Goal: Task Accomplishment & Management: Use online tool/utility

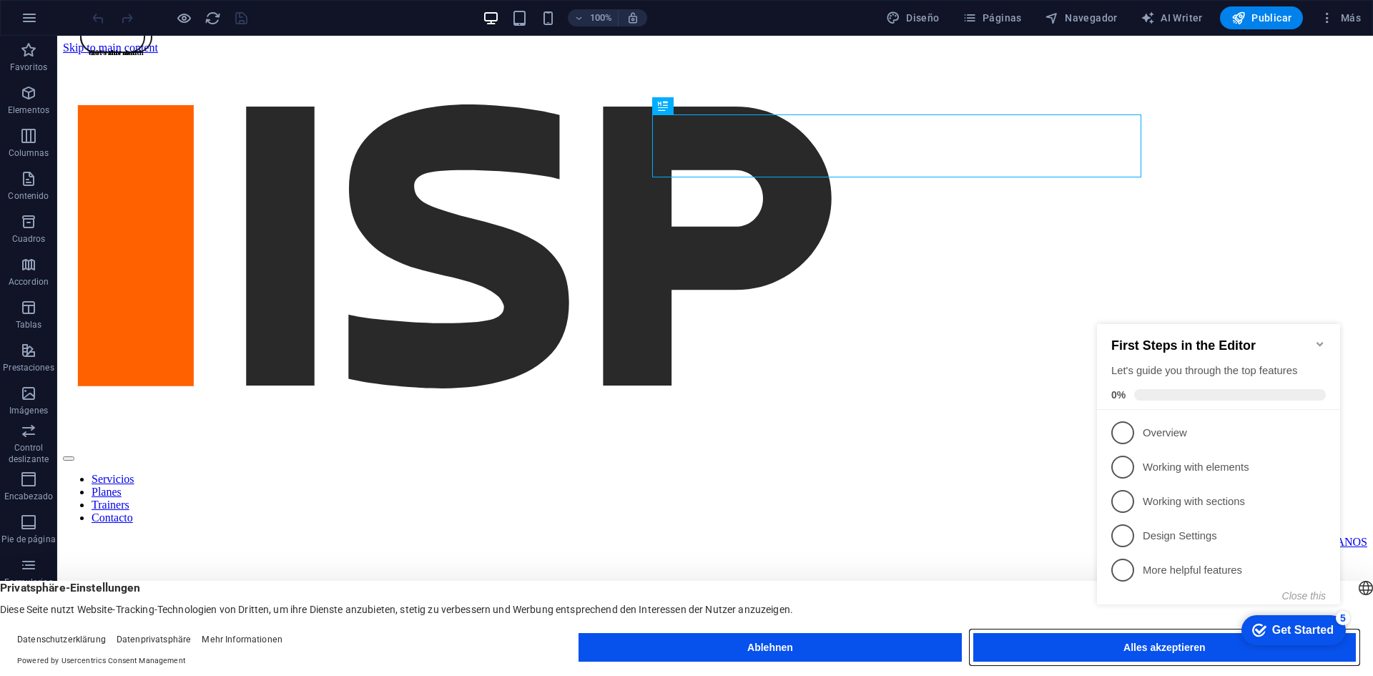
click at [1085, 652] on button "Alles akzeptieren" at bounding box center [1164, 647] width 383 height 29
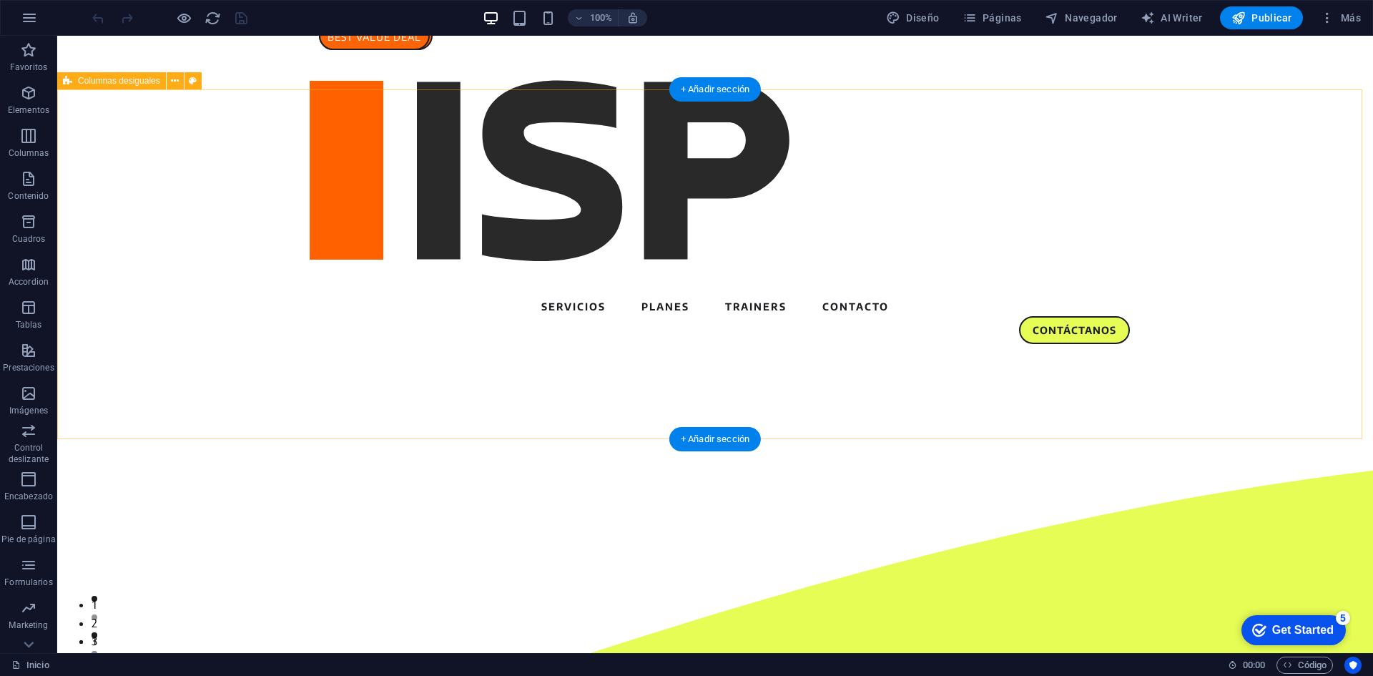
select select "circle"
select select "vh"
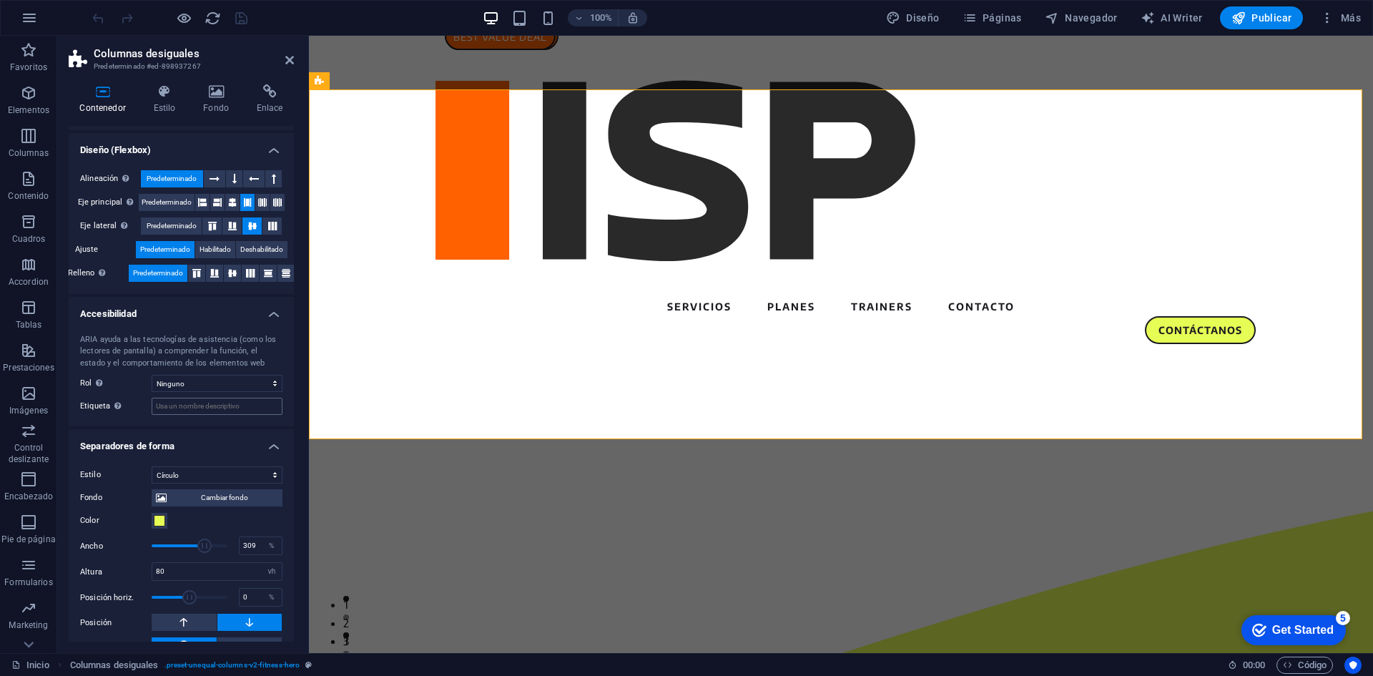
scroll to position [227, 0]
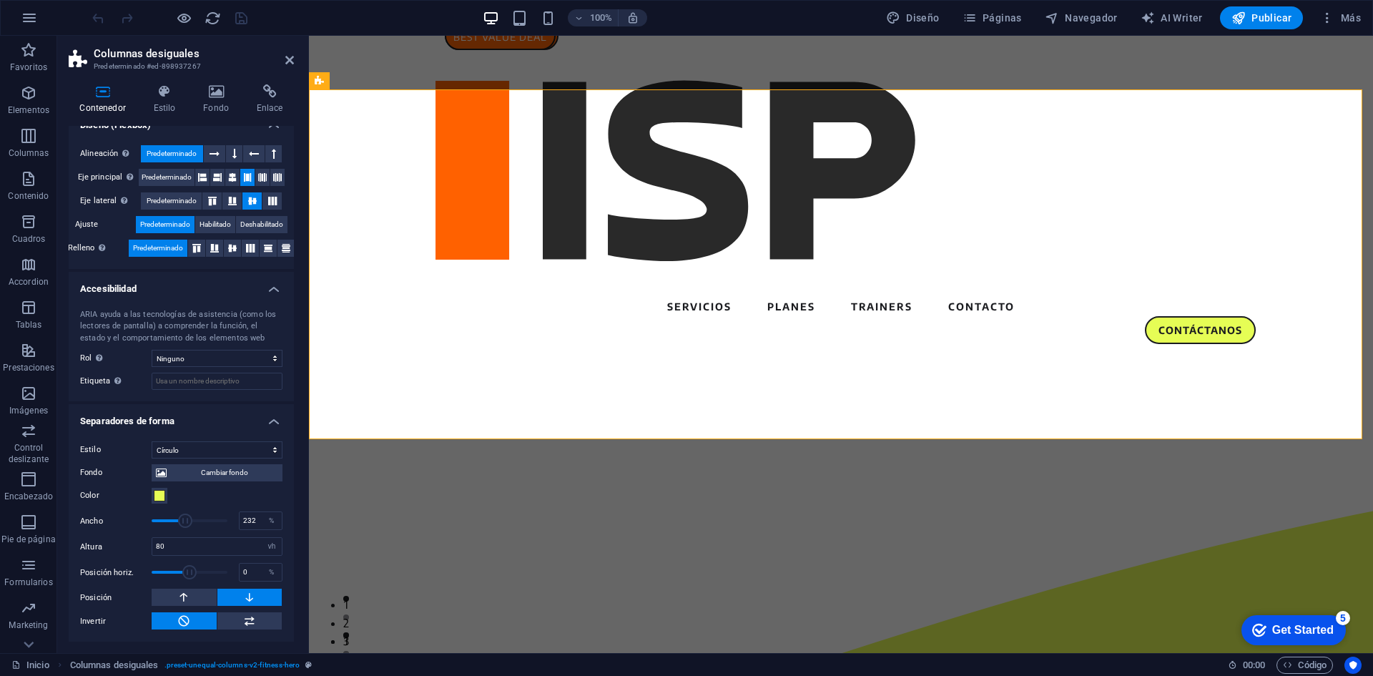
drag, startPoint x: 200, startPoint y: 521, endPoint x: 184, endPoint y: 523, distance: 16.6
click at [184, 523] on span at bounding box center [185, 521] width 14 height 14
drag, startPoint x: 185, startPoint y: 524, endPoint x: 200, endPoint y: 524, distance: 14.3
click at [200, 524] on span at bounding box center [202, 521] width 14 height 14
drag, startPoint x: 168, startPoint y: 546, endPoint x: 145, endPoint y: 546, distance: 22.9
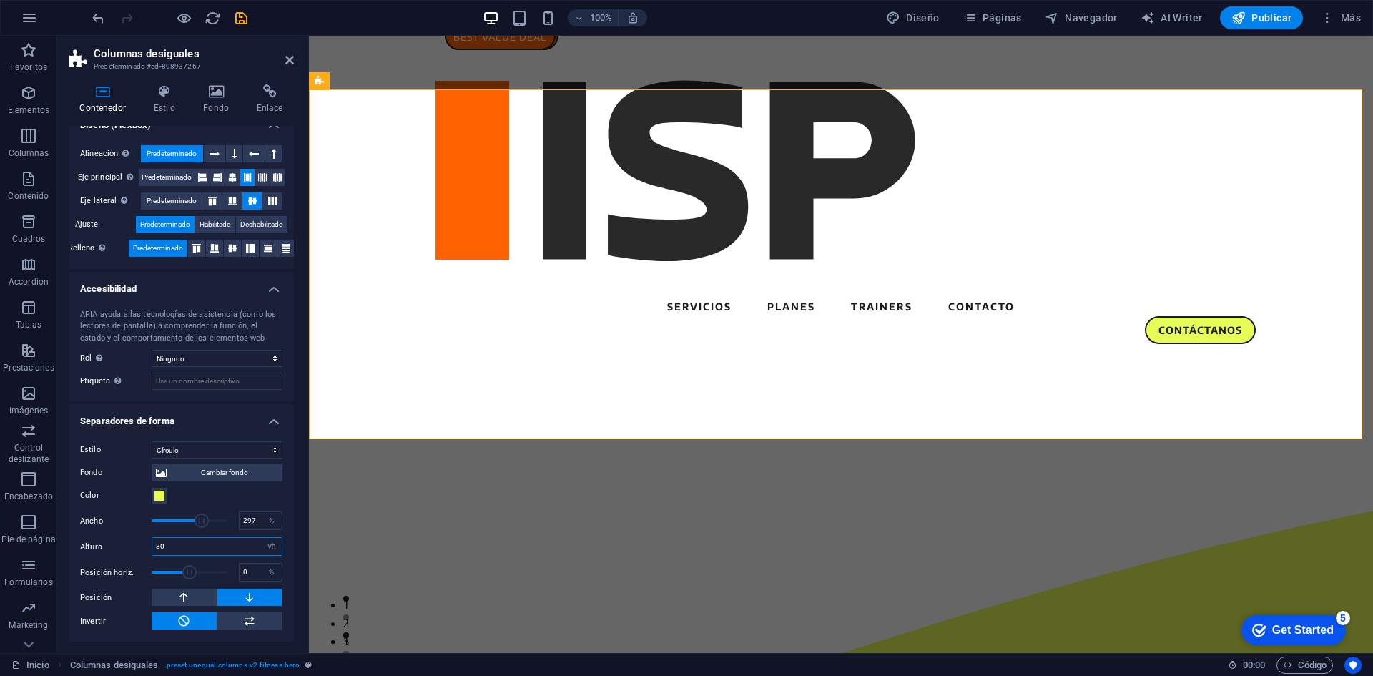
click at [145, 546] on div "Altura 80 automático px rem em vh vw" at bounding box center [181, 546] width 202 height 19
drag, startPoint x: 199, startPoint y: 522, endPoint x: 213, endPoint y: 522, distance: 14.3
click at [213, 522] on span at bounding box center [215, 521] width 14 height 14
type input "335"
click at [209, 522] on span at bounding box center [211, 521] width 14 height 14
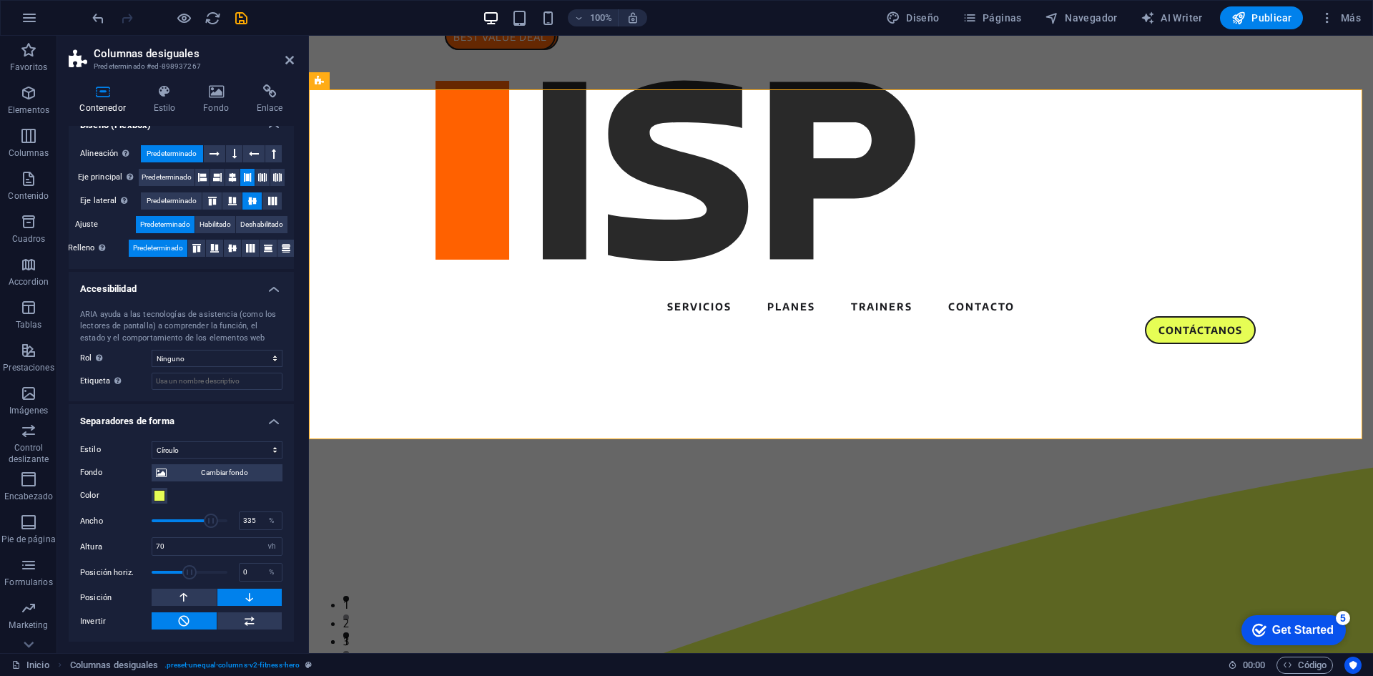
click at [117, 533] on div "Fondo Cambiar fondo Color Segundo color Tercer color Ancho 335 % Altura 70 auto…" at bounding box center [181, 544] width 202 height 172
drag, startPoint x: 187, startPoint y: 544, endPoint x: 127, endPoint y: 544, distance: 60.1
click at [127, 544] on div "Altura 70 automático px rem em vh vw" at bounding box center [181, 546] width 202 height 19
type input "75"
click at [123, 549] on label "Altura" at bounding box center [116, 547] width 72 height 8
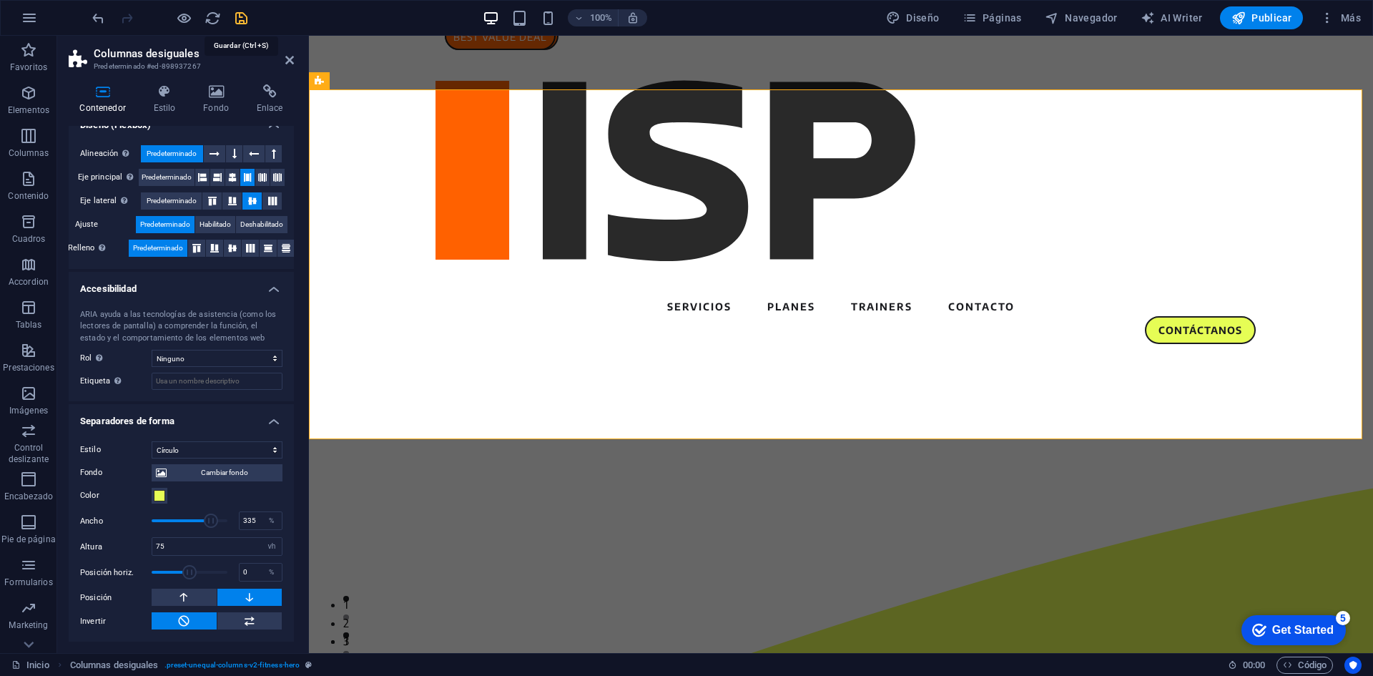
click at [241, 20] on icon "save" at bounding box center [241, 18] width 16 height 16
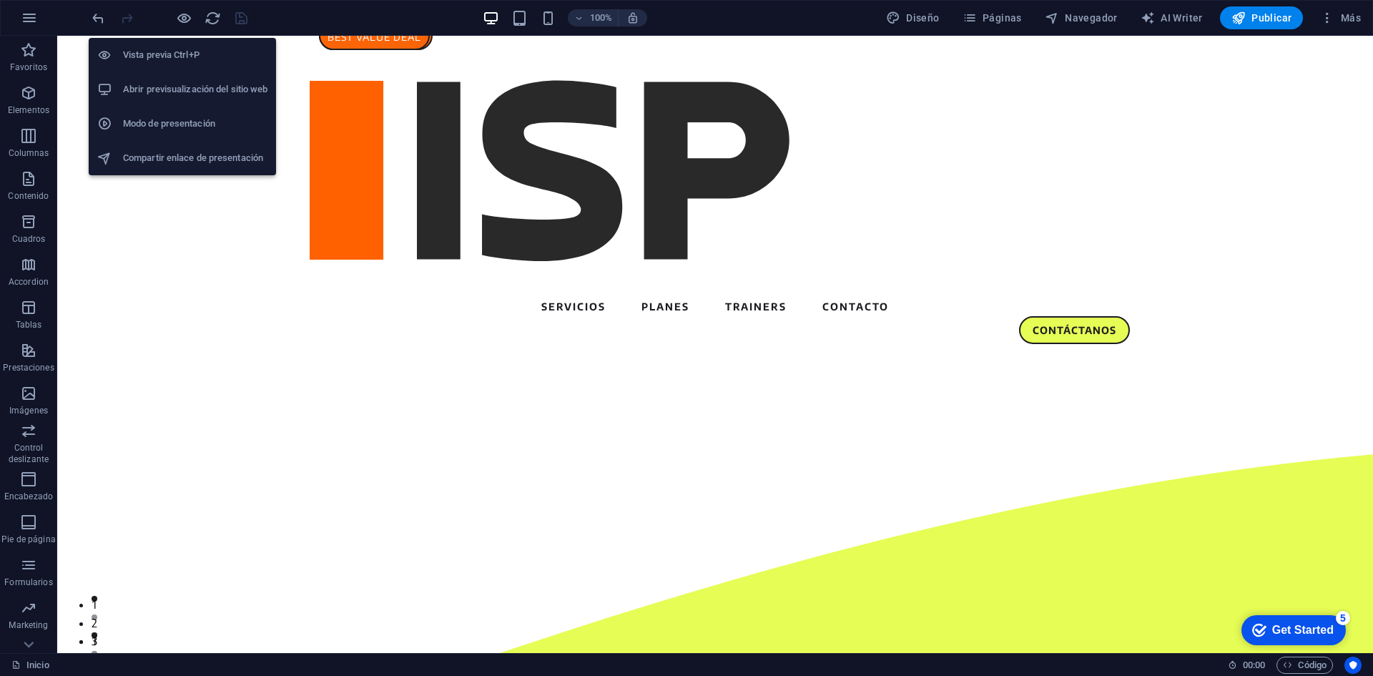
click at [194, 92] on h6 "Abrir previsualización del sitio web" at bounding box center [195, 89] width 144 height 17
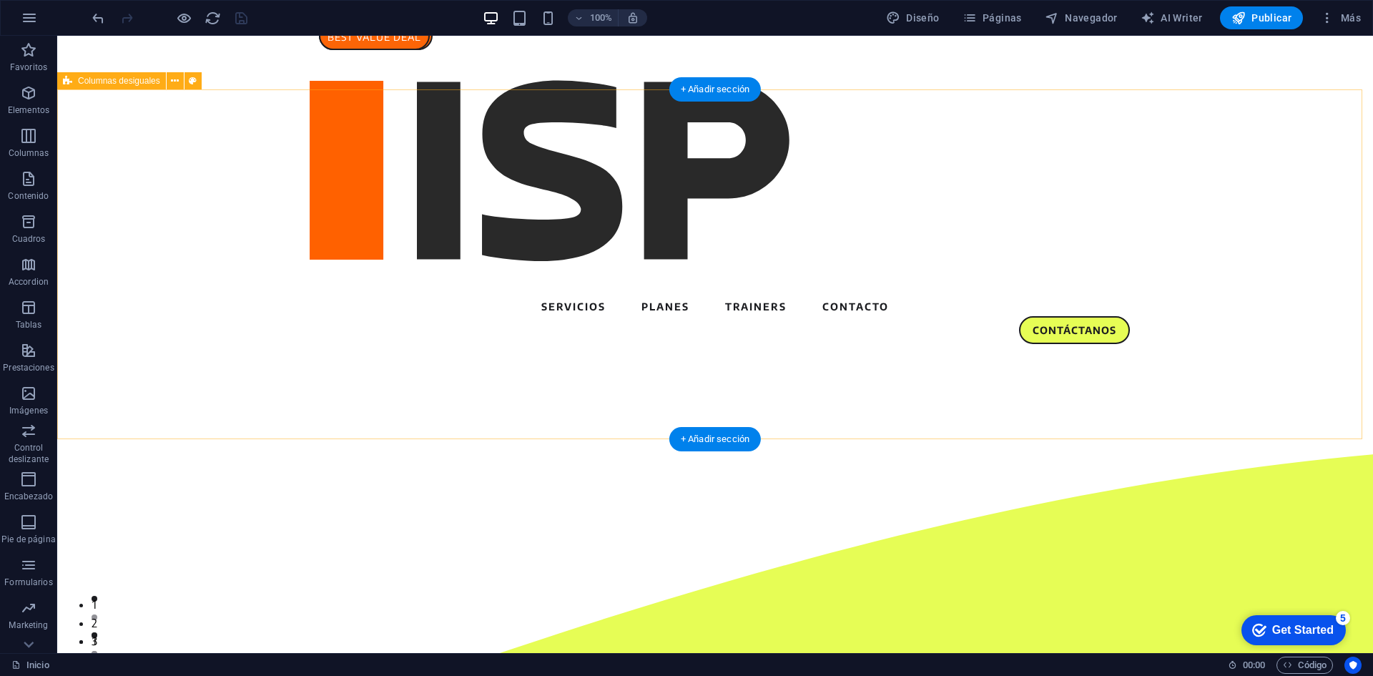
select select "circle"
select select "vh"
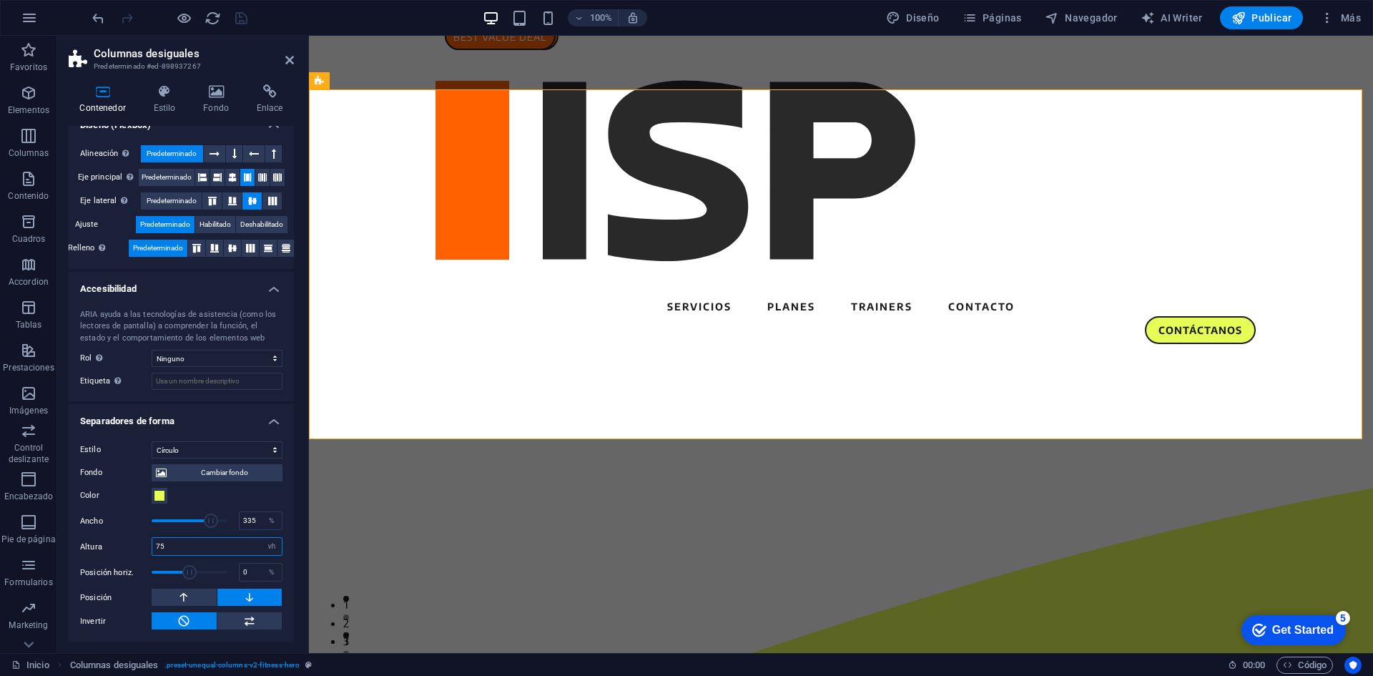
drag, startPoint x: 172, startPoint y: 546, endPoint x: 128, endPoint y: 541, distance: 43.8
click at [129, 544] on div "Altura 75 automático px rem em vh vw" at bounding box center [181, 546] width 202 height 19
type input "70"
click at [115, 511] on div "Ancho 335 %" at bounding box center [181, 520] width 202 height 21
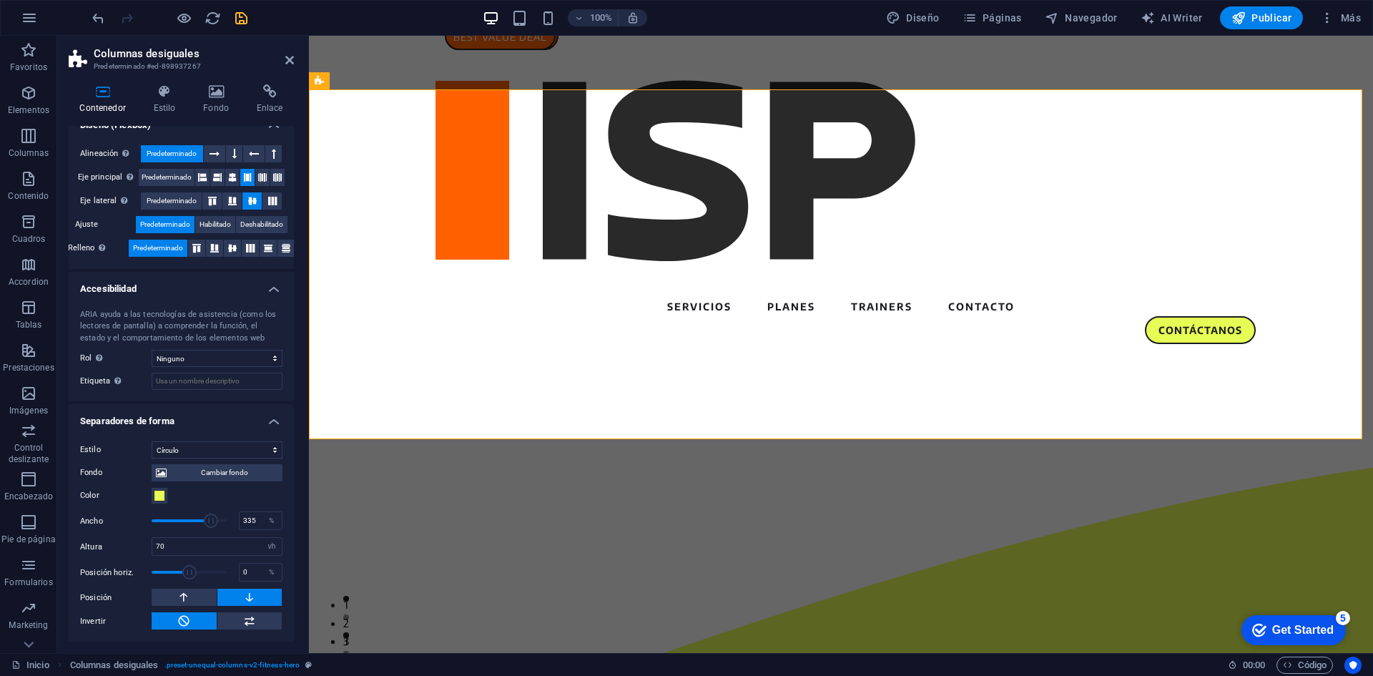
click at [249, 19] on icon "save" at bounding box center [241, 18] width 16 height 16
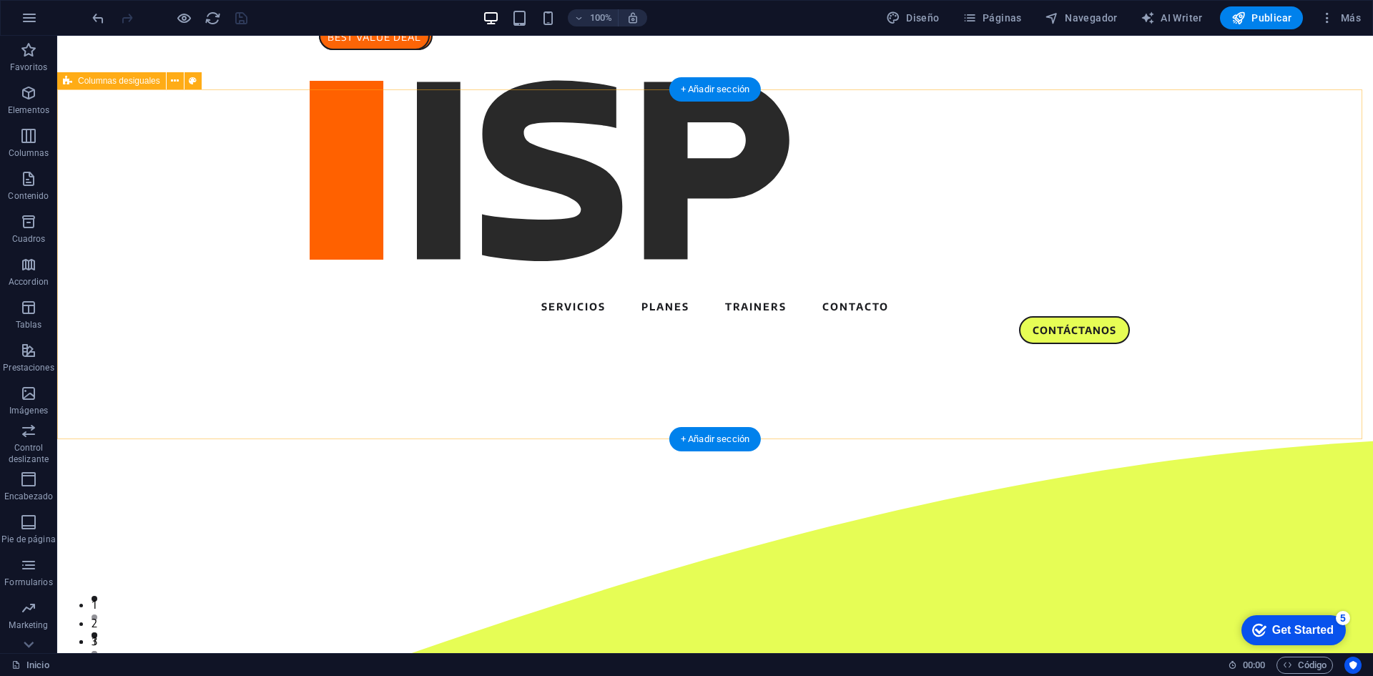
select select "circle"
select select "vh"
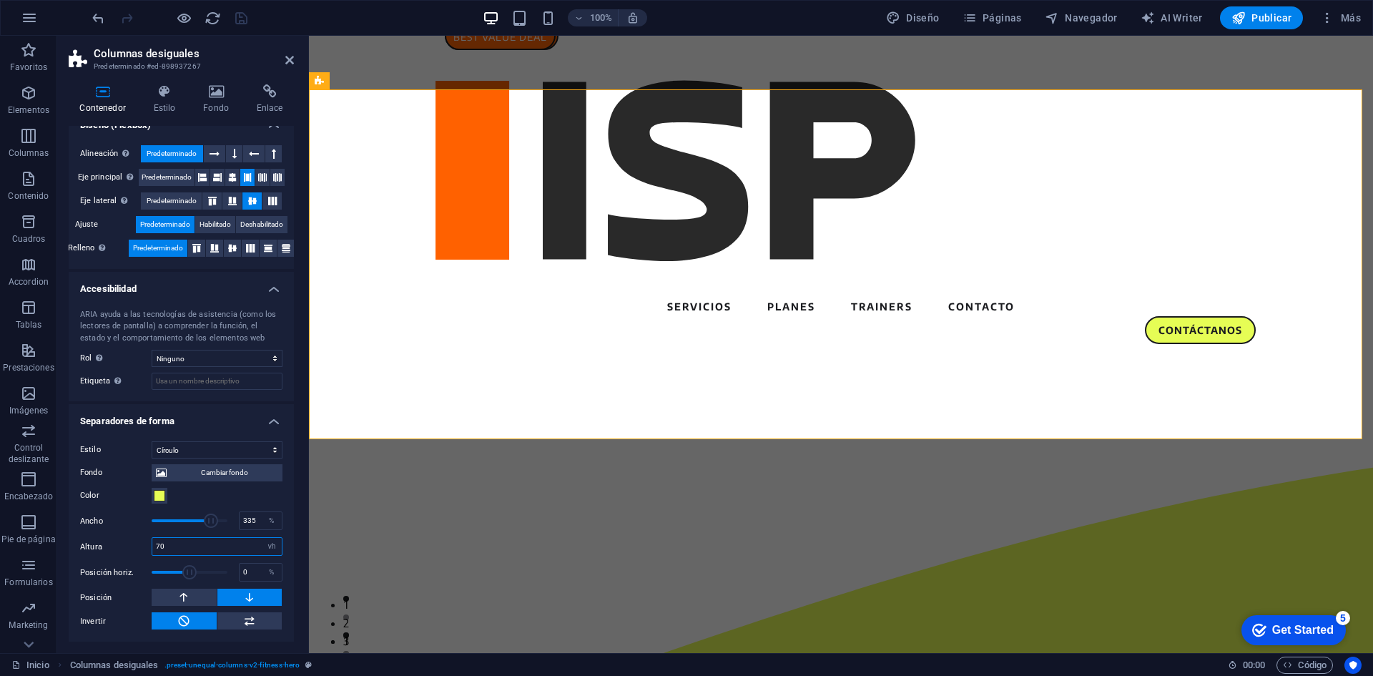
drag, startPoint x: 165, startPoint y: 544, endPoint x: 141, endPoint y: 543, distance: 23.6
click at [141, 543] on div "Altura 70 automático px rem em vh vw" at bounding box center [181, 546] width 202 height 19
type input "65"
click at [117, 540] on div "Altura 65 automático px rem em vh vw" at bounding box center [181, 546] width 202 height 19
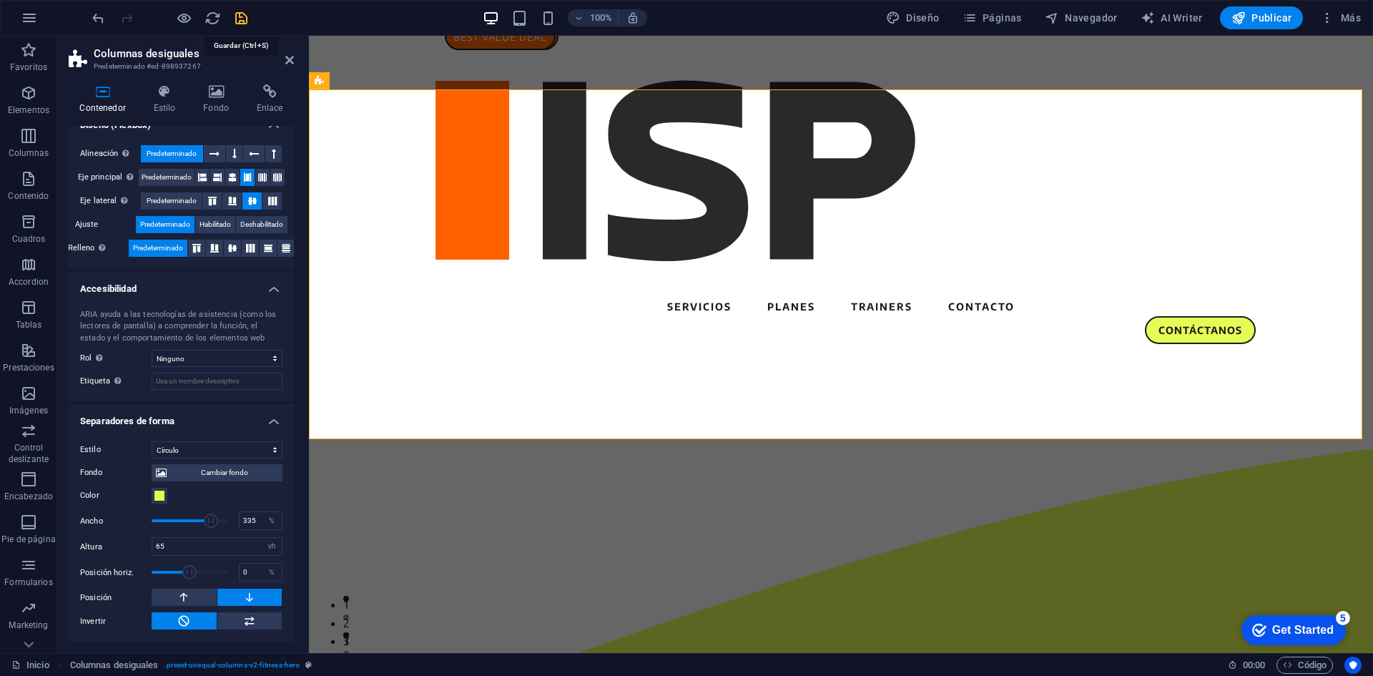
click at [245, 23] on icon "save" at bounding box center [241, 18] width 16 height 16
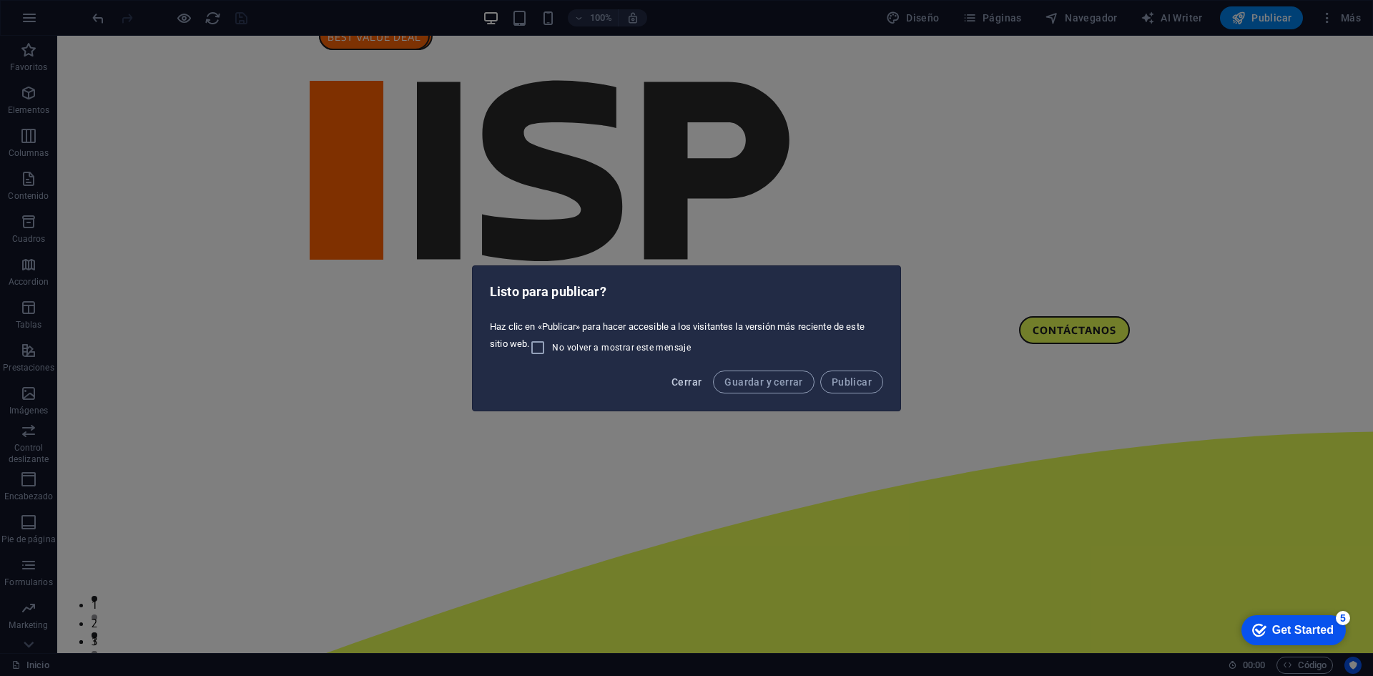
click at [681, 380] on span "Cerrar" at bounding box center [687, 381] width 30 height 11
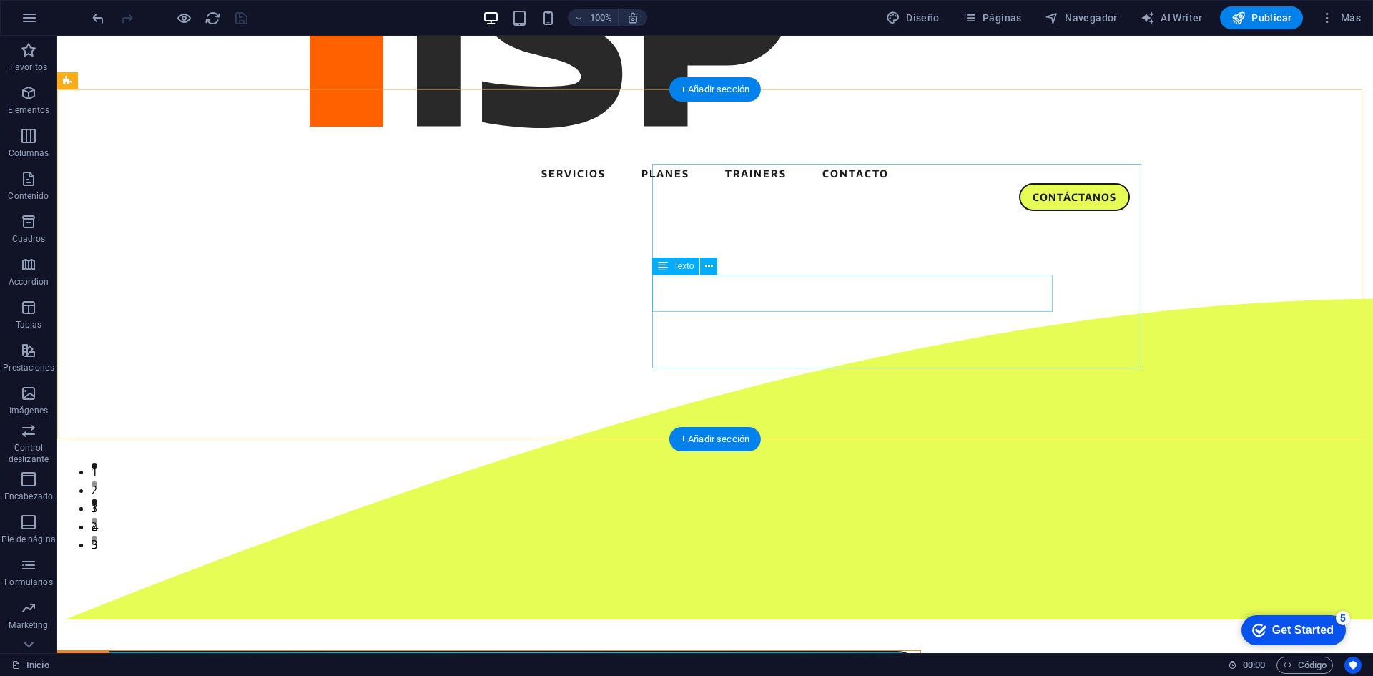
scroll to position [566, 0]
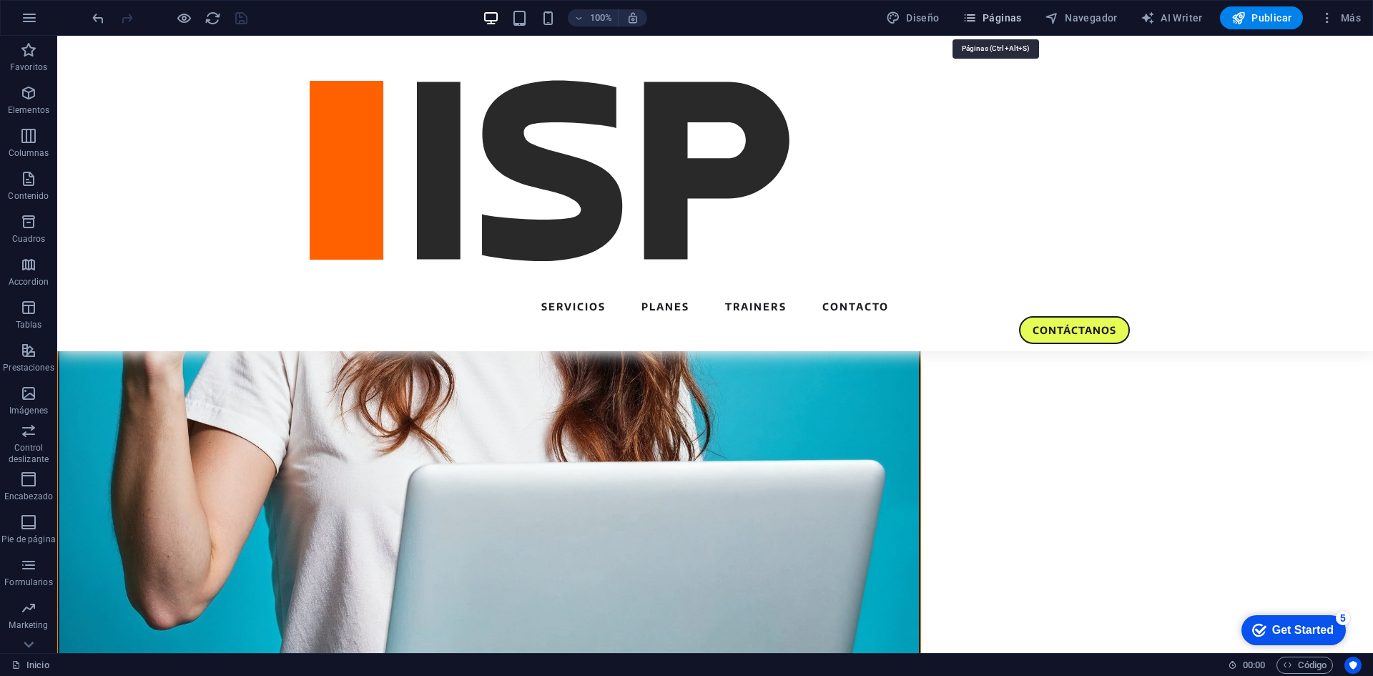
click at [983, 14] on span "Páginas" at bounding box center [992, 18] width 59 height 14
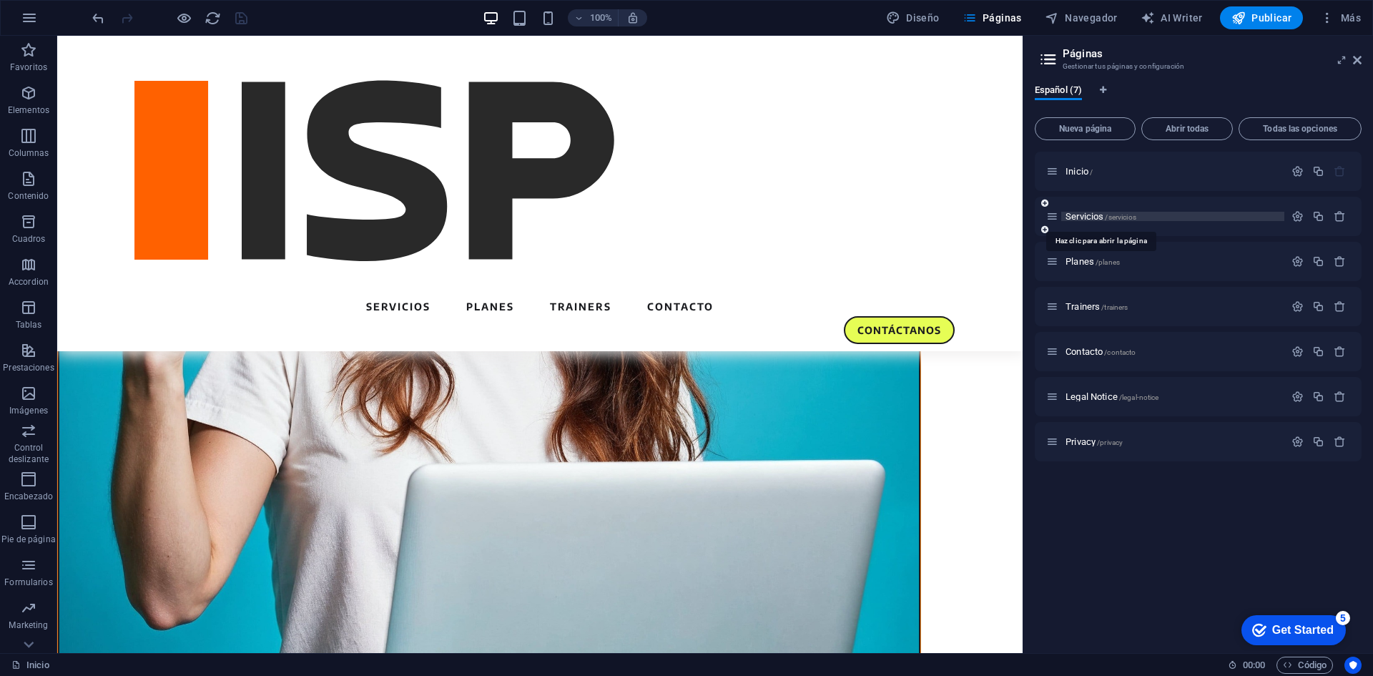
click at [1086, 215] on span "Servicios /servicios" at bounding box center [1101, 216] width 71 height 11
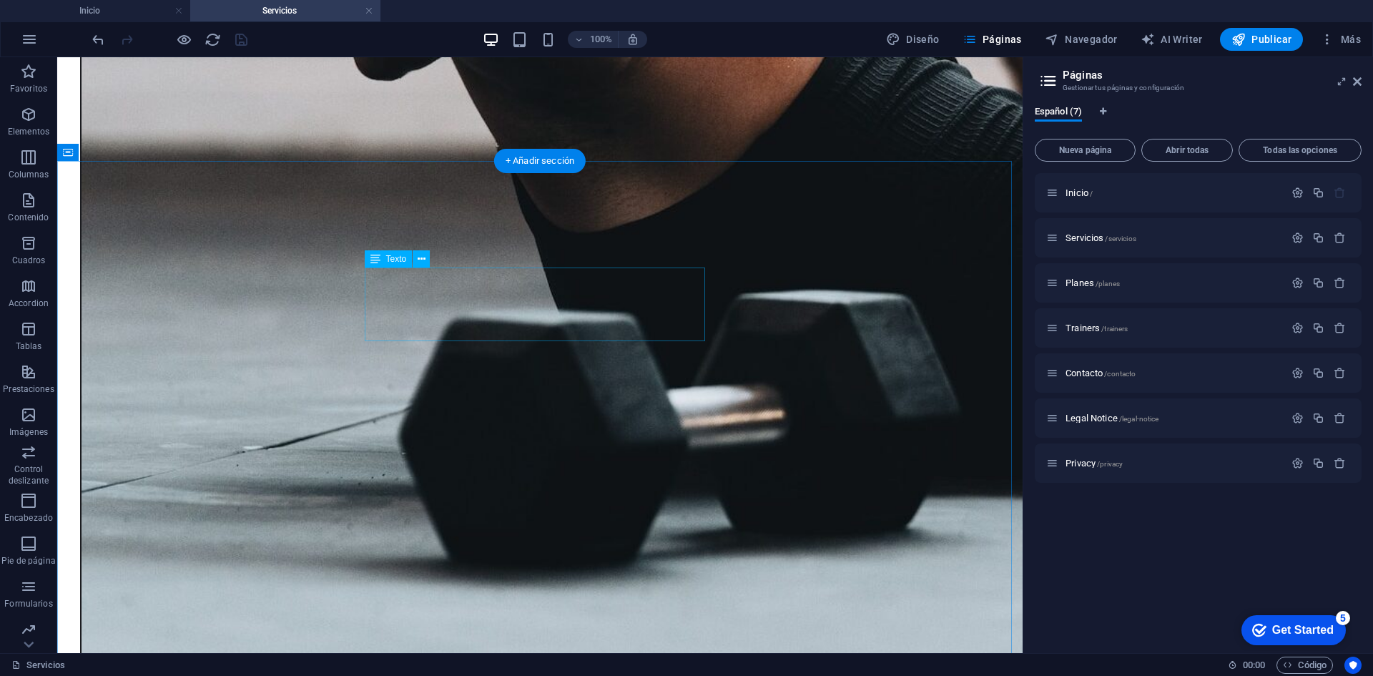
scroll to position [2273, 0]
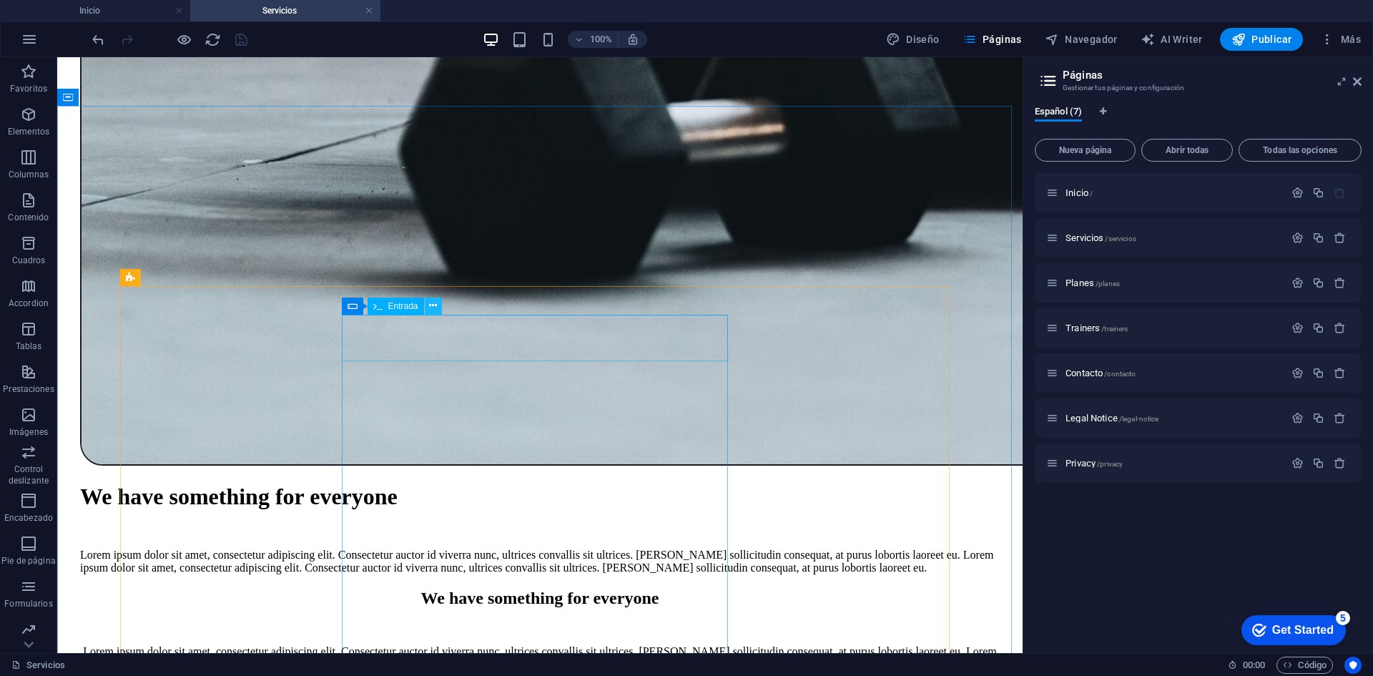
click at [428, 312] on button at bounding box center [433, 306] width 17 height 17
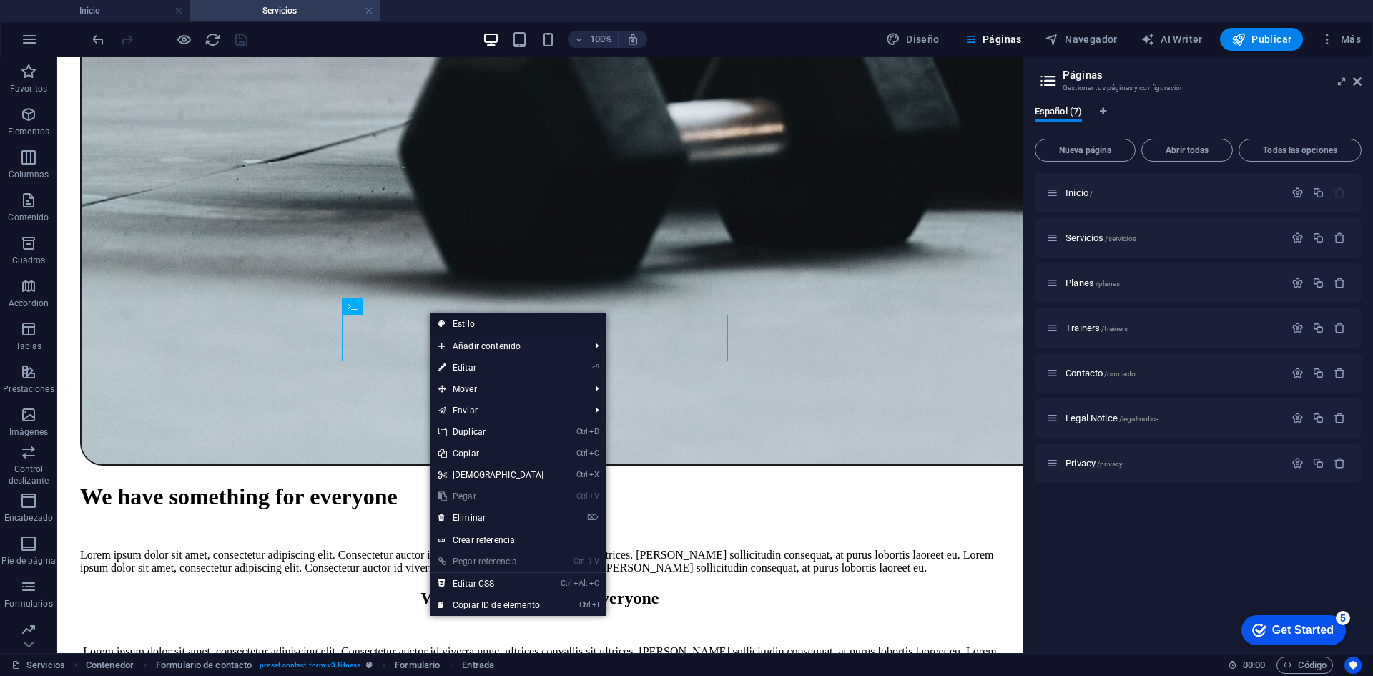
click at [450, 322] on link "Estilo" at bounding box center [518, 323] width 177 height 21
select select "rem"
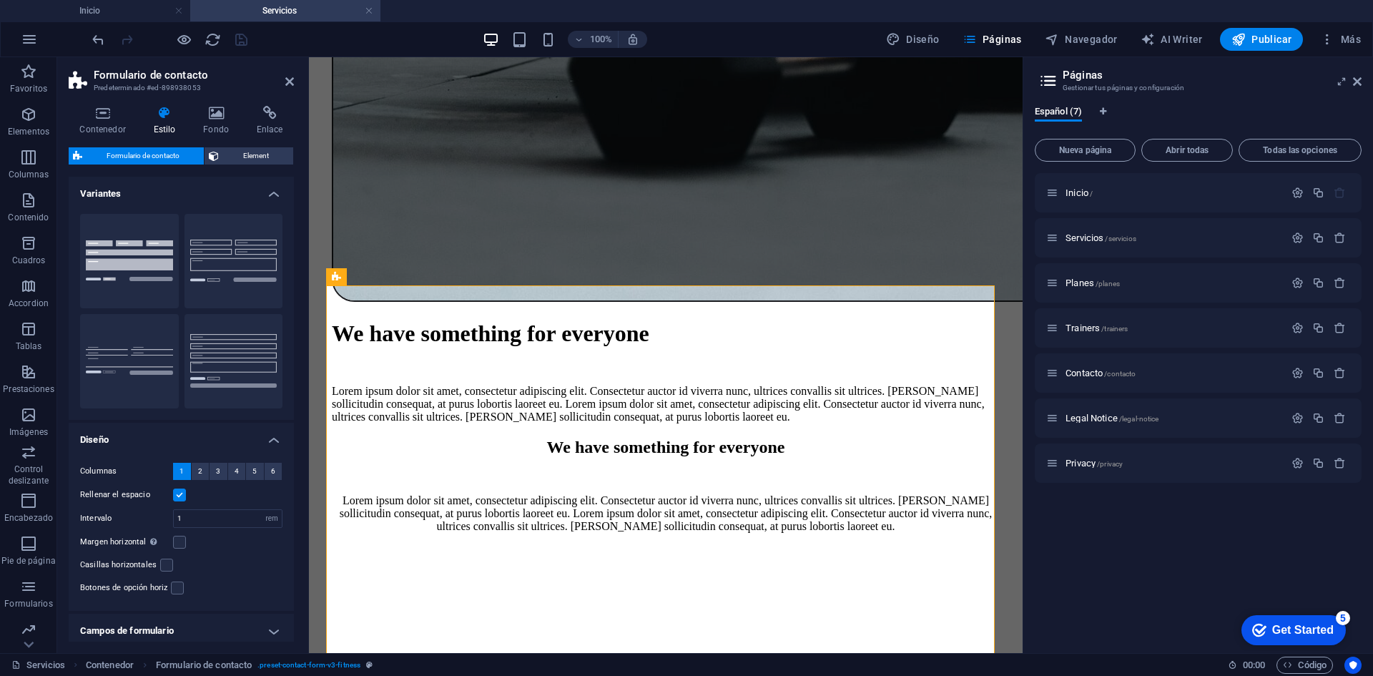
scroll to position [101, 0]
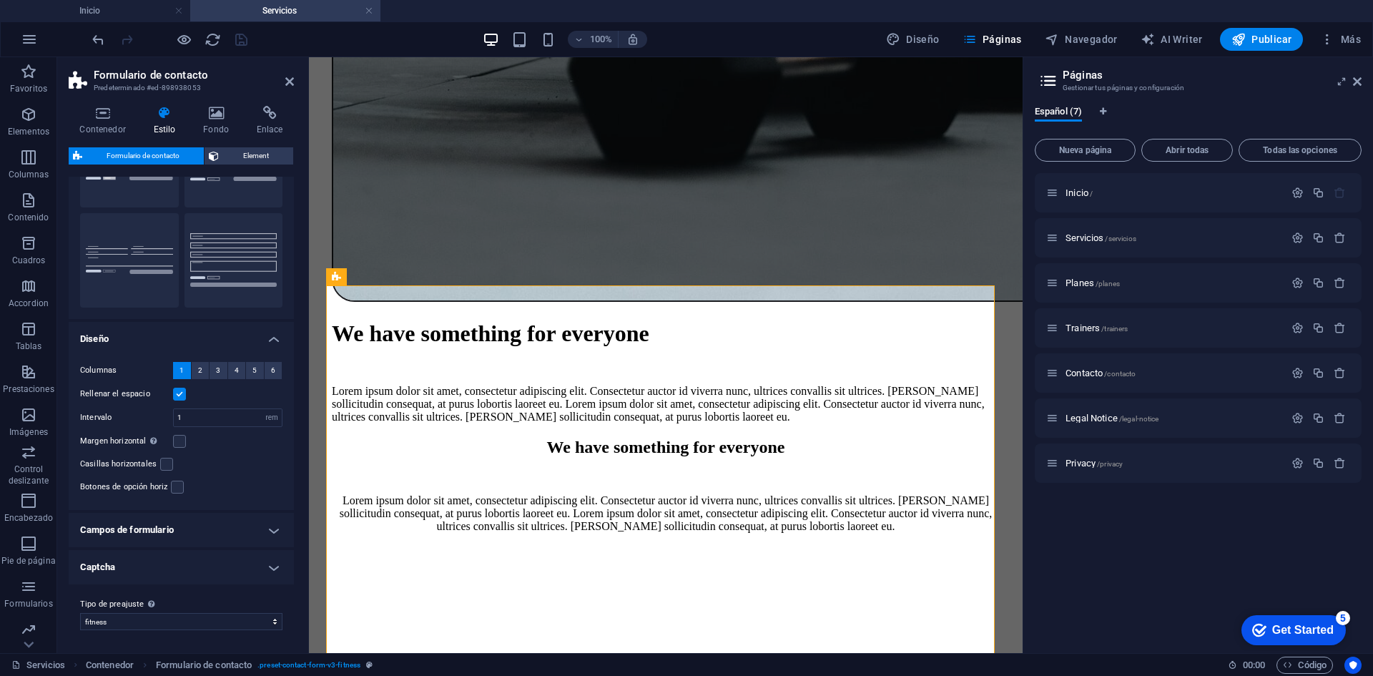
click at [177, 564] on h4 "Captcha" at bounding box center [181, 567] width 225 height 34
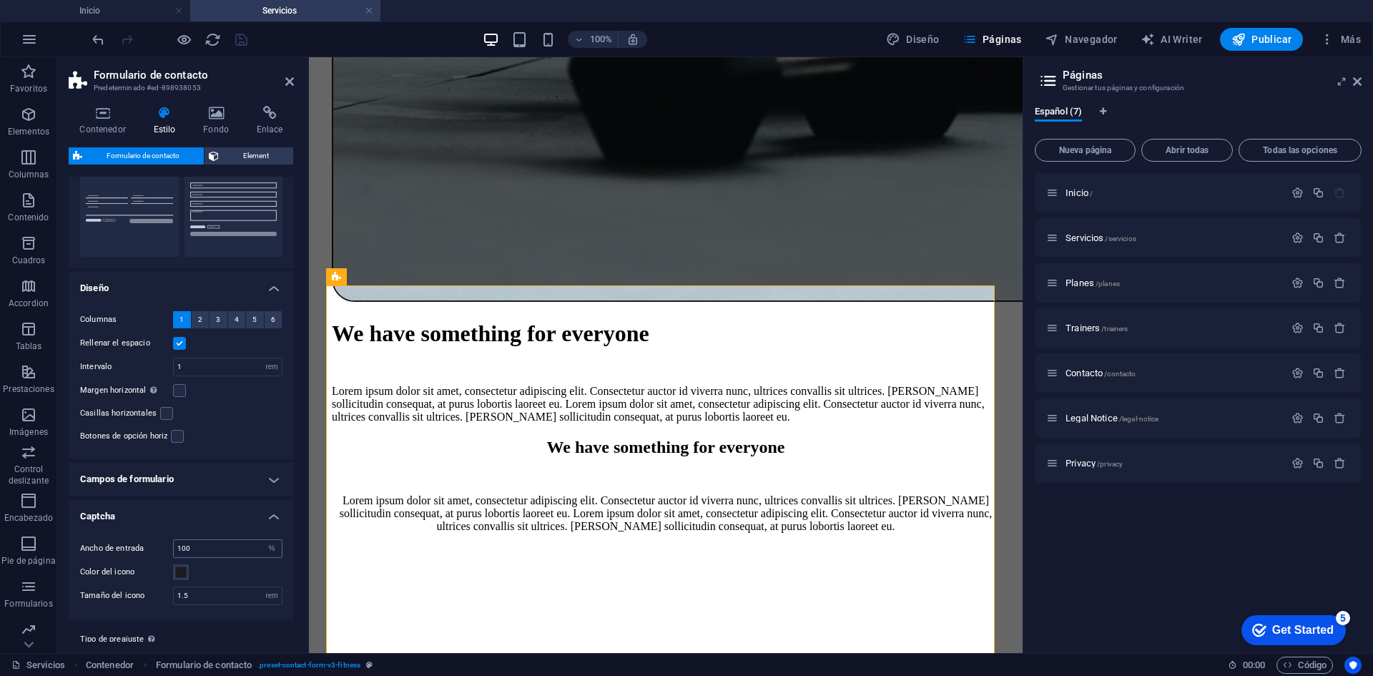
scroll to position [187, 0]
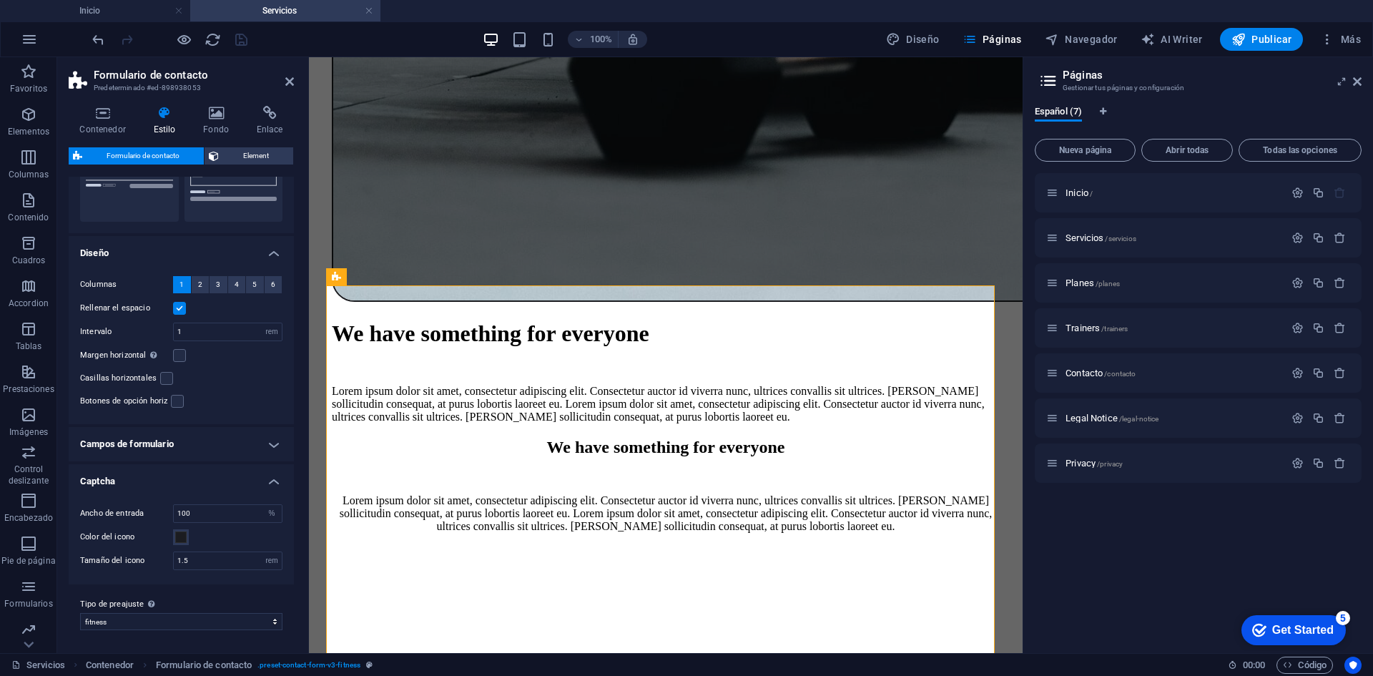
click at [173, 436] on h4 "Campos de formulario" at bounding box center [181, 444] width 225 height 34
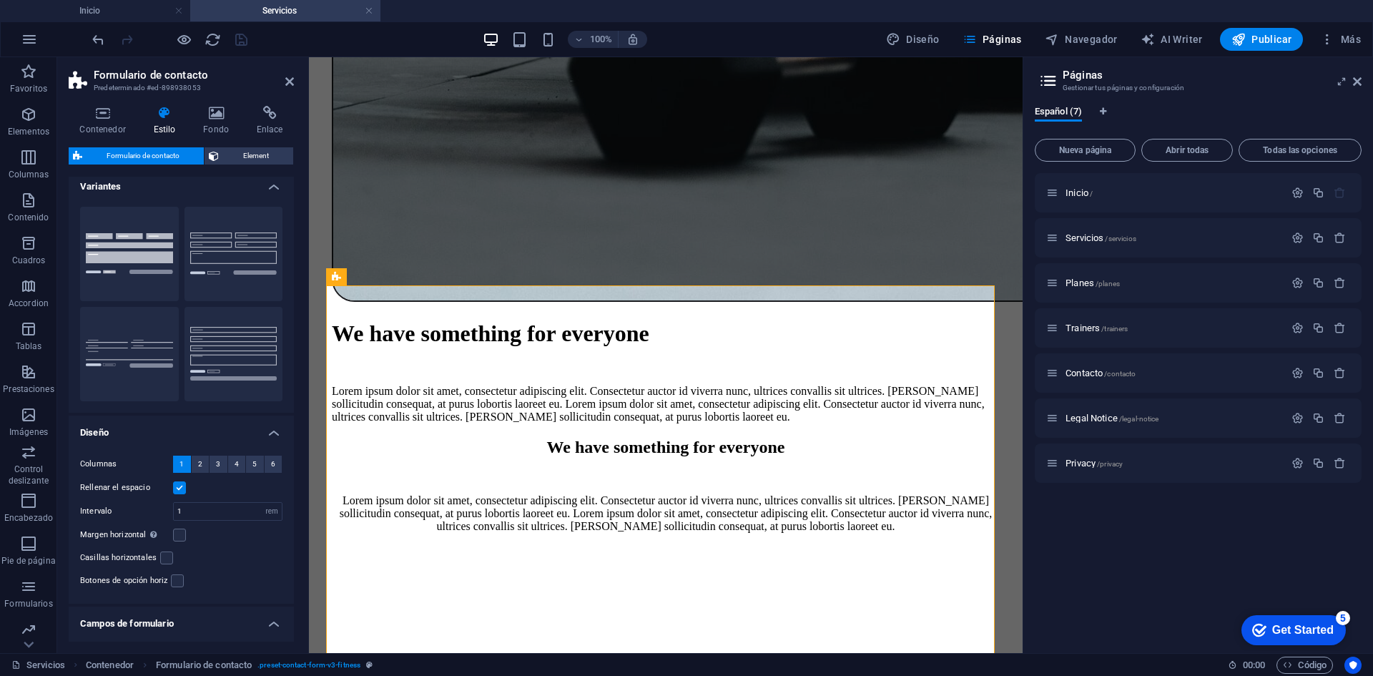
scroll to position [0, 0]
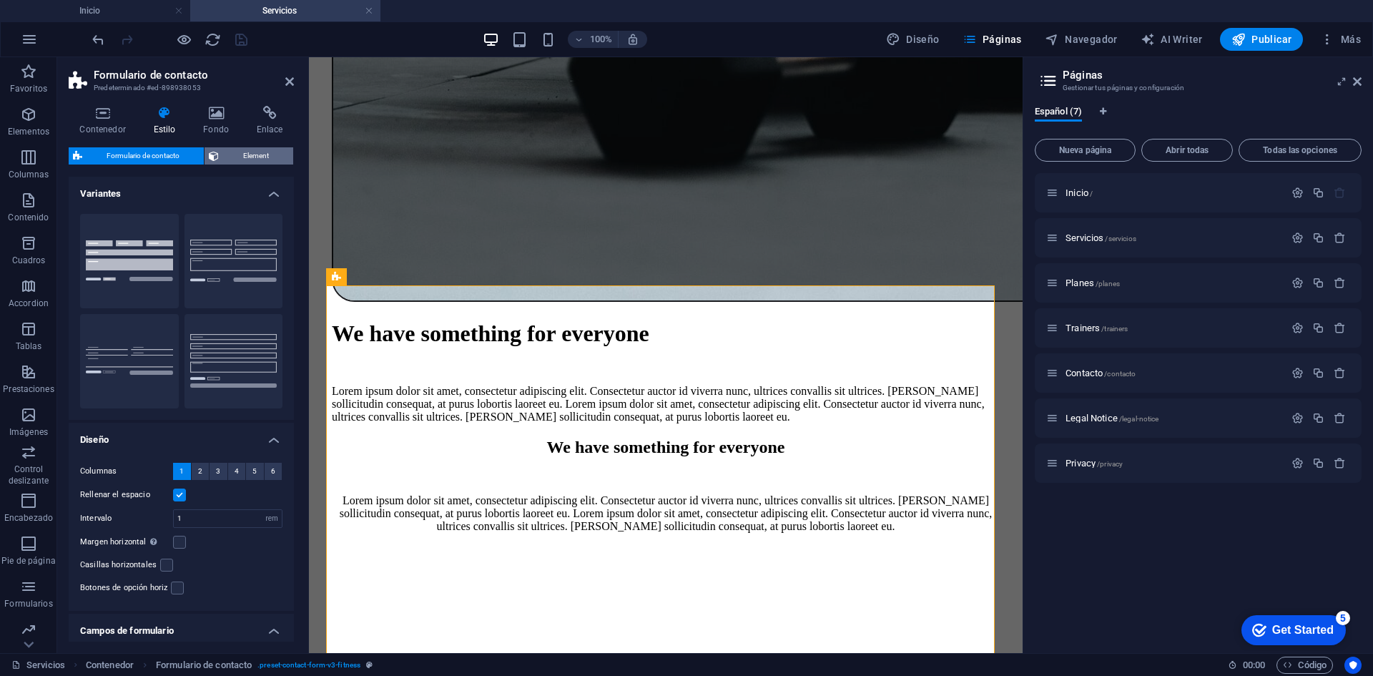
click at [227, 150] on span "Element" at bounding box center [256, 155] width 66 height 17
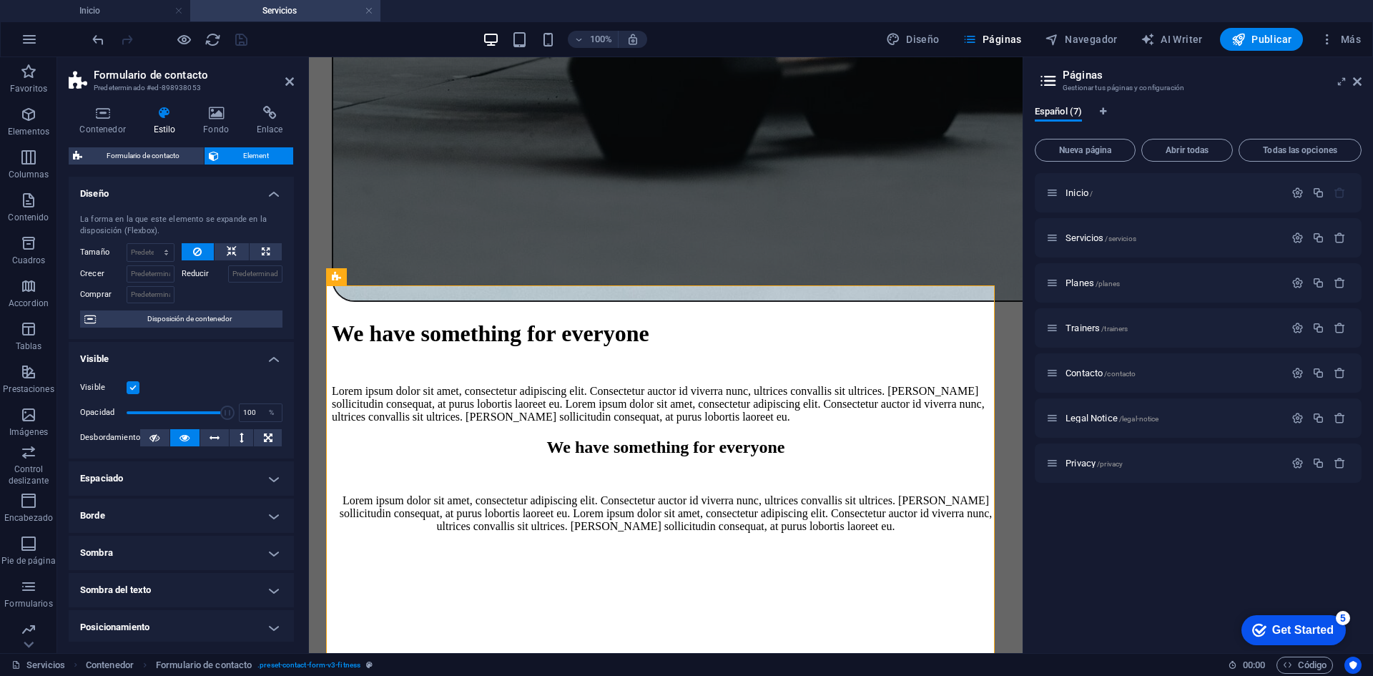
scroll to position [152, 0]
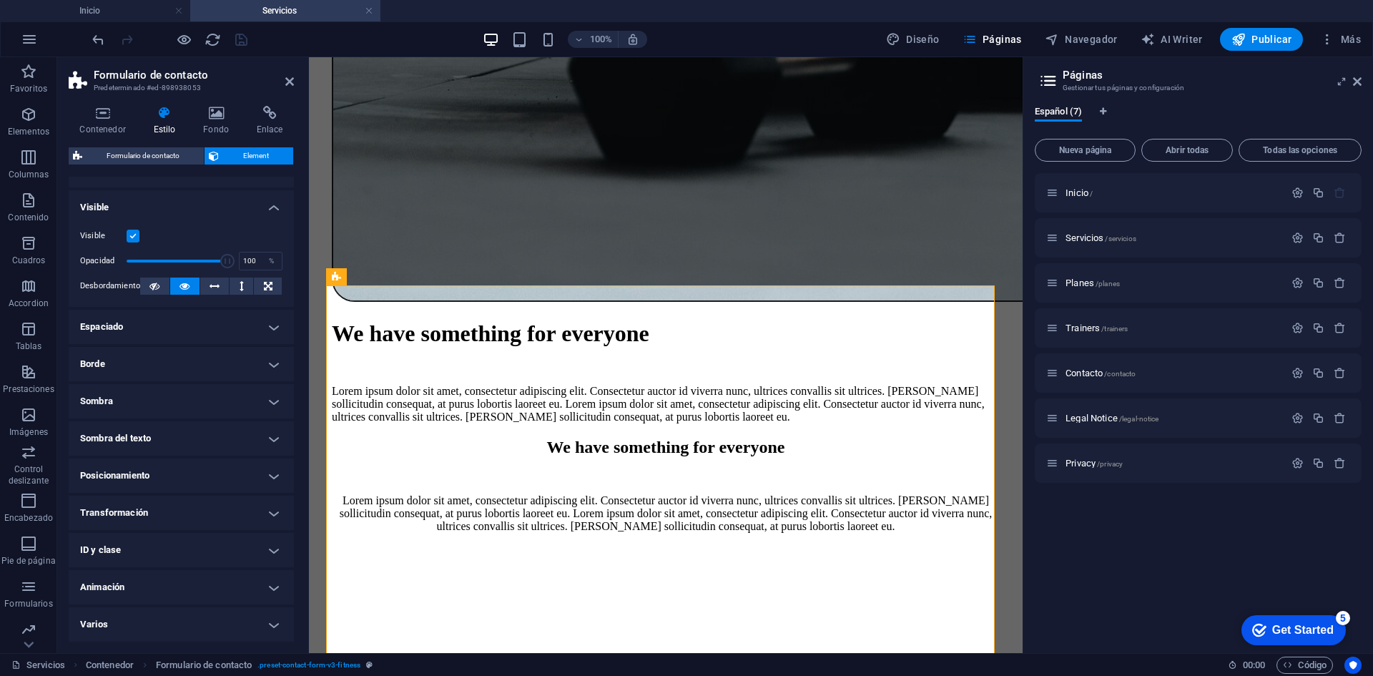
click at [143, 627] on h4 "Varios" at bounding box center [181, 624] width 225 height 34
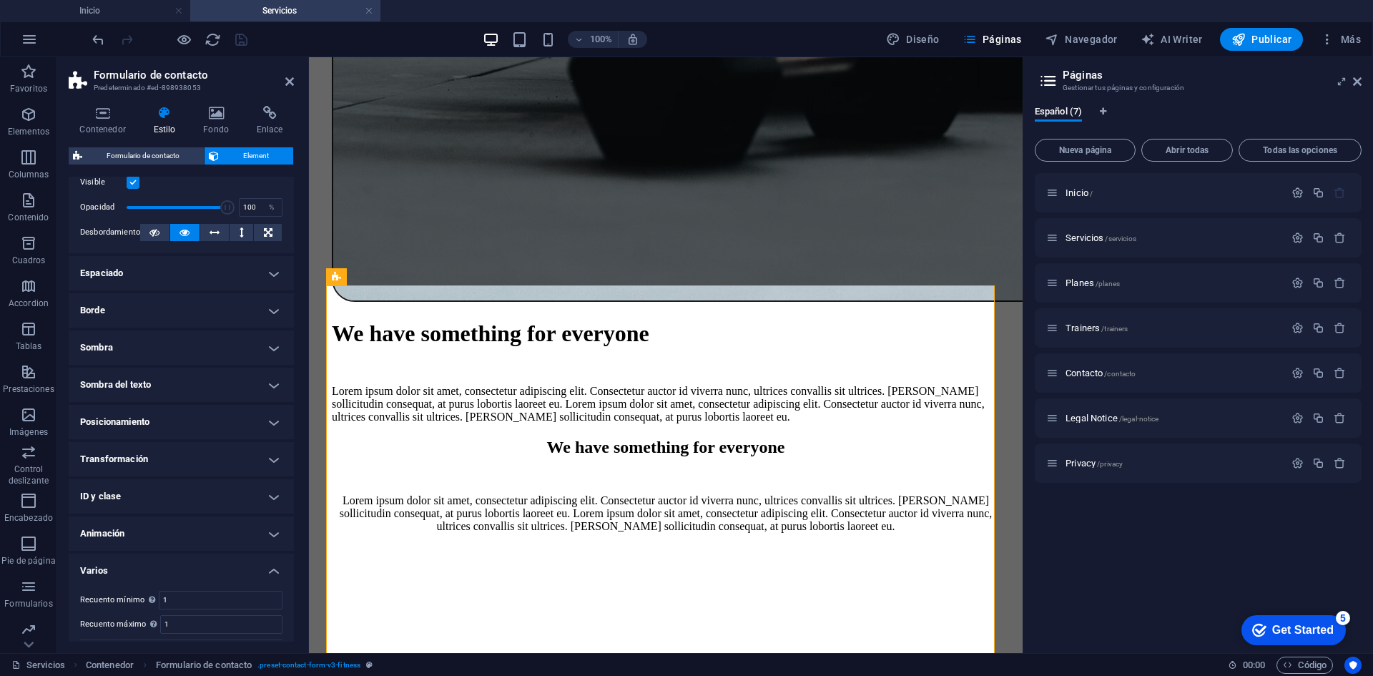
scroll to position [240, 0]
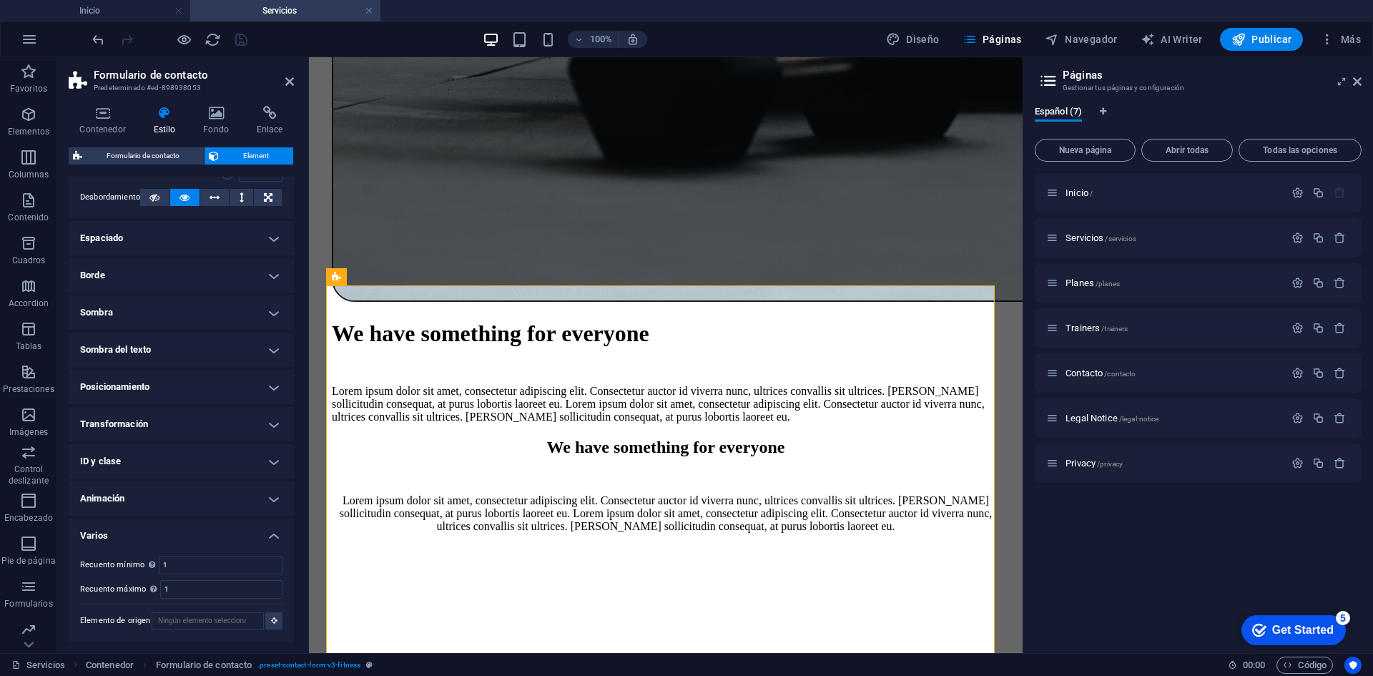
click at [157, 451] on h4 "ID y clase" at bounding box center [181, 461] width 225 height 34
click at [153, 420] on h4 "Transformación" at bounding box center [181, 424] width 225 height 34
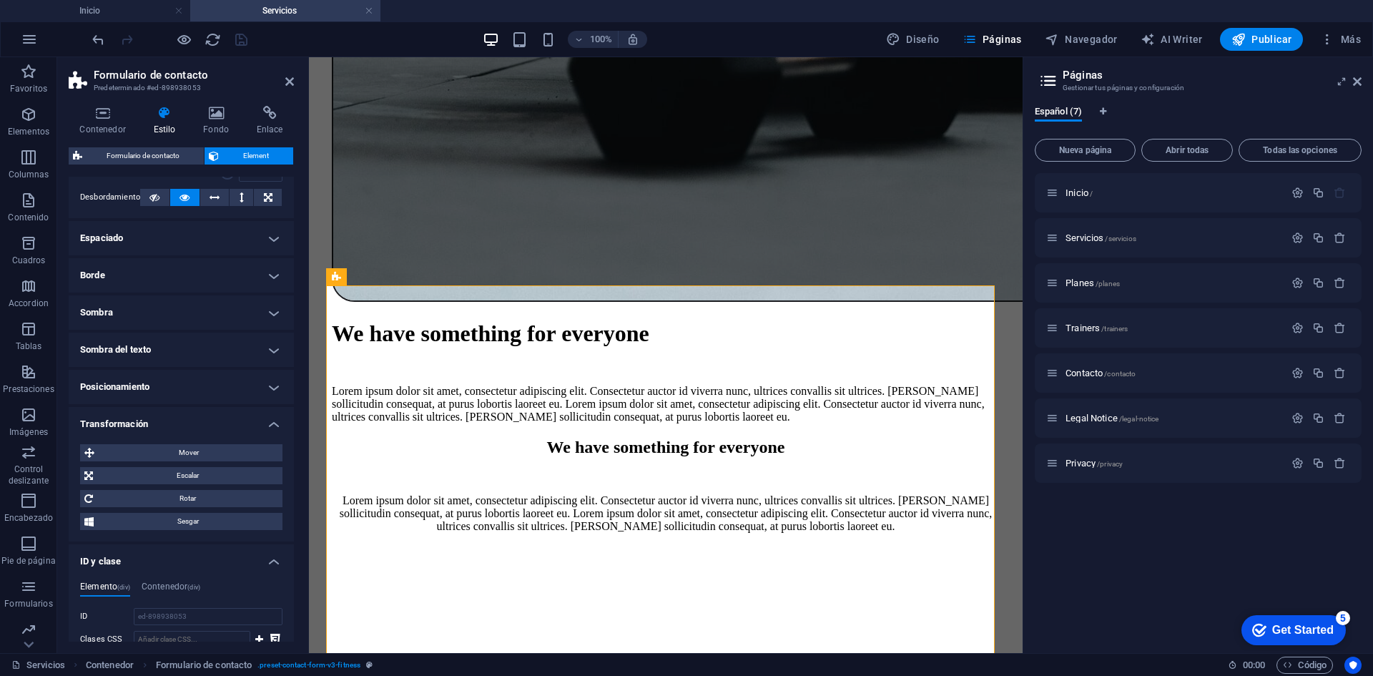
click at [153, 391] on h4 "Posicionamiento" at bounding box center [181, 387] width 225 height 34
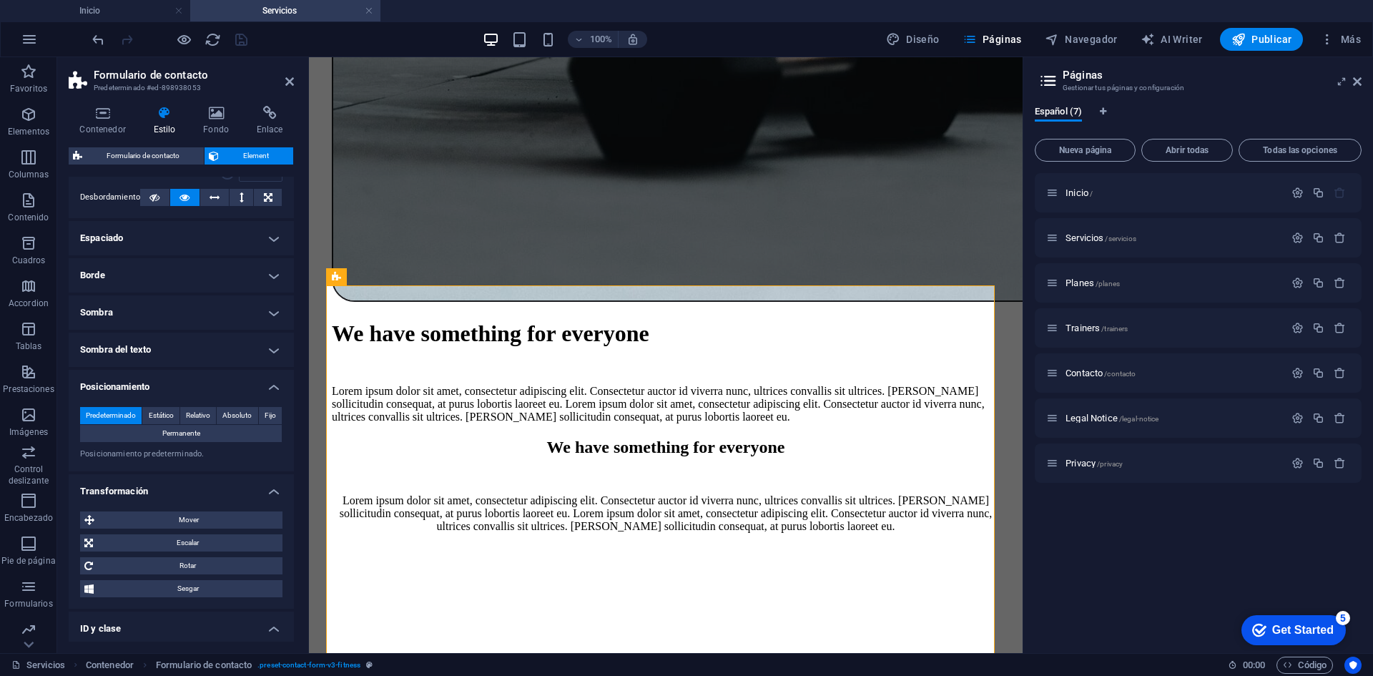
click at [144, 348] on h4 "Sombra del texto" at bounding box center [181, 350] width 225 height 34
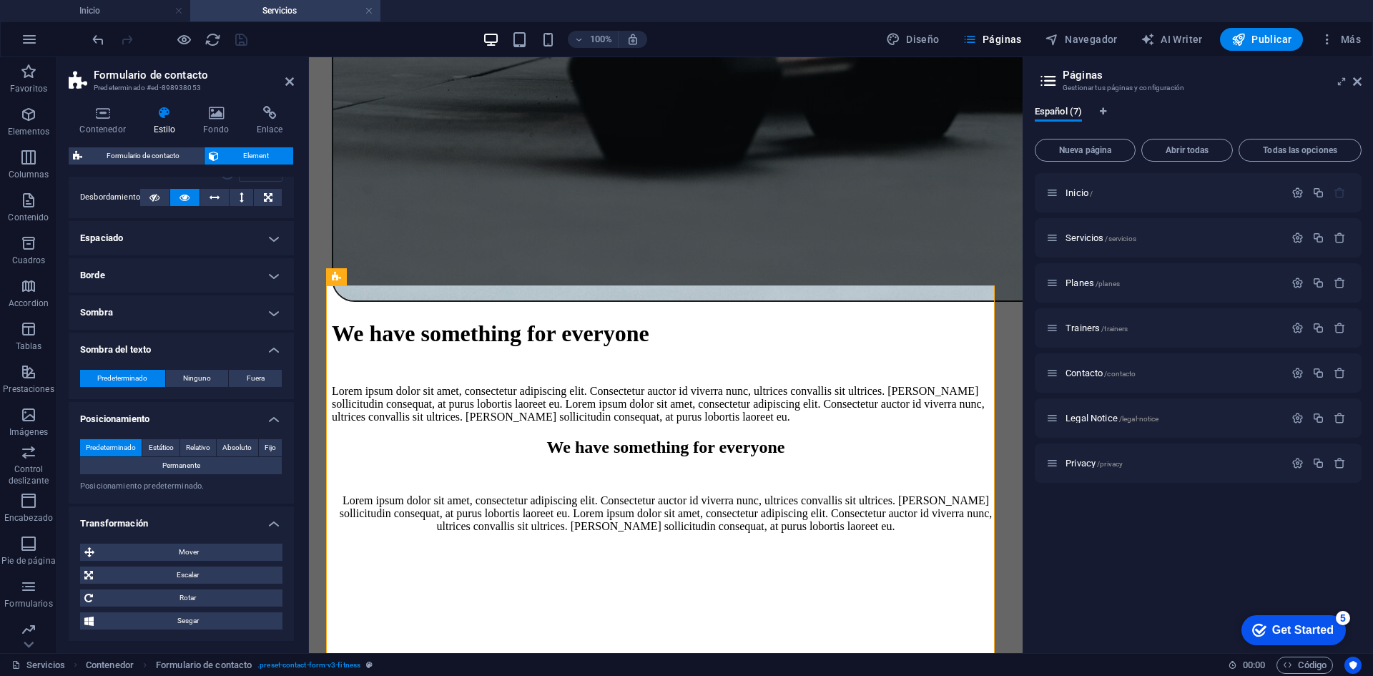
click at [126, 320] on h4 "Sombra" at bounding box center [181, 312] width 225 height 34
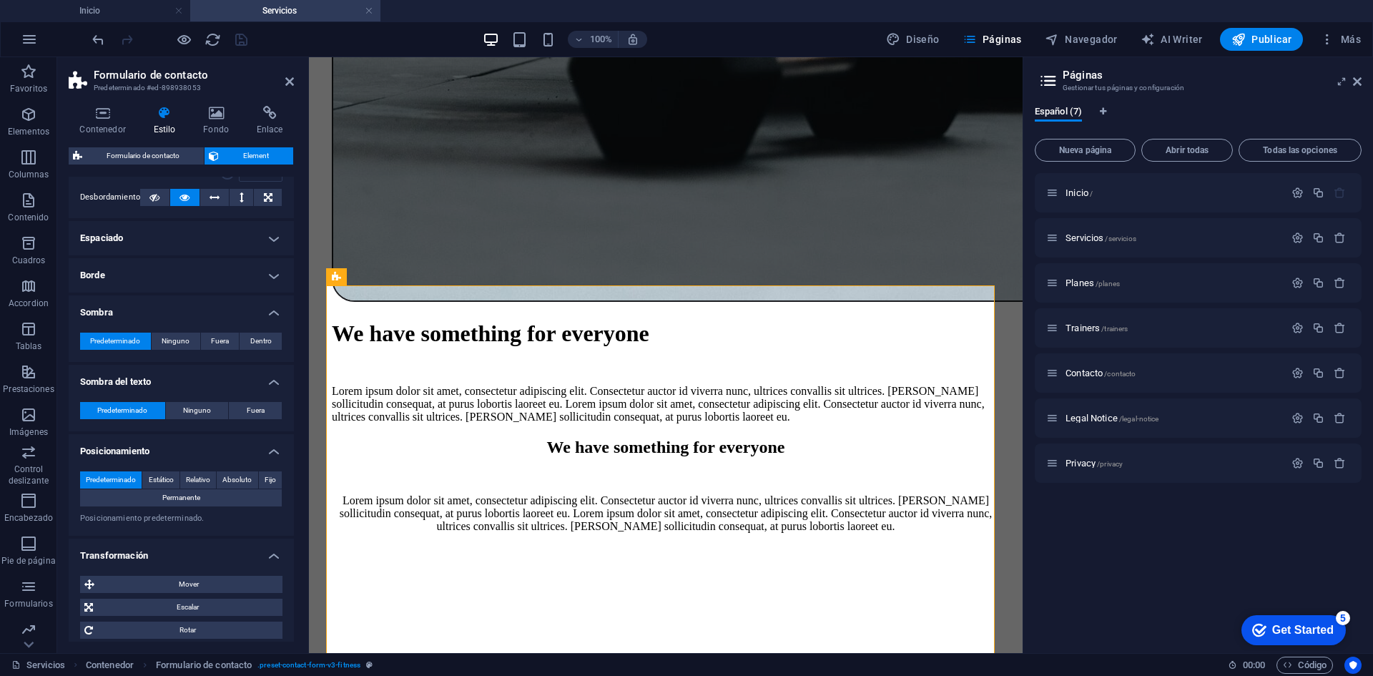
click at [123, 281] on h4 "Borde" at bounding box center [181, 275] width 225 height 34
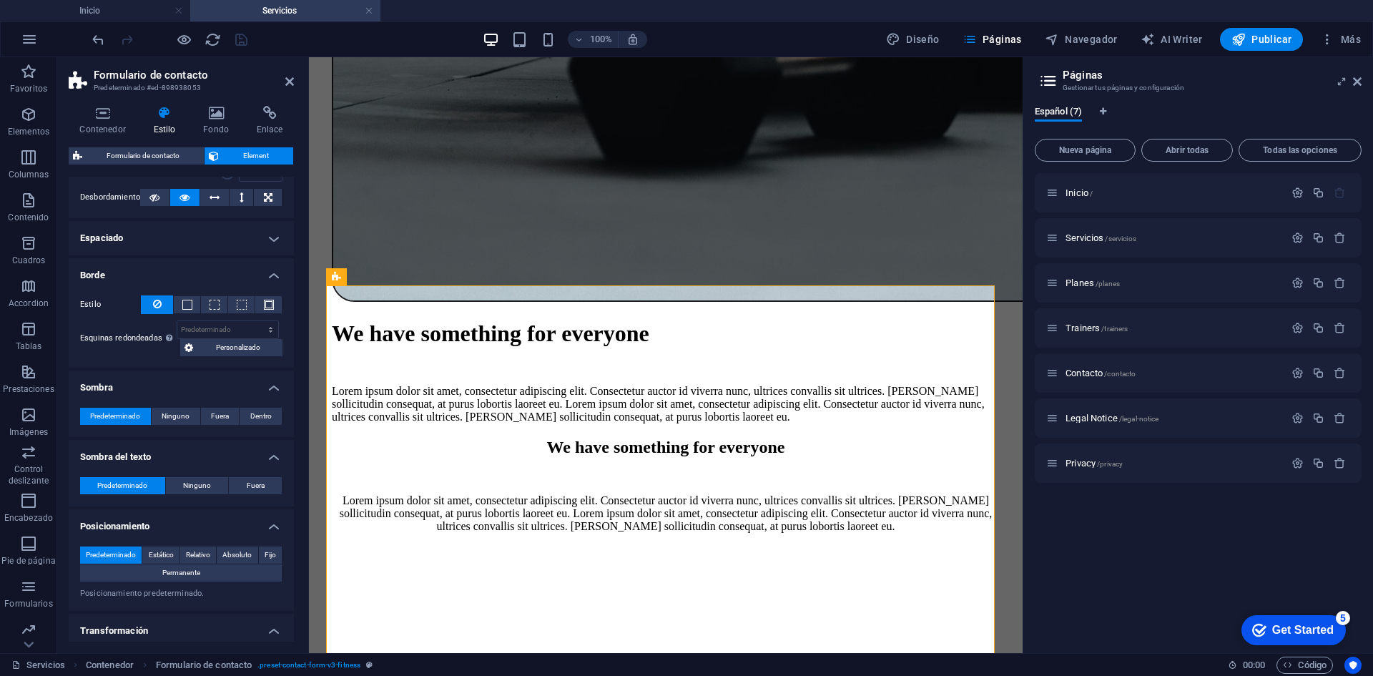
click at [142, 243] on h4 "Espaciado" at bounding box center [181, 238] width 225 height 34
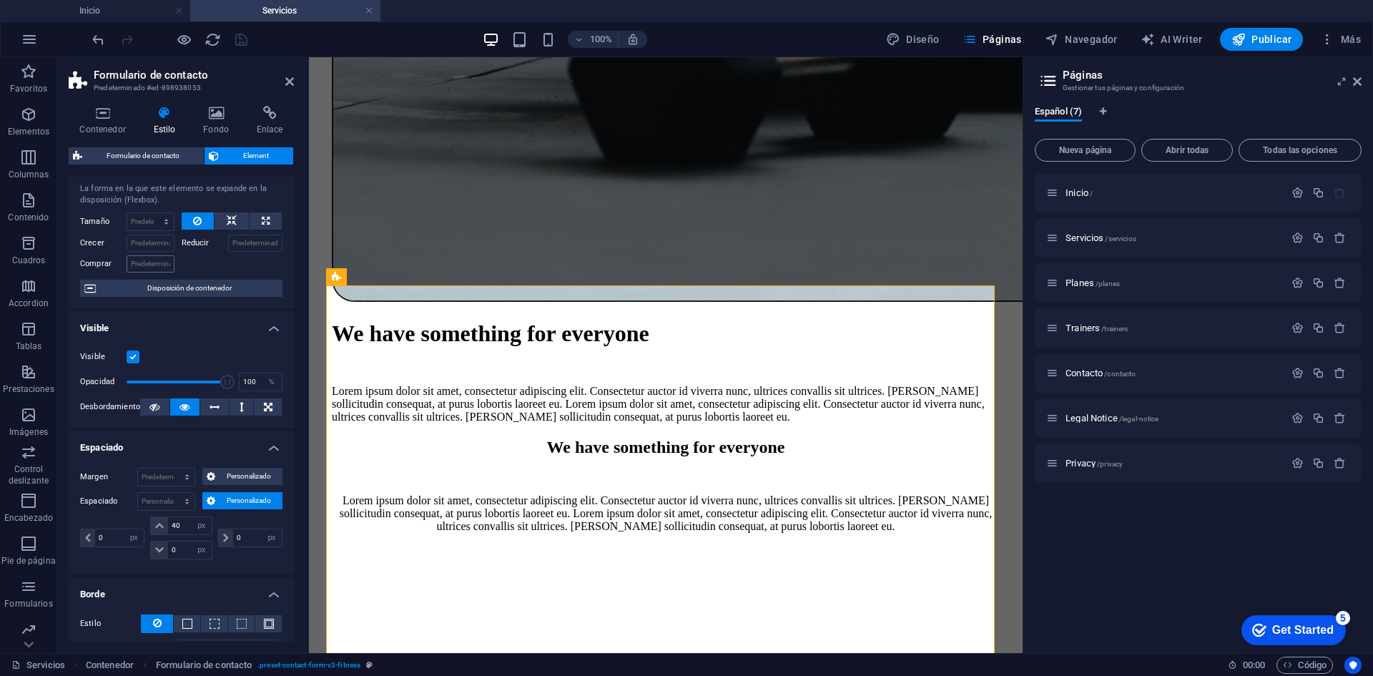
scroll to position [0, 0]
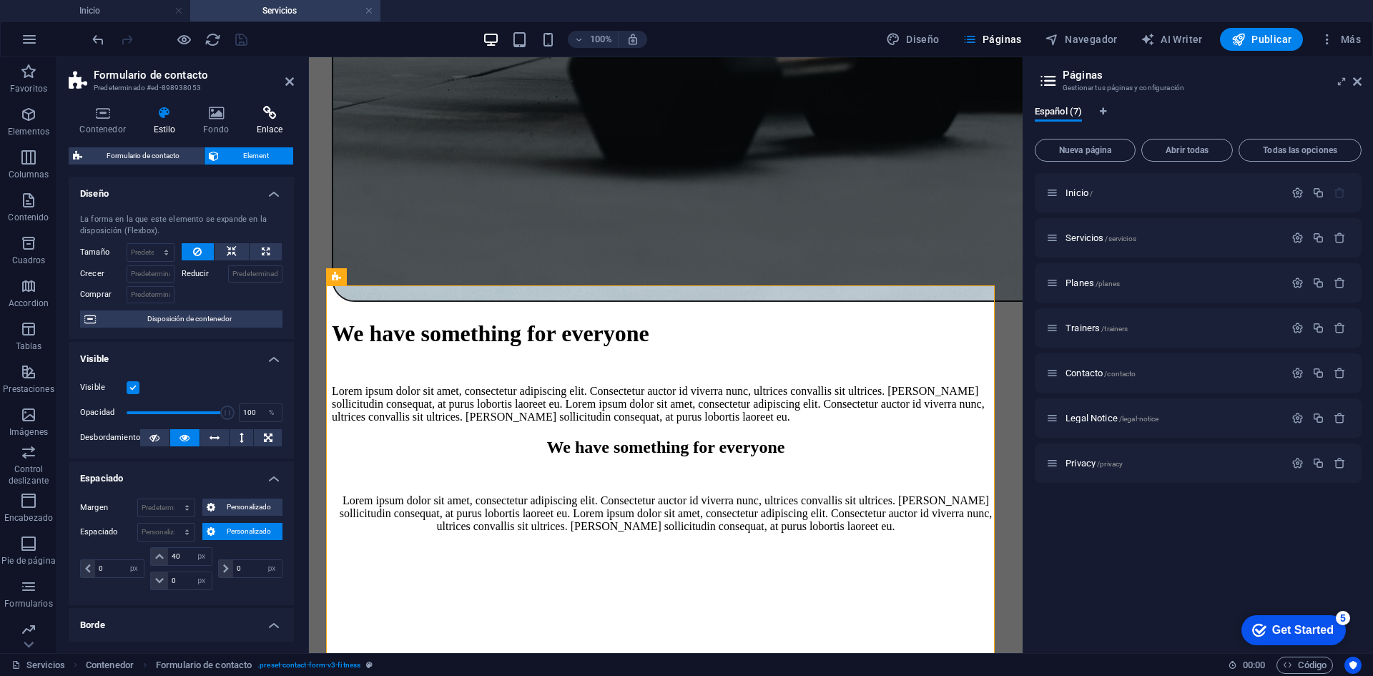
click at [265, 117] on icon at bounding box center [269, 113] width 49 height 14
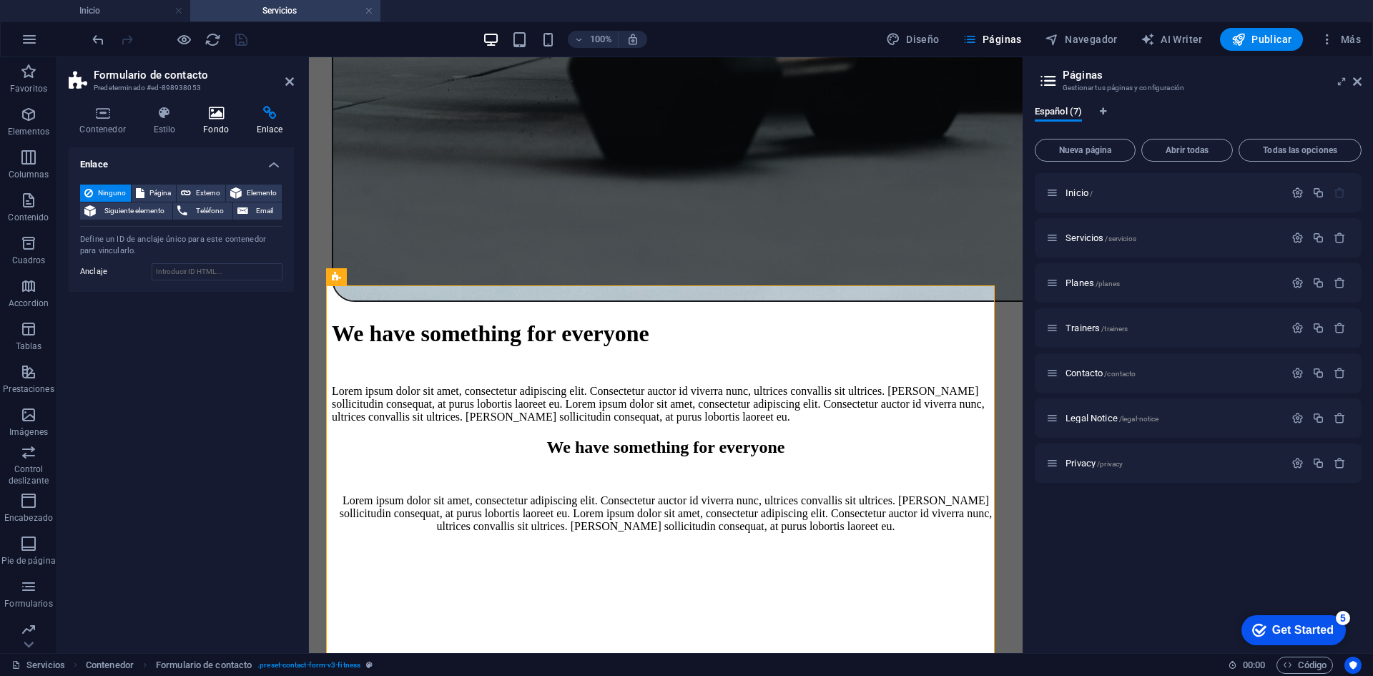
click at [194, 120] on h4 "Fondo" at bounding box center [219, 121] width 54 height 30
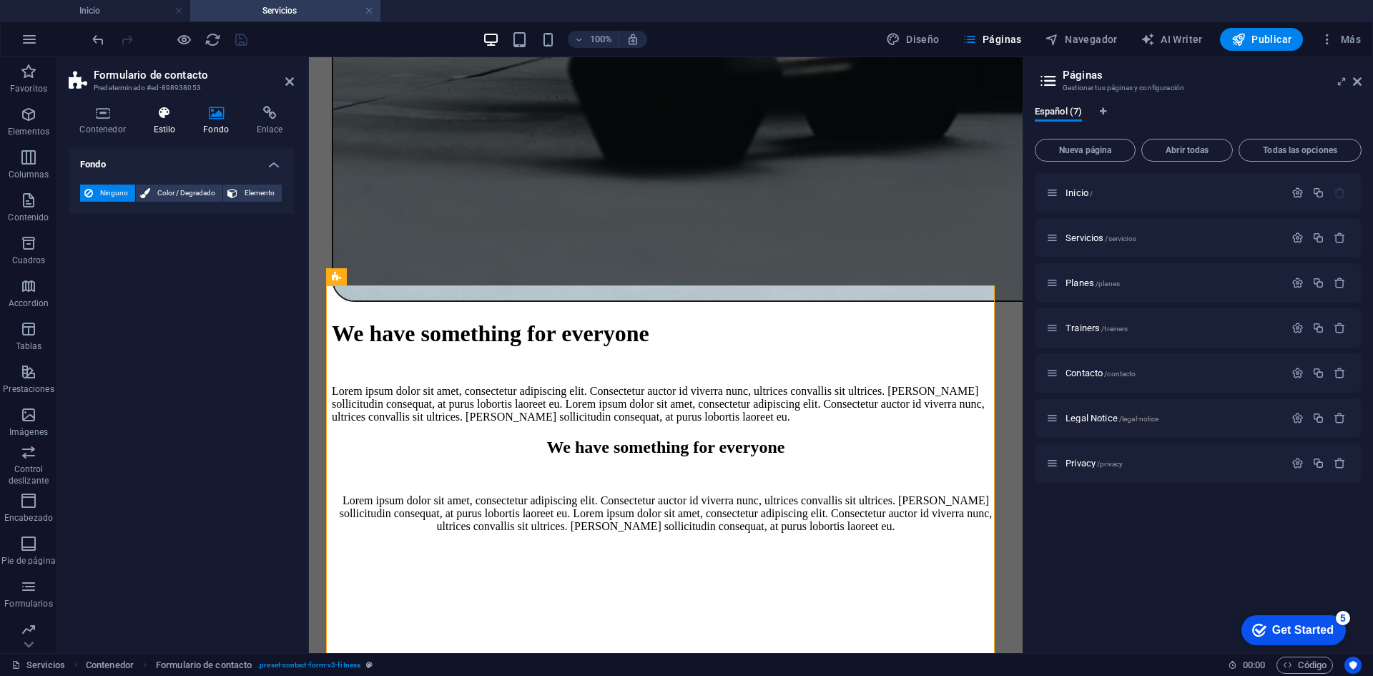
click at [160, 119] on h4 "Estilo" at bounding box center [167, 121] width 50 height 30
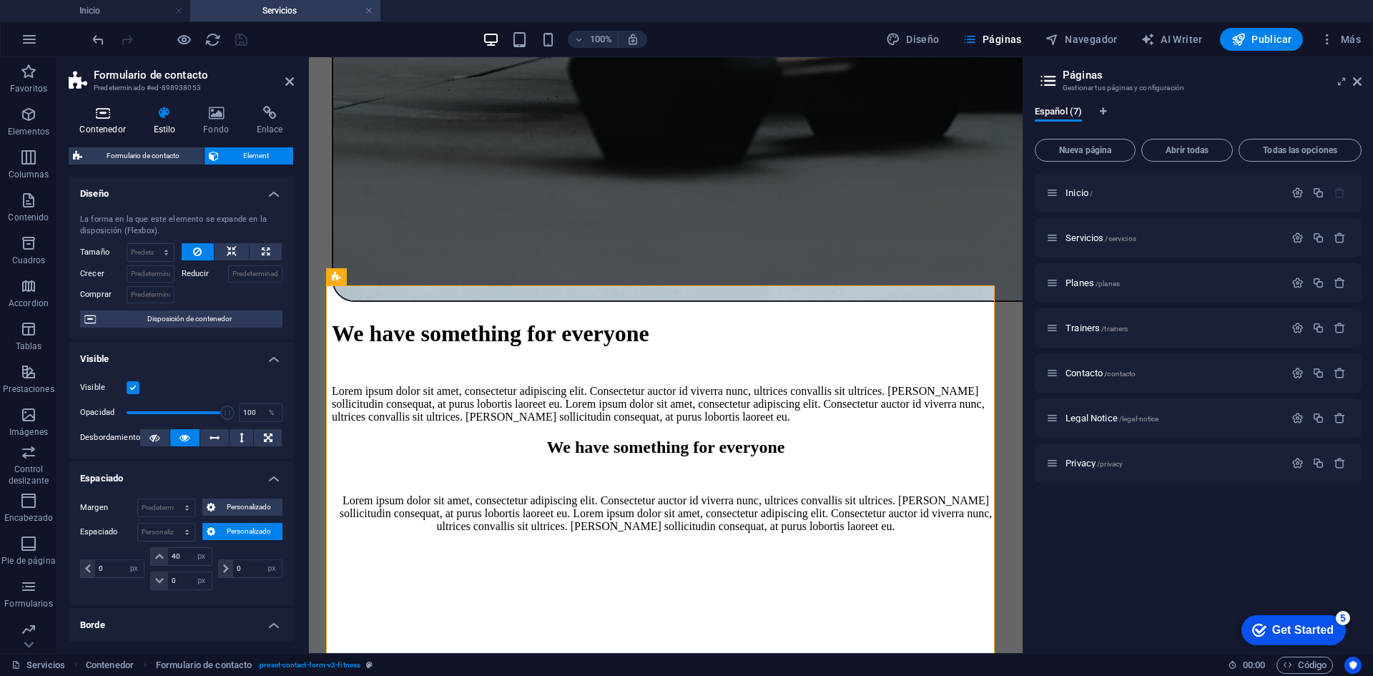
click at [102, 119] on icon at bounding box center [103, 113] width 68 height 14
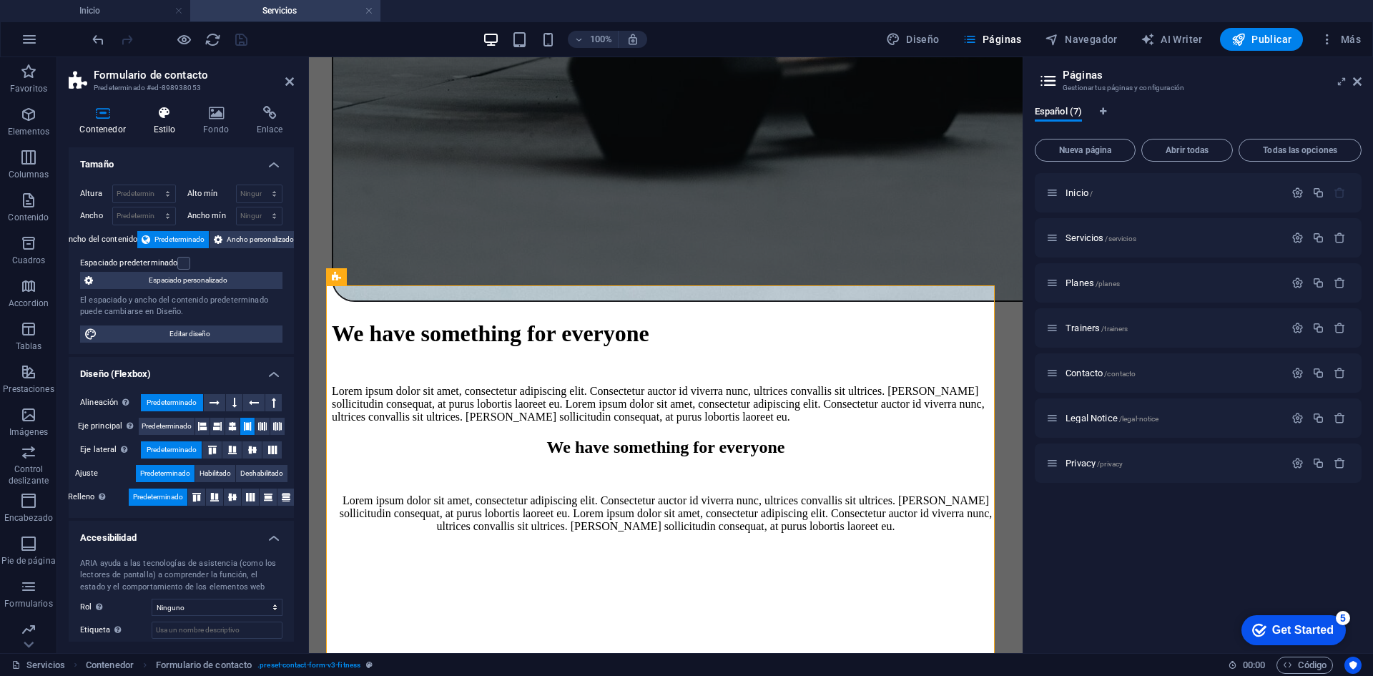
click at [155, 127] on h4 "Estilo" at bounding box center [167, 121] width 50 height 30
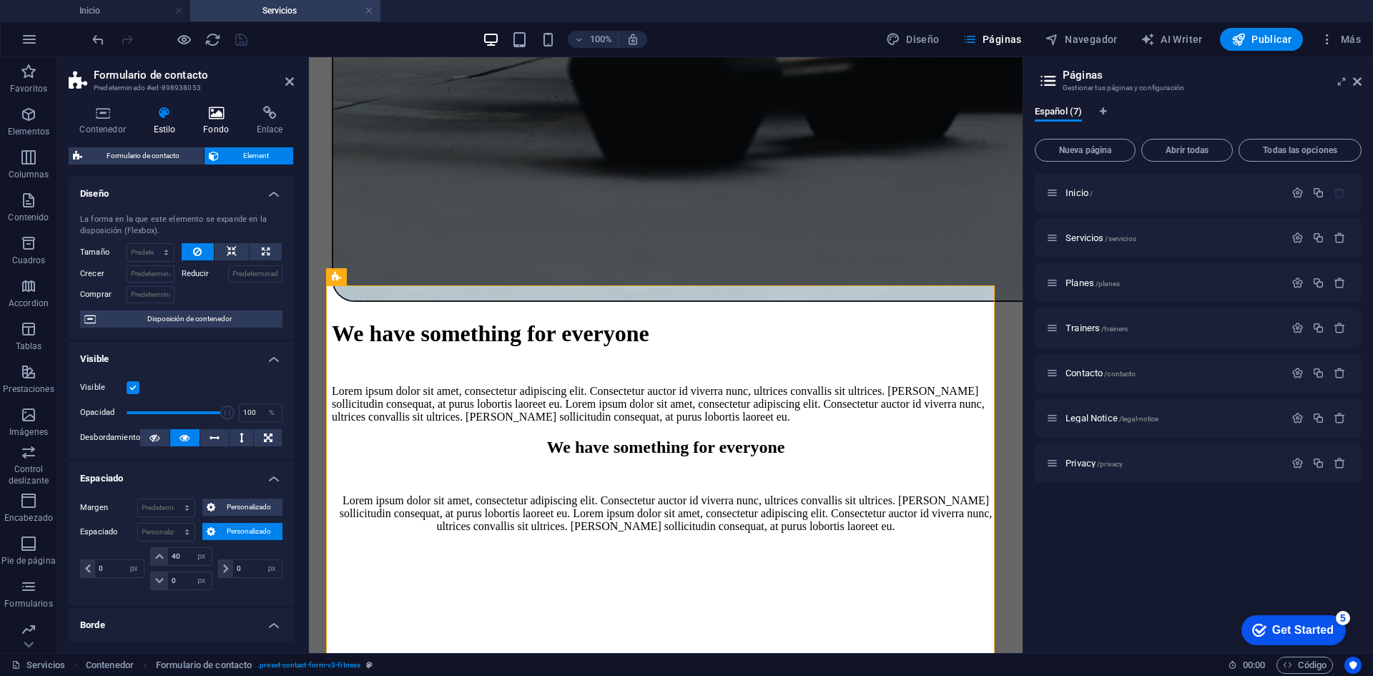
click at [223, 115] on icon at bounding box center [216, 113] width 48 height 14
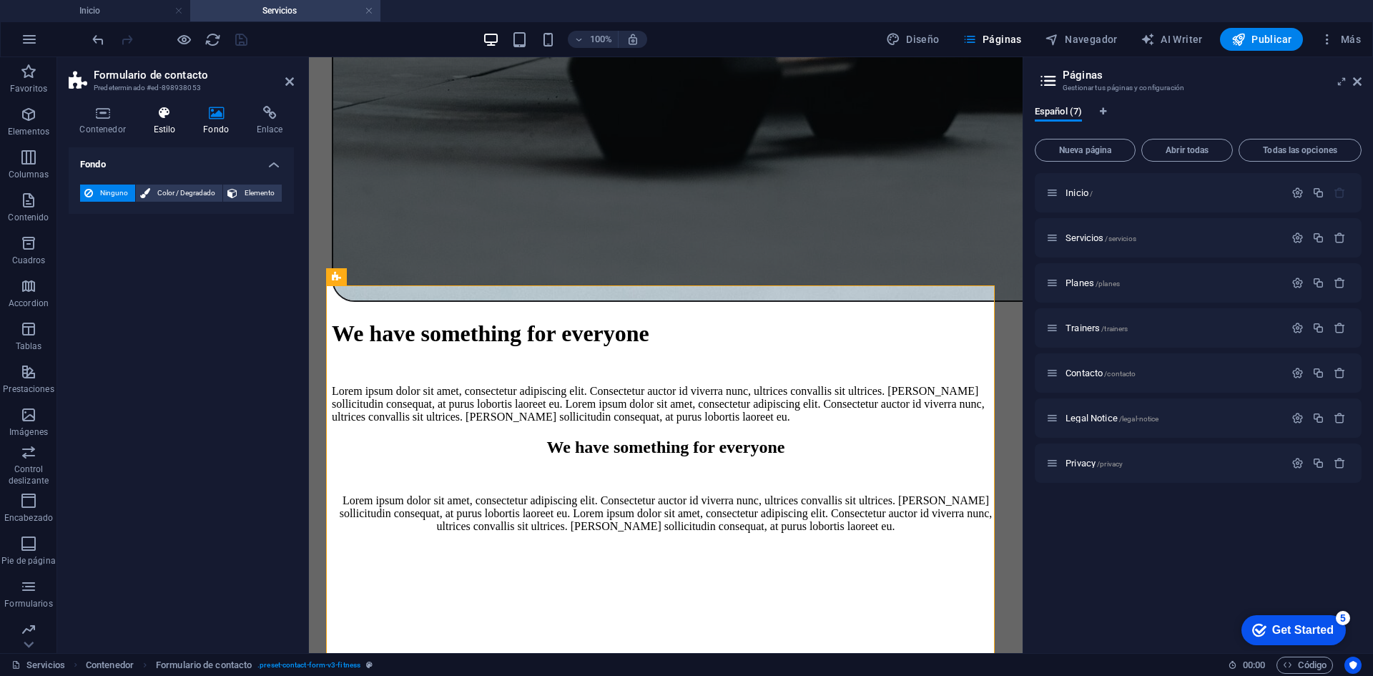
click at [151, 119] on icon at bounding box center [164, 113] width 44 height 14
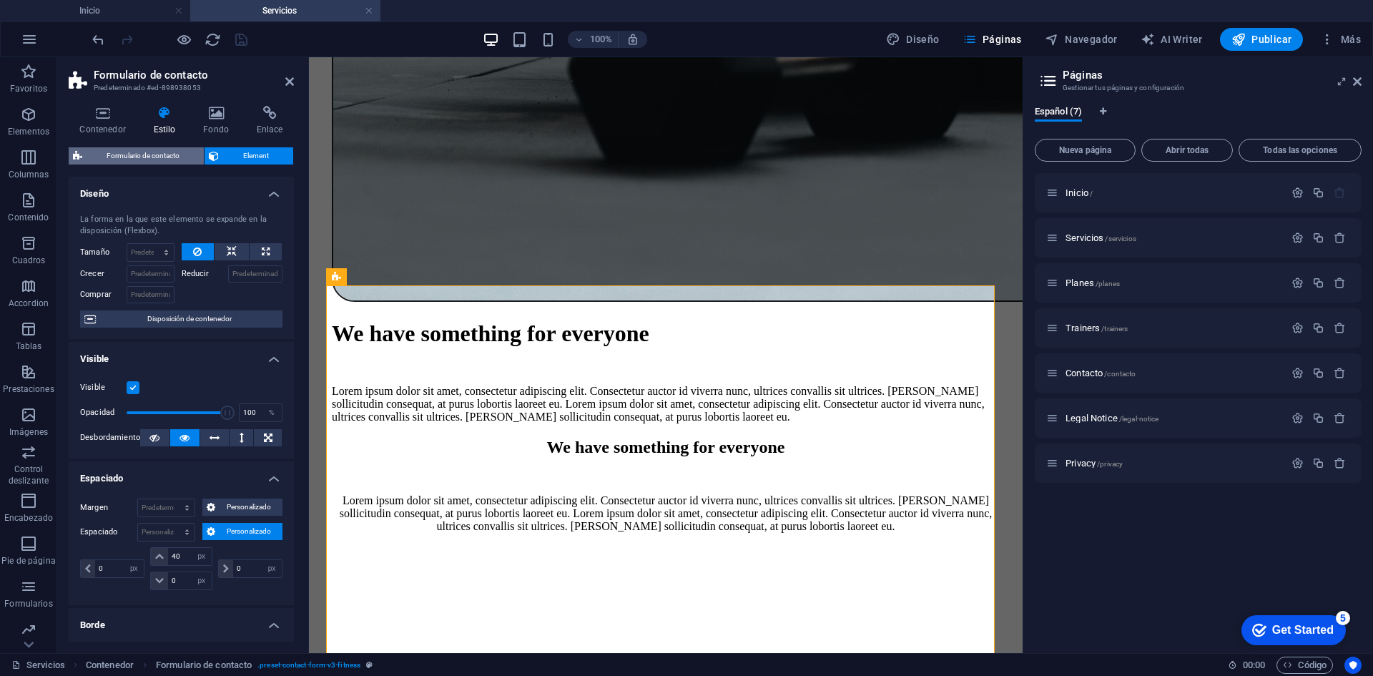
click at [136, 154] on span "Formulario de contacto" at bounding box center [143, 155] width 113 height 17
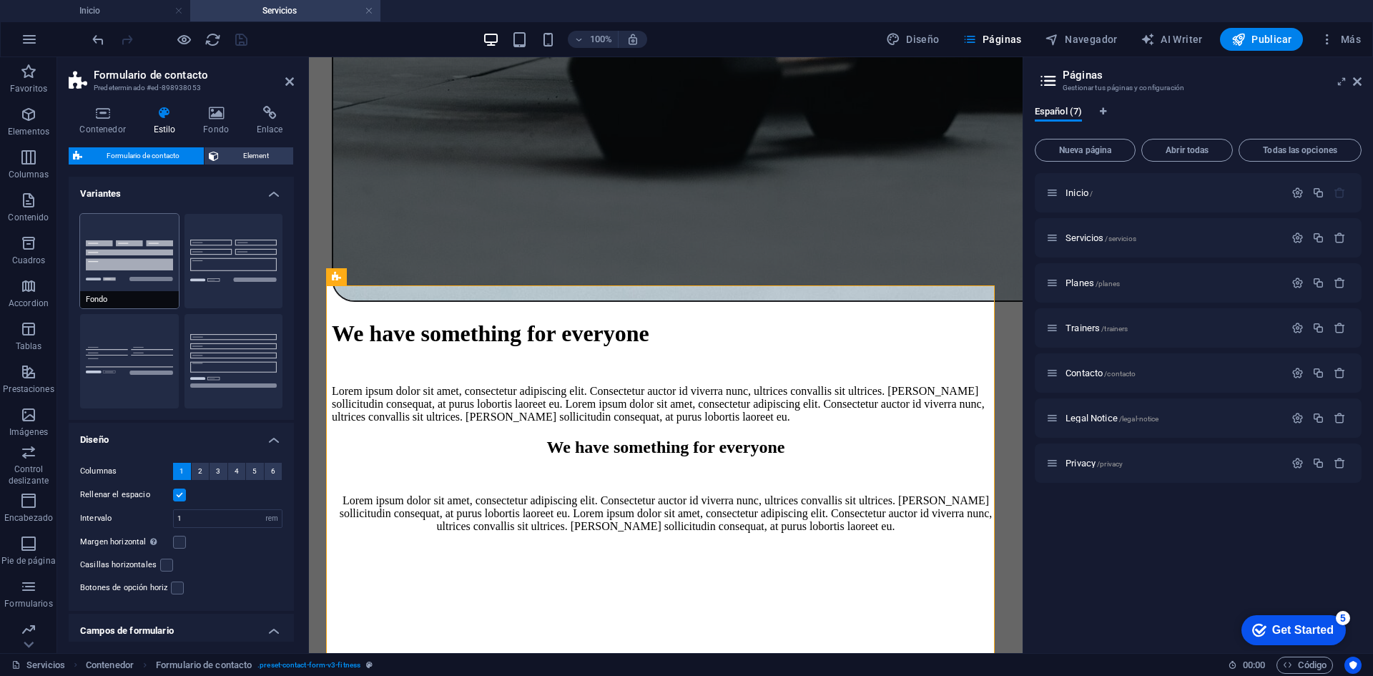
click at [158, 265] on button "Fondo" at bounding box center [129, 261] width 99 height 94
type input "1"
select select "rem"
type input "0.5"
select select "rem"
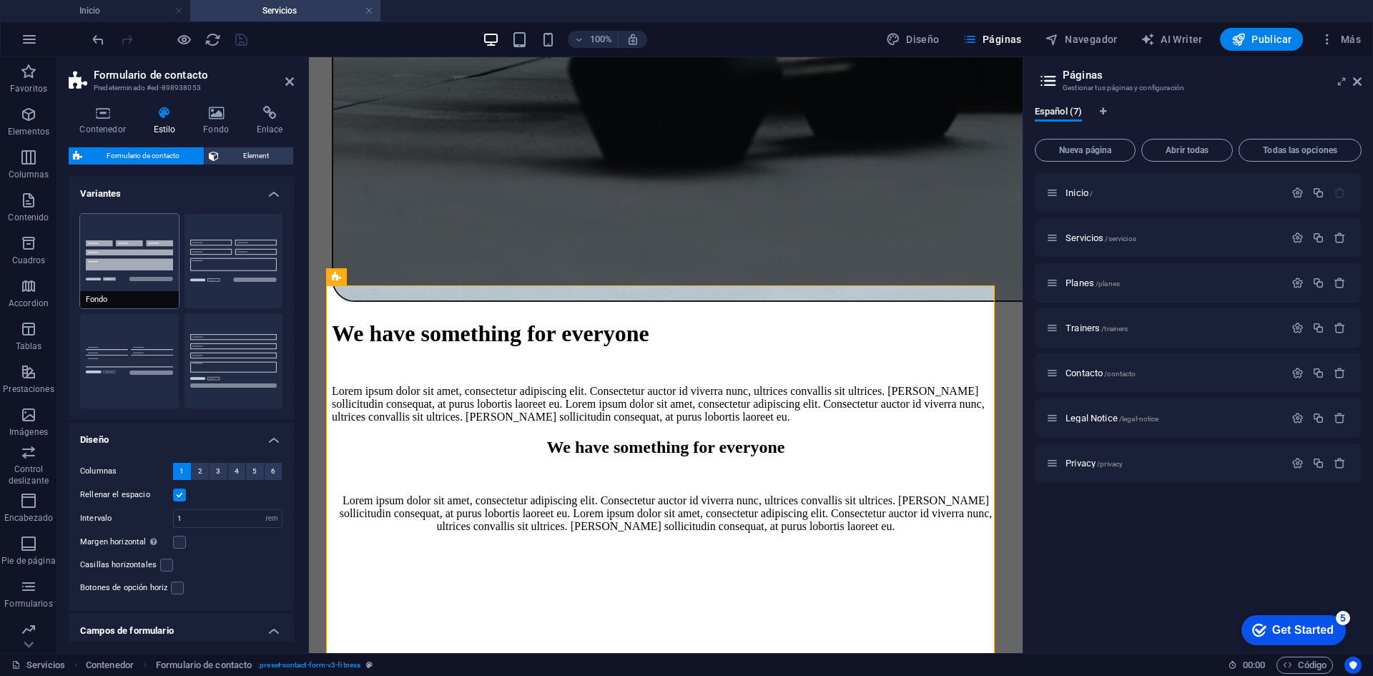
type input "0.5"
select select "rem"
type input "1"
select select "rem"
type input "0"
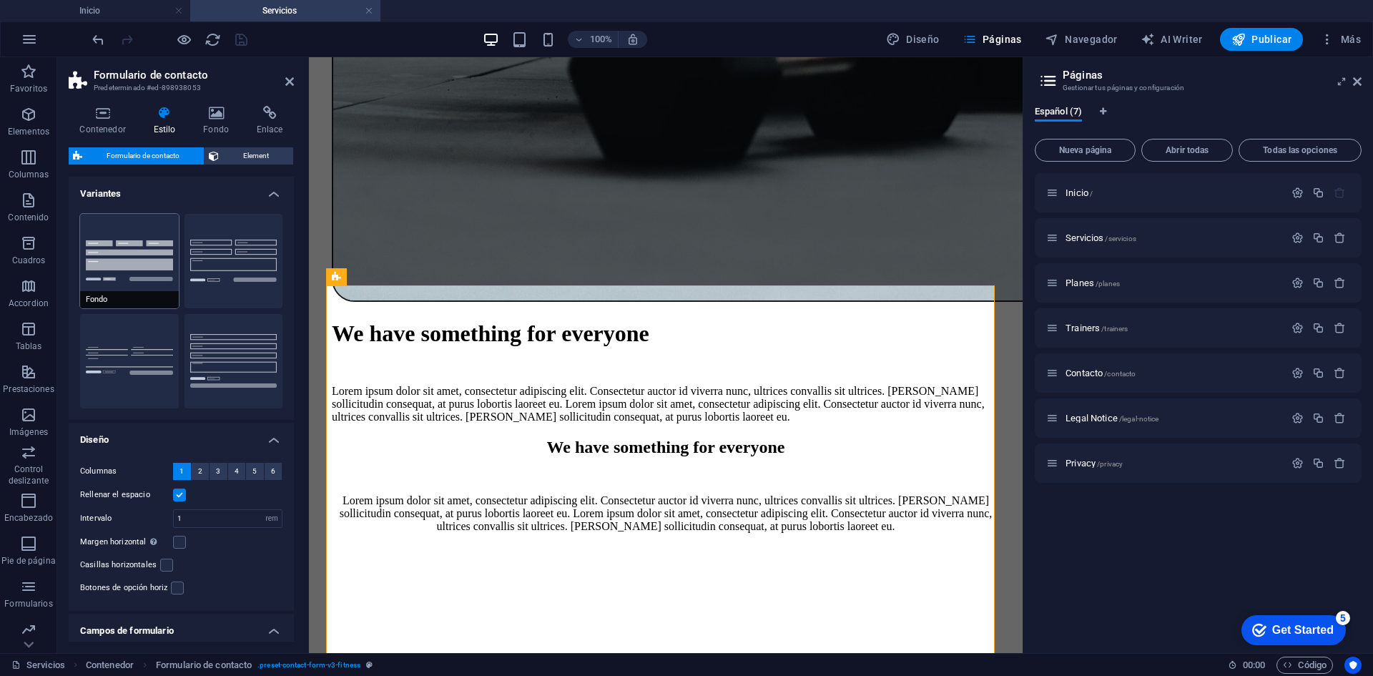
select select "px"
type input "24"
select select "px"
type input "21"
select select "px"
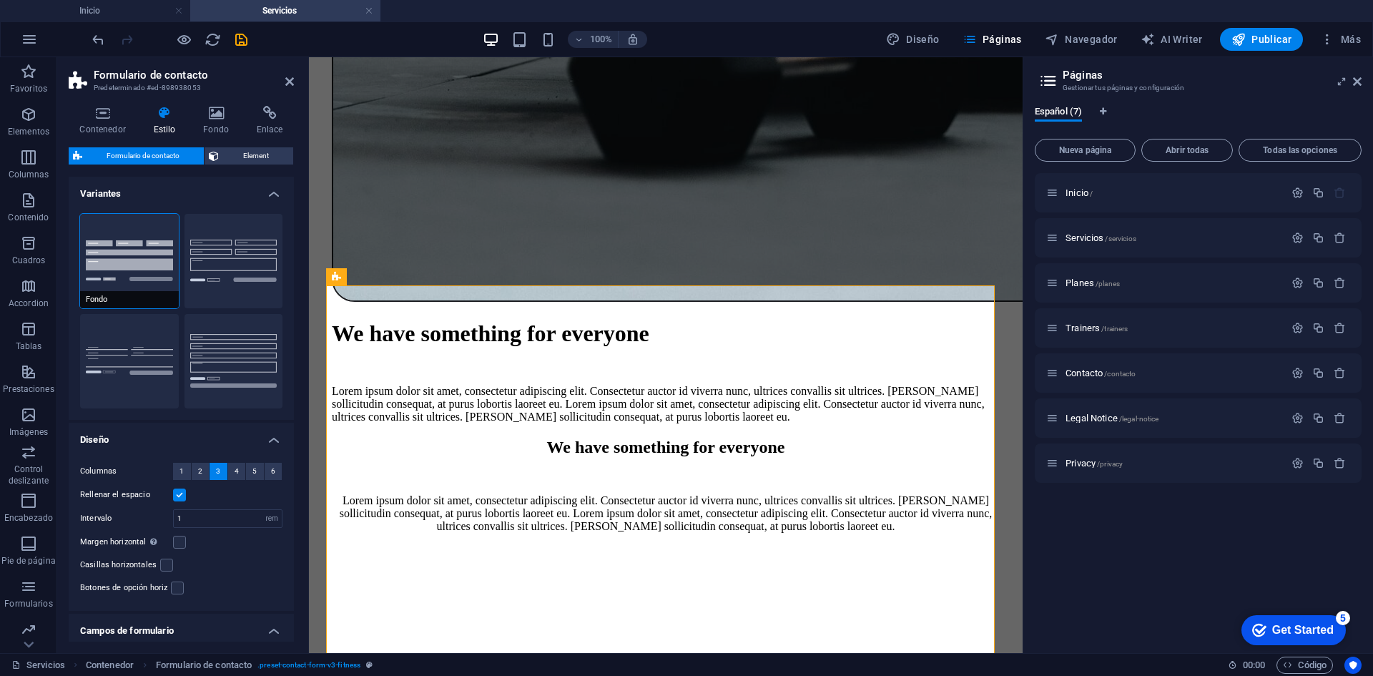
type input "21"
select select "px"
type input "24"
select select "px"
select select "%"
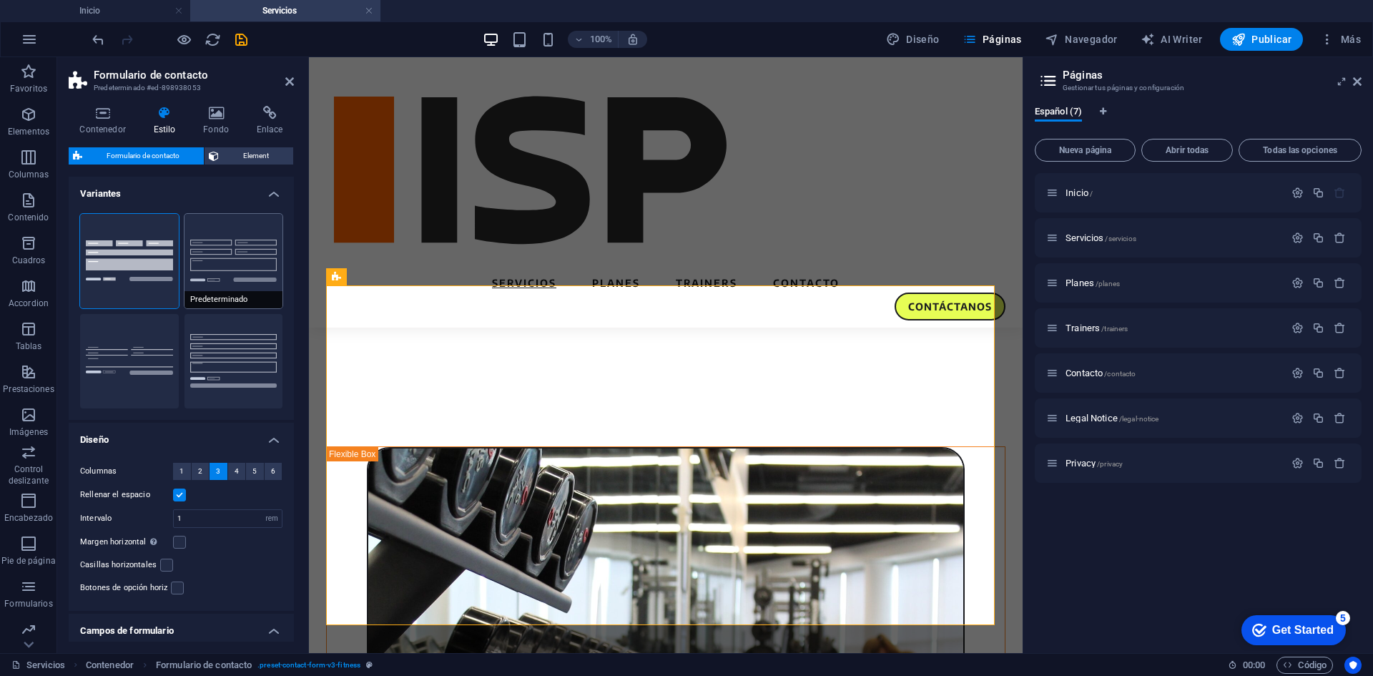
click at [214, 272] on button "Predeterminado" at bounding box center [234, 261] width 99 height 94
type input "1"
select select "rem"
type input "0.5"
select select "rem"
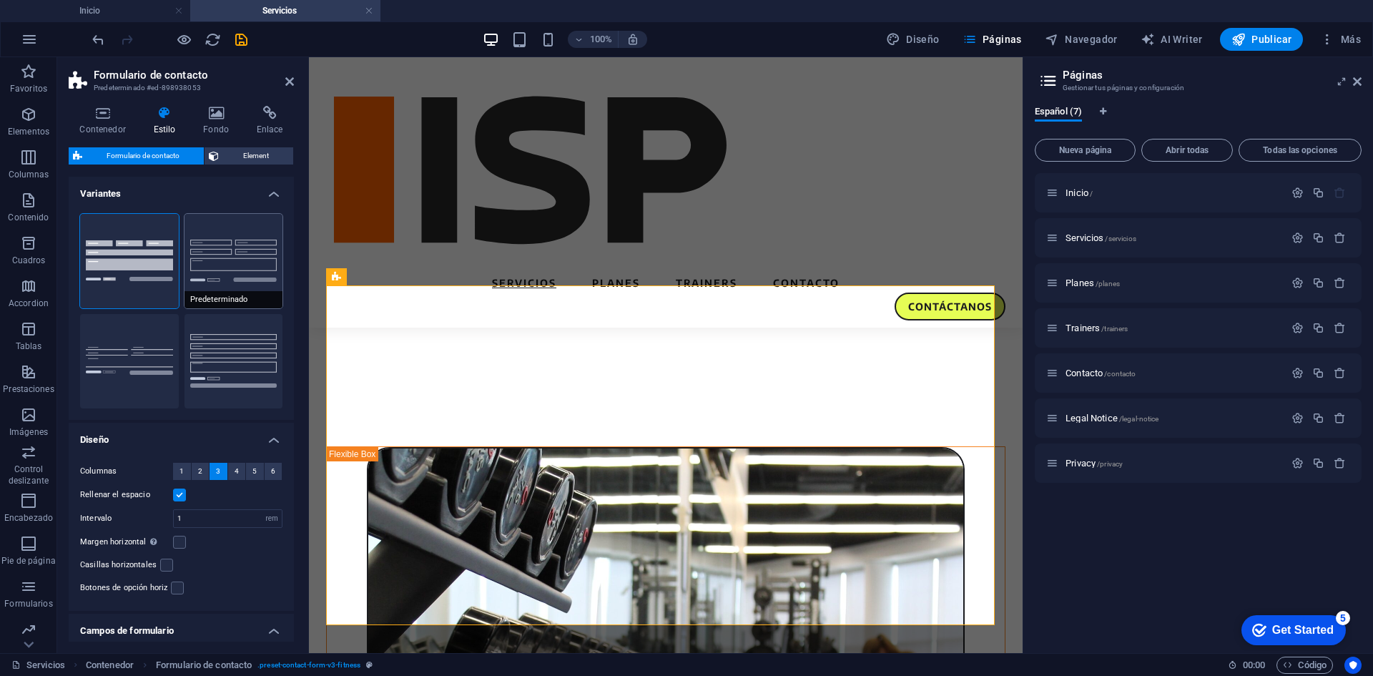
type input "0.5"
select select "rem"
type input "1"
select select "rem"
select select "px"
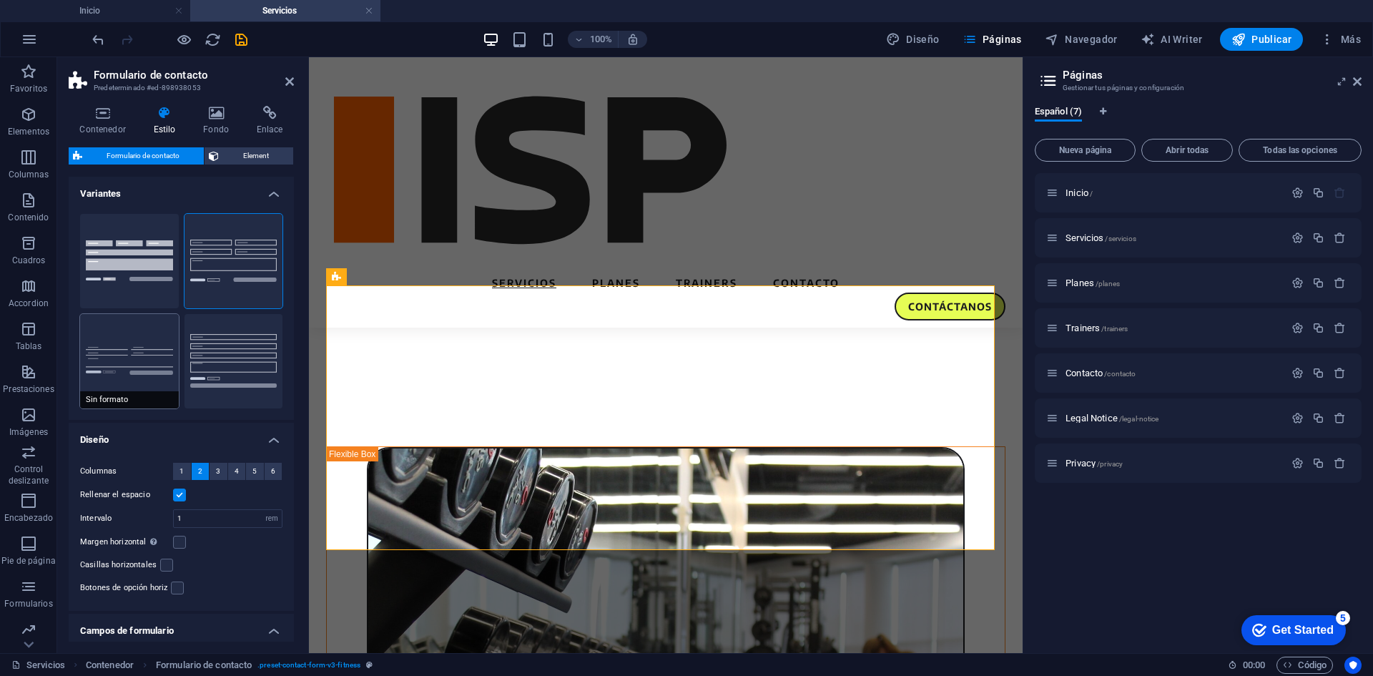
click at [147, 342] on button "Sin formato" at bounding box center [129, 361] width 99 height 94
select select "DISABLED_OPTION_VALUE"
type input "0"
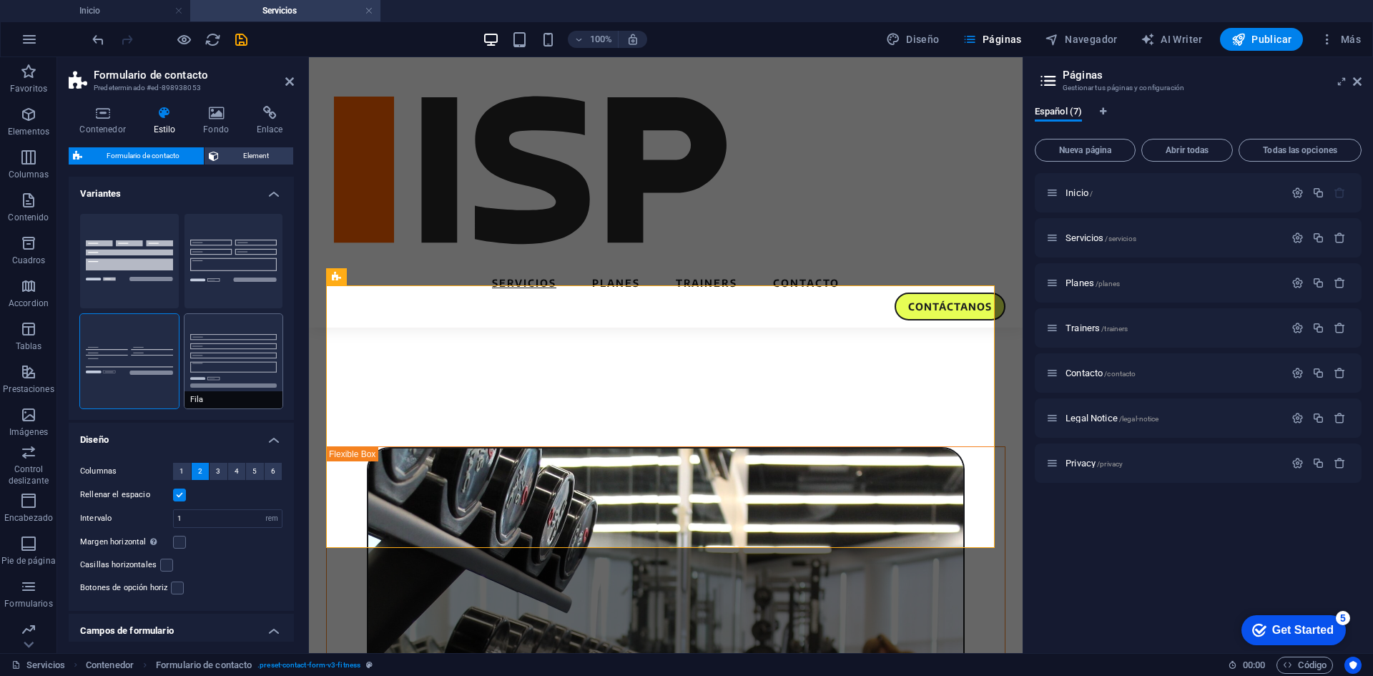
click at [212, 368] on button "Fila" at bounding box center [234, 361] width 99 height 94
type input "1"
select select "px"
type input "1"
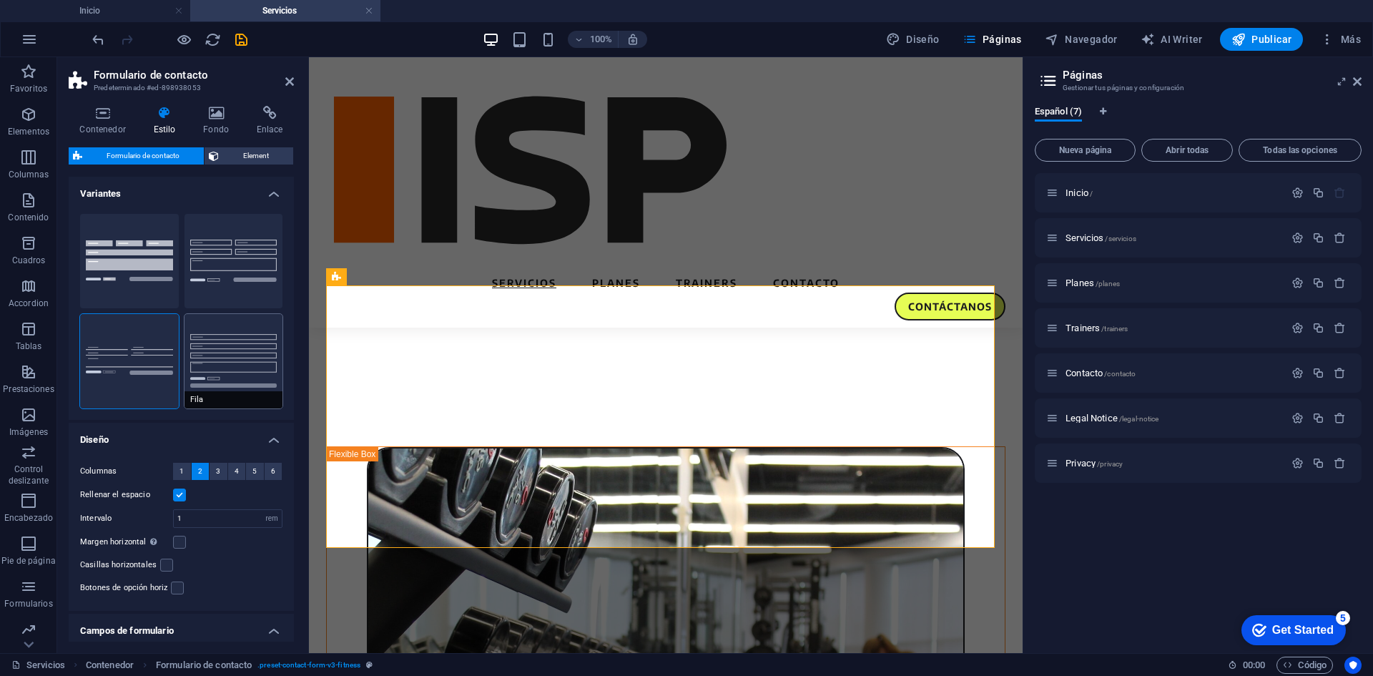
type input "1"
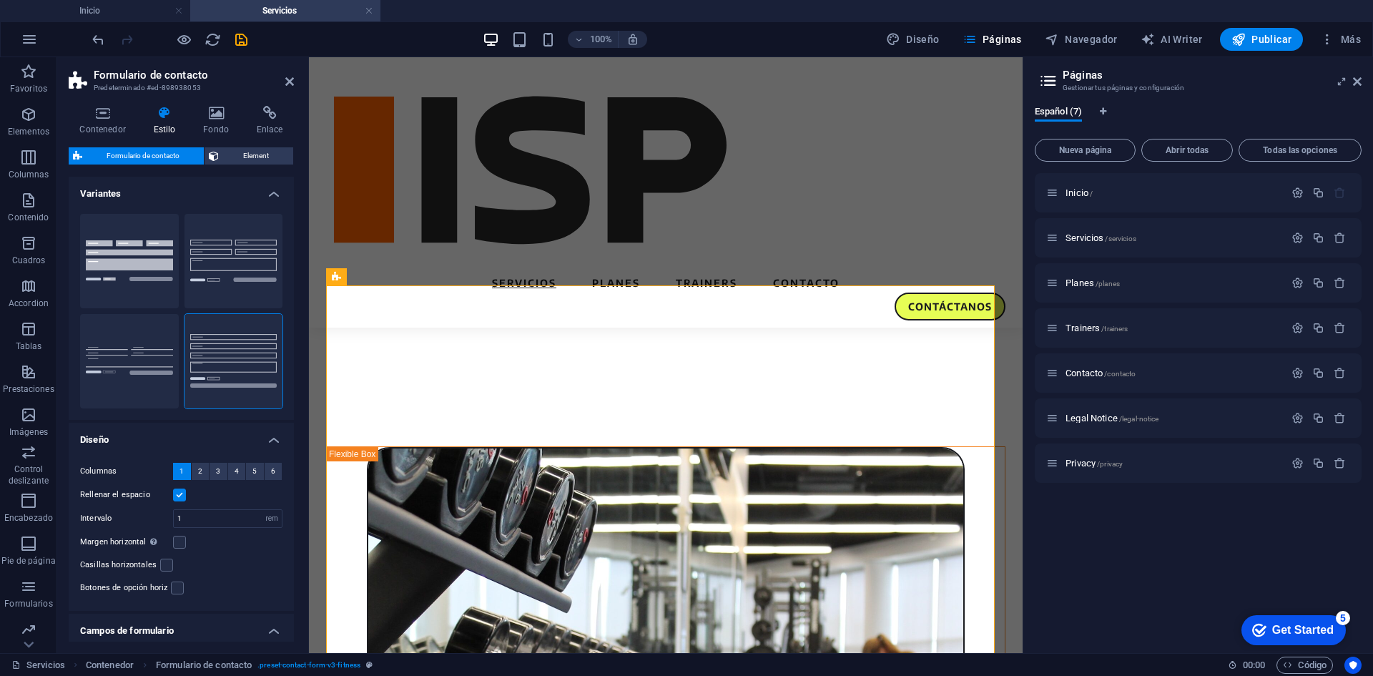
scroll to position [286, 0]
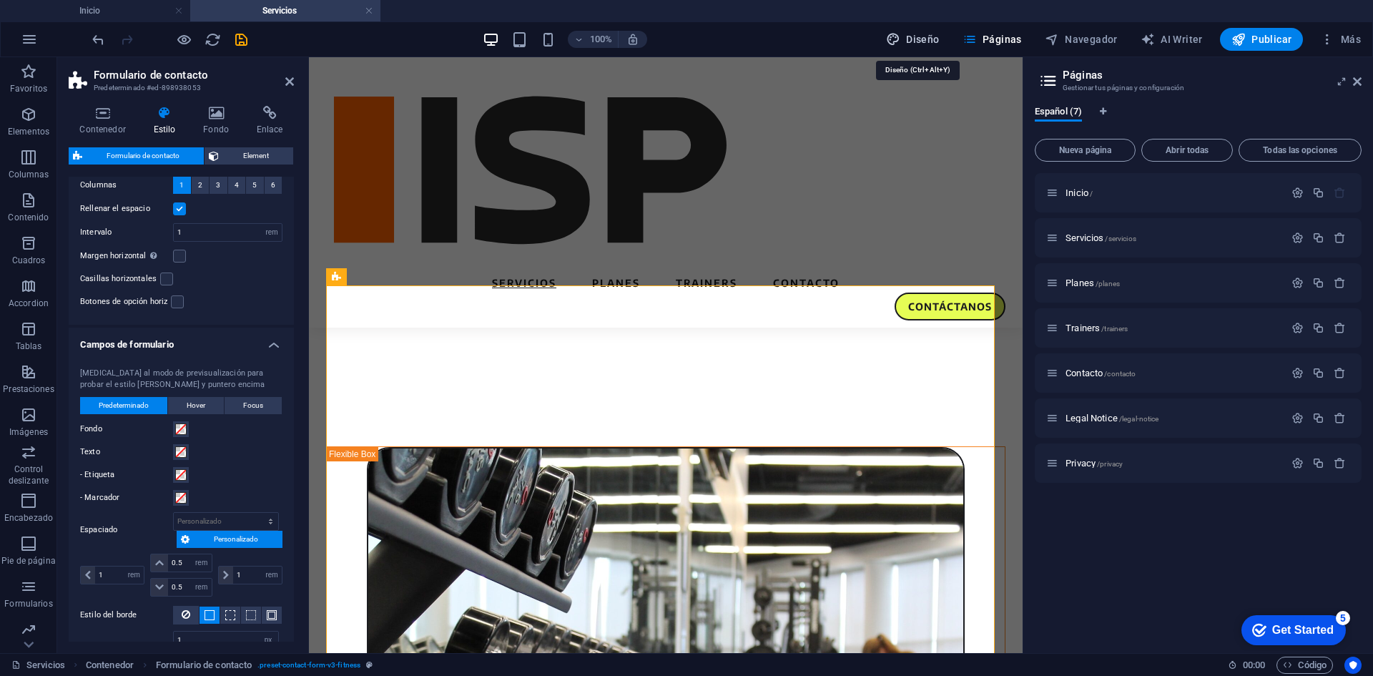
click at [911, 48] on button "Diseño" at bounding box center [912, 39] width 65 height 23
select select "px"
select select "300"
select select "px"
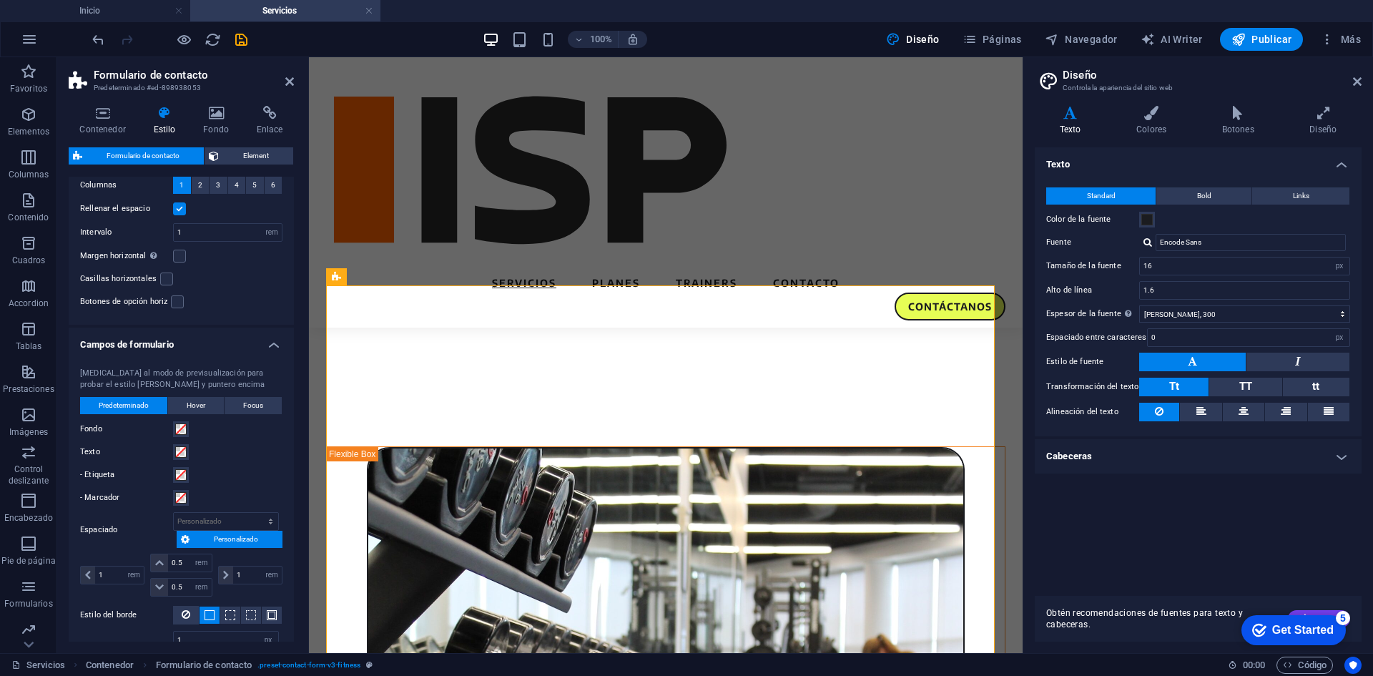
click at [1119, 461] on h4 "Cabeceras" at bounding box center [1198, 456] width 327 height 34
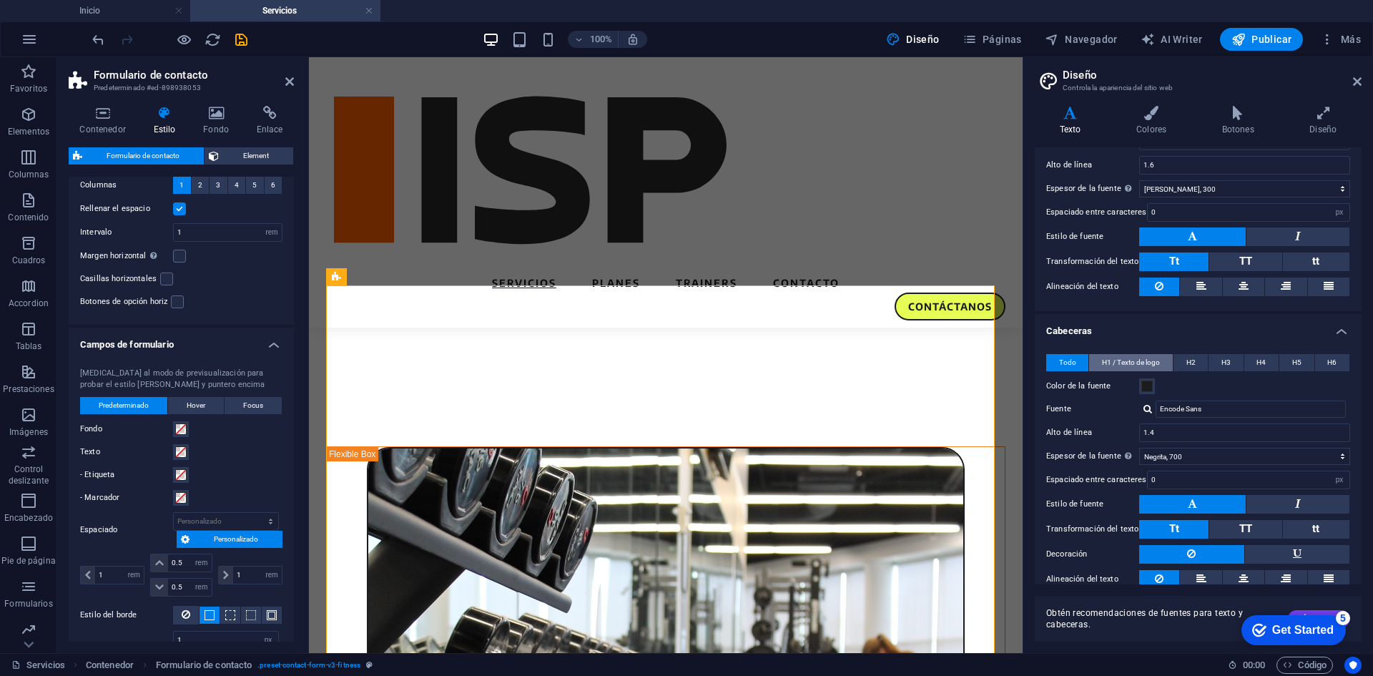
scroll to position [169, 0]
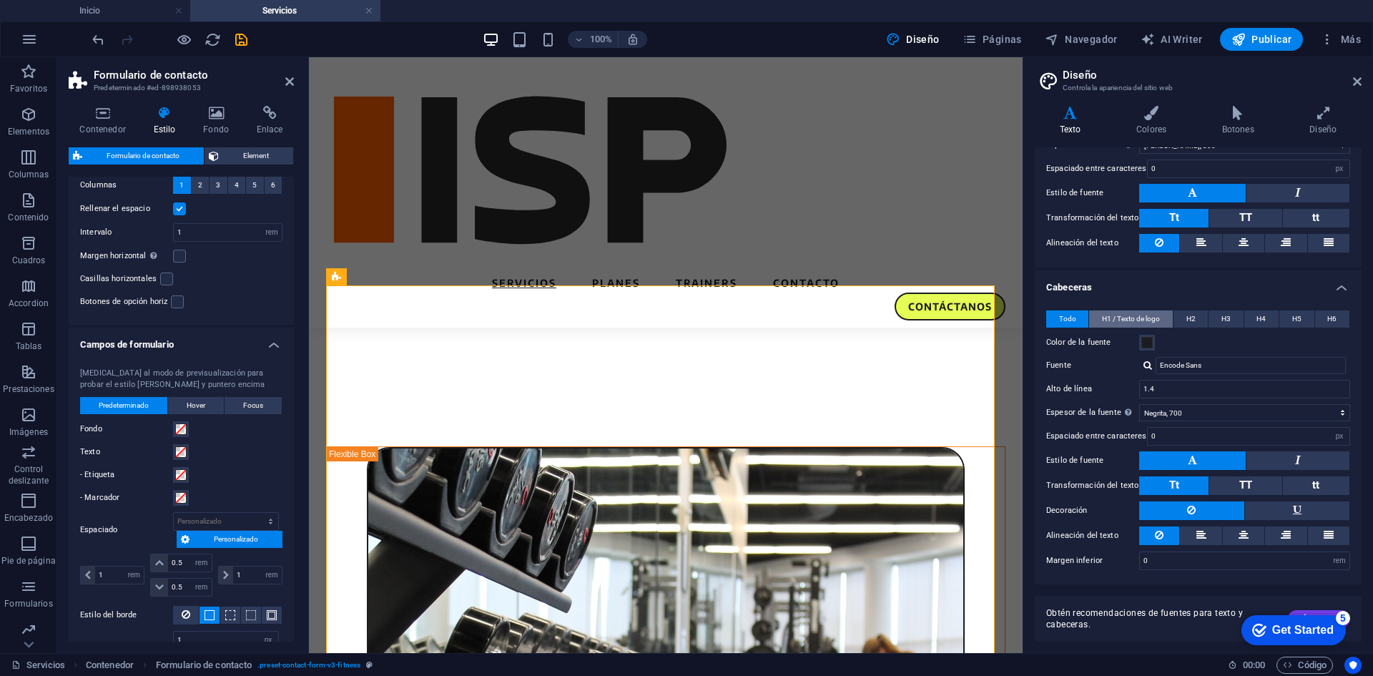
click at [1144, 313] on span "H1 / Texto de logo" at bounding box center [1131, 318] width 58 height 17
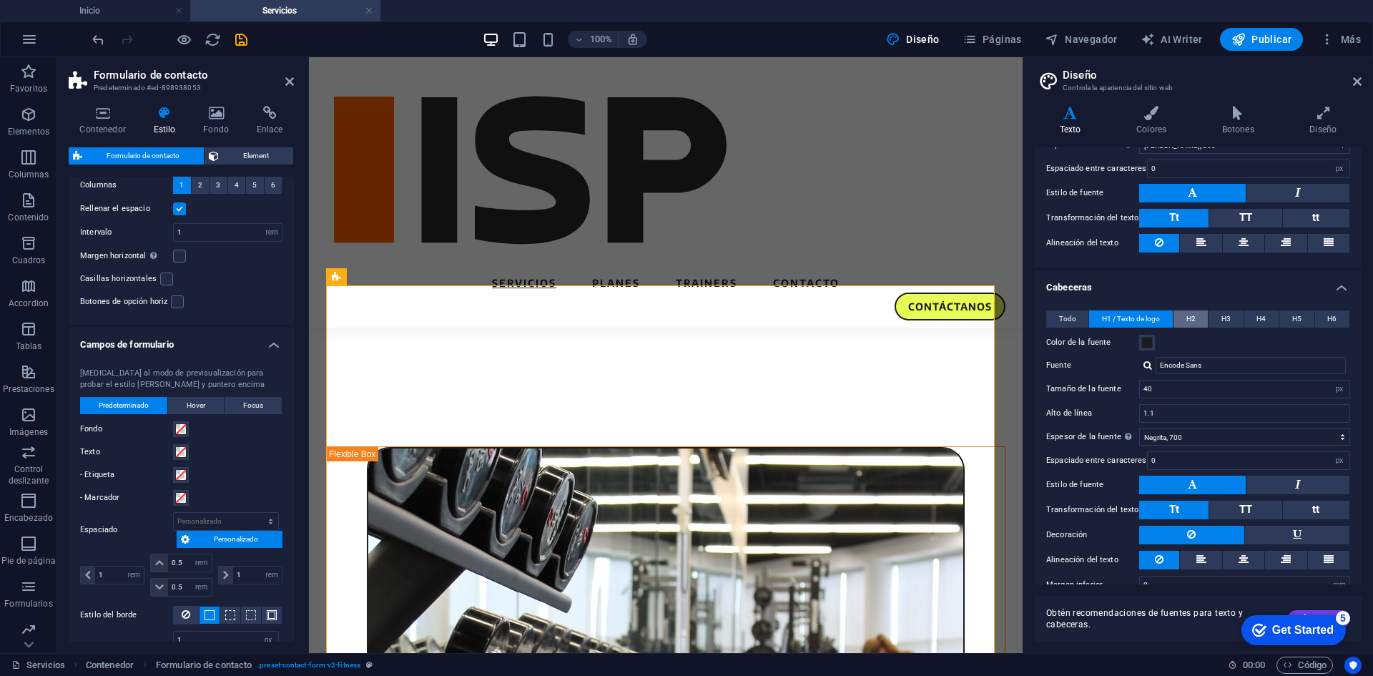
click at [1195, 313] on button "H2" at bounding box center [1191, 318] width 34 height 17
click at [1338, 315] on button "H6" at bounding box center [1332, 318] width 34 height 17
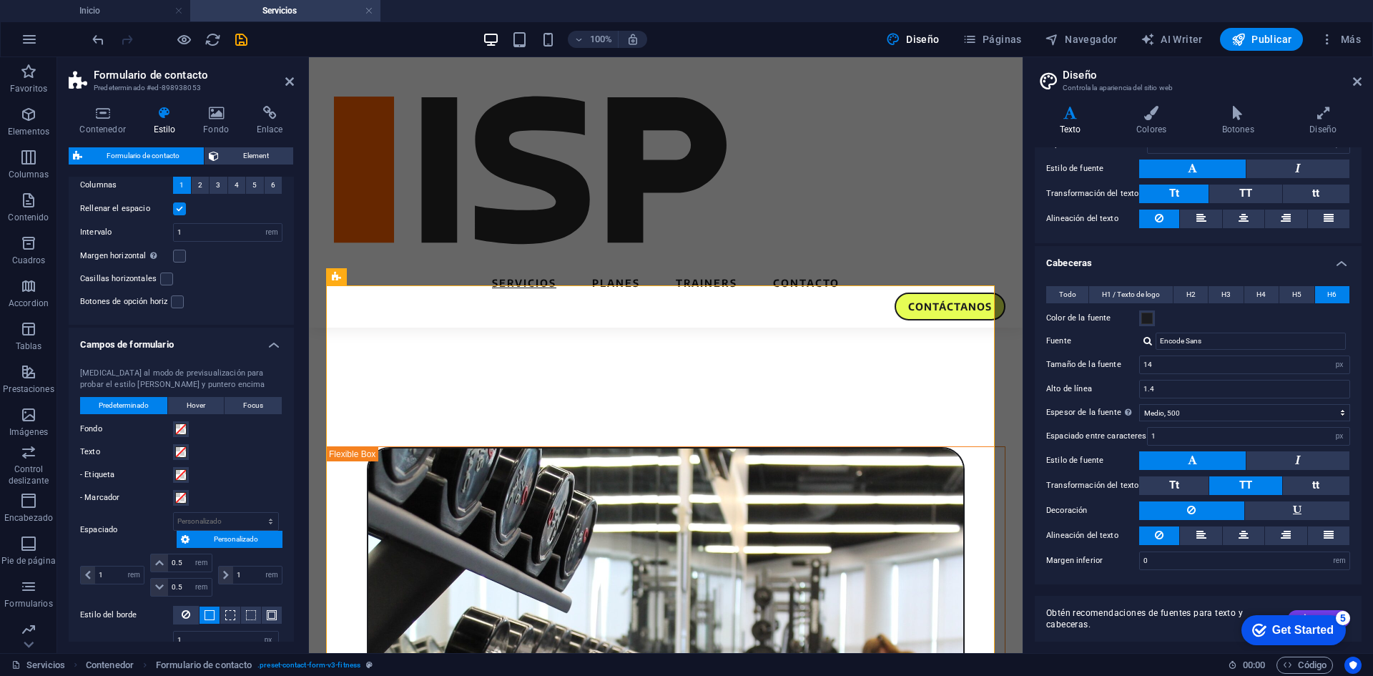
scroll to position [0, 0]
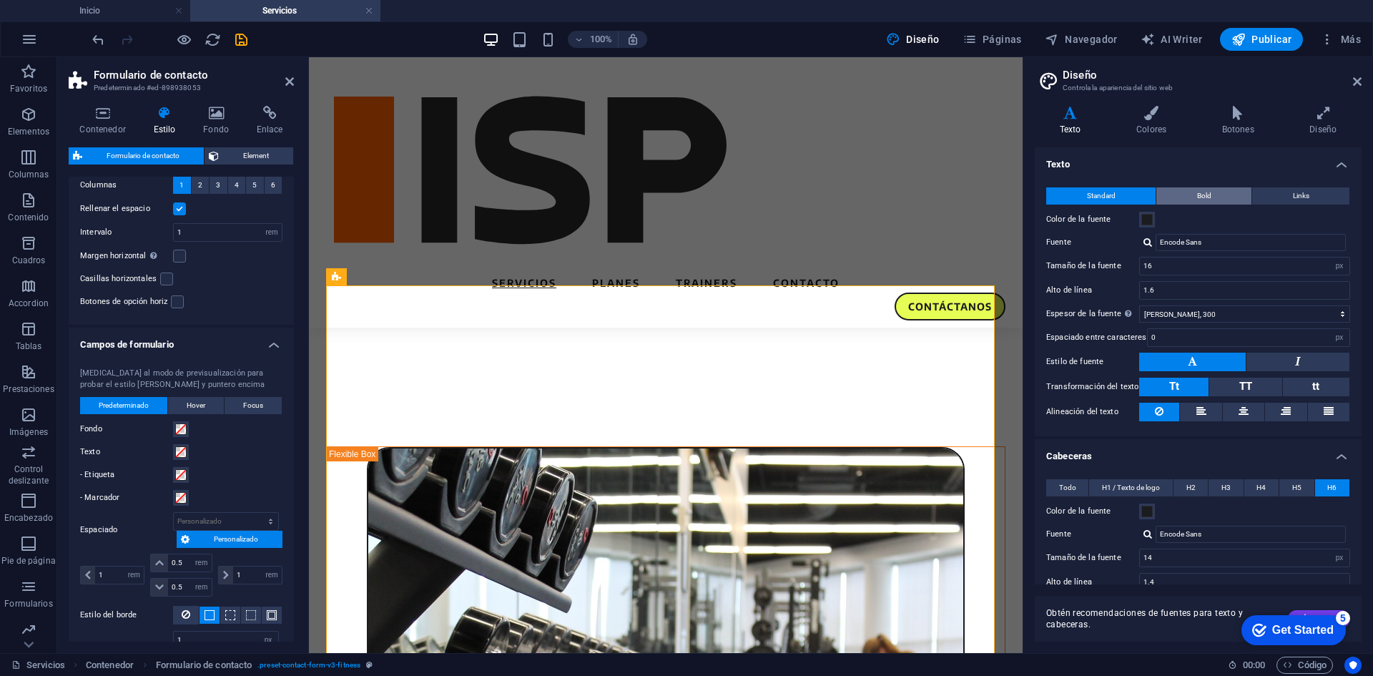
click at [1215, 192] on button "Bold" at bounding box center [1204, 195] width 95 height 17
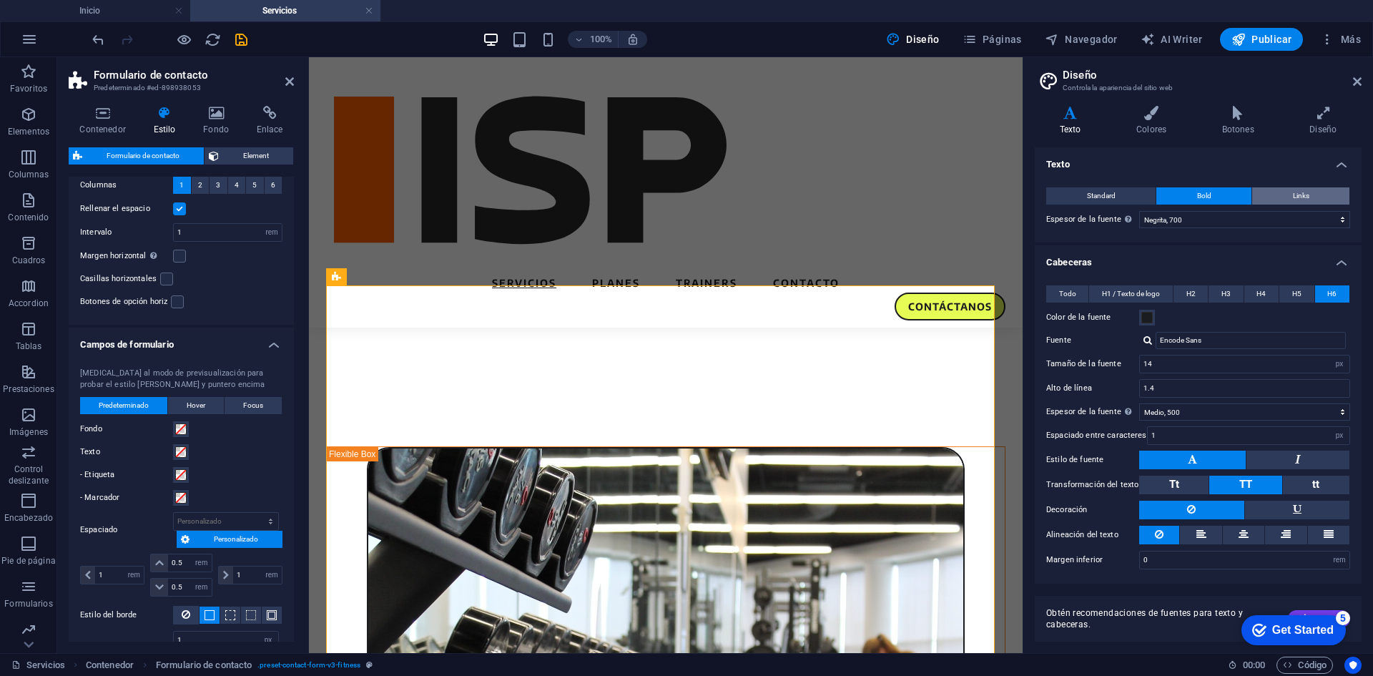
click at [1303, 187] on span "Links" at bounding box center [1301, 195] width 16 height 17
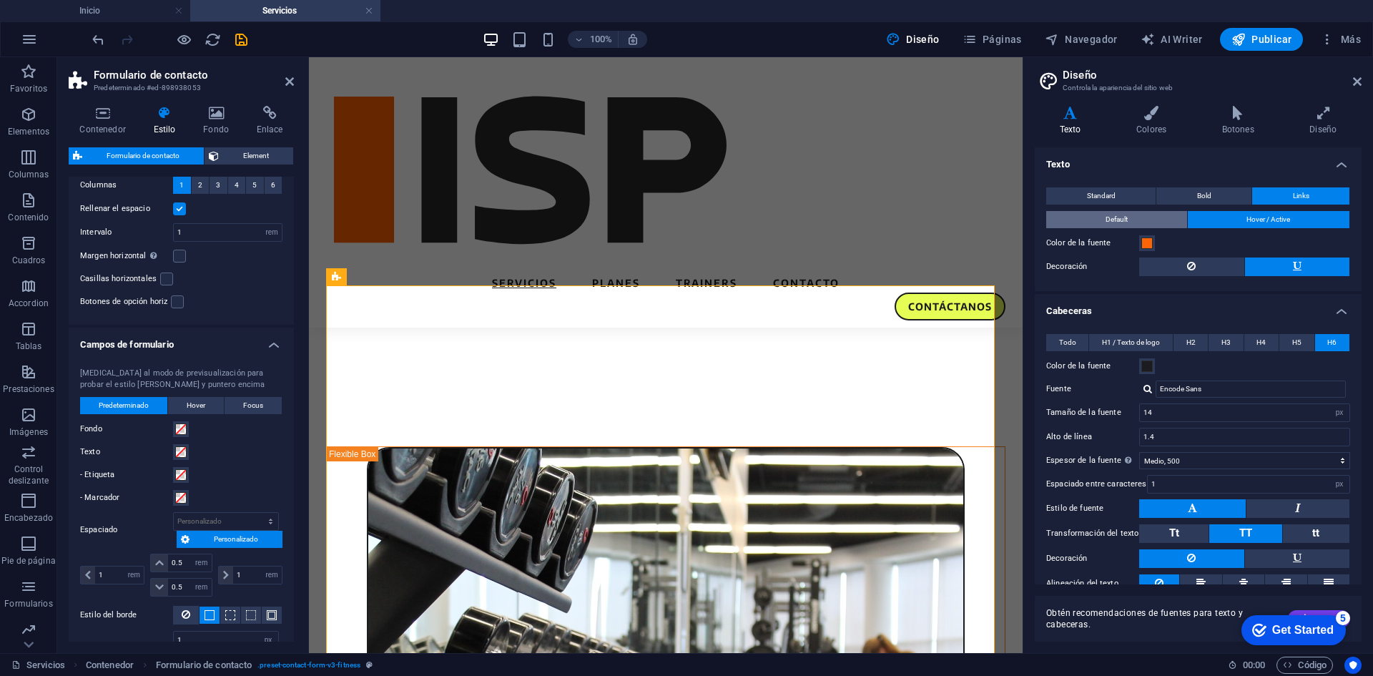
click at [1132, 215] on button "Default" at bounding box center [1116, 219] width 141 height 17
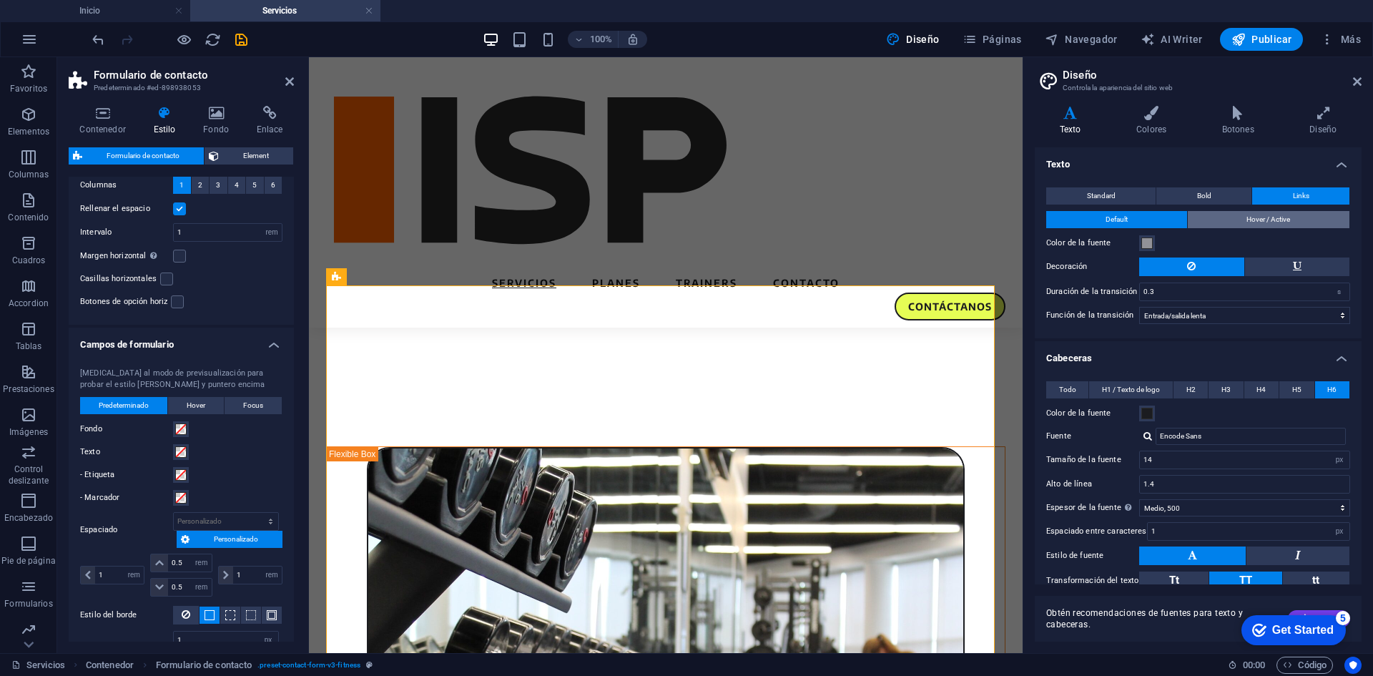
click at [1275, 221] on span "Hover / Active" at bounding box center [1269, 219] width 44 height 17
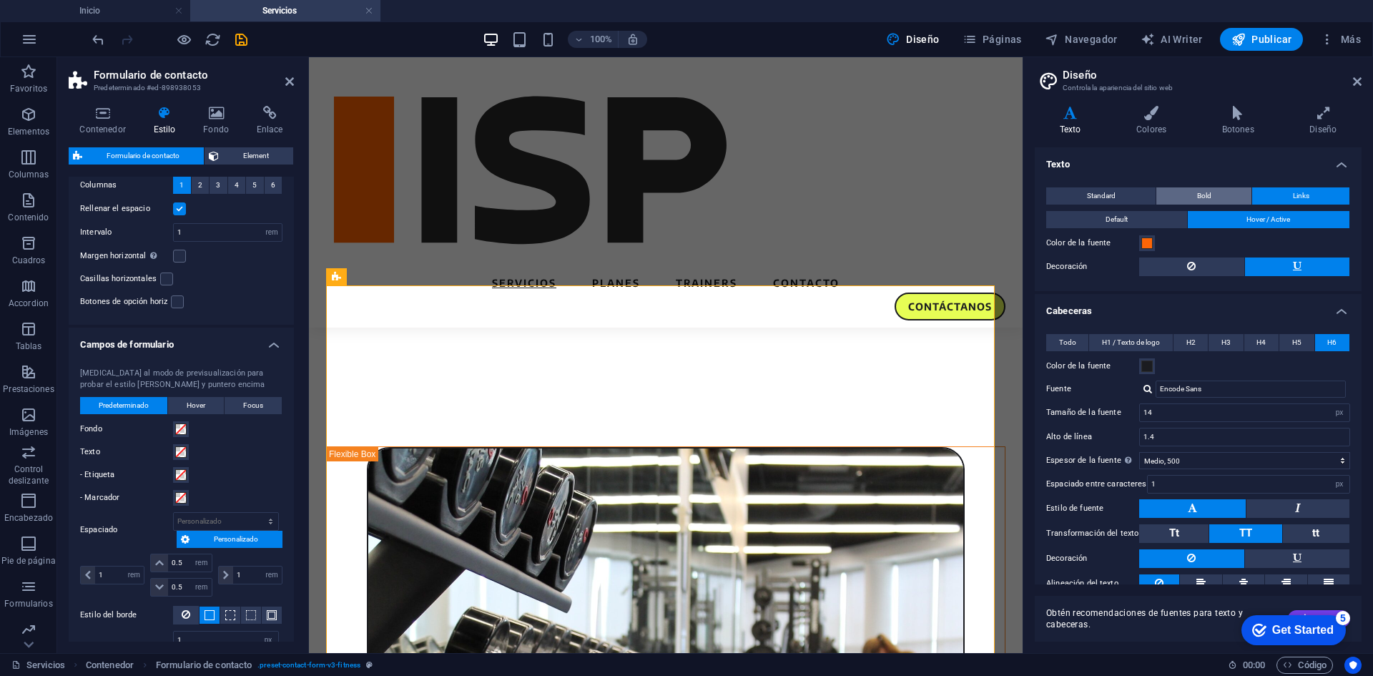
click at [1212, 196] on button "Bold" at bounding box center [1204, 195] width 95 height 17
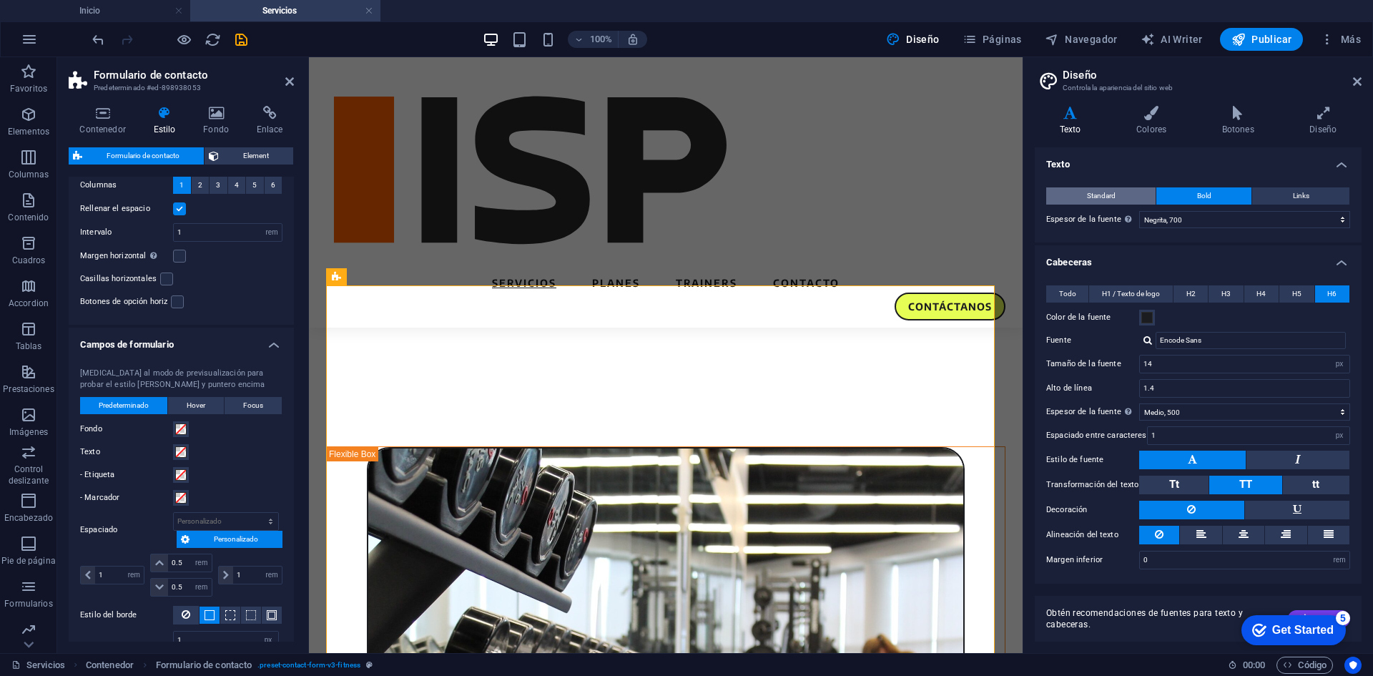
click at [1119, 196] on button "Standard" at bounding box center [1100, 195] width 109 height 17
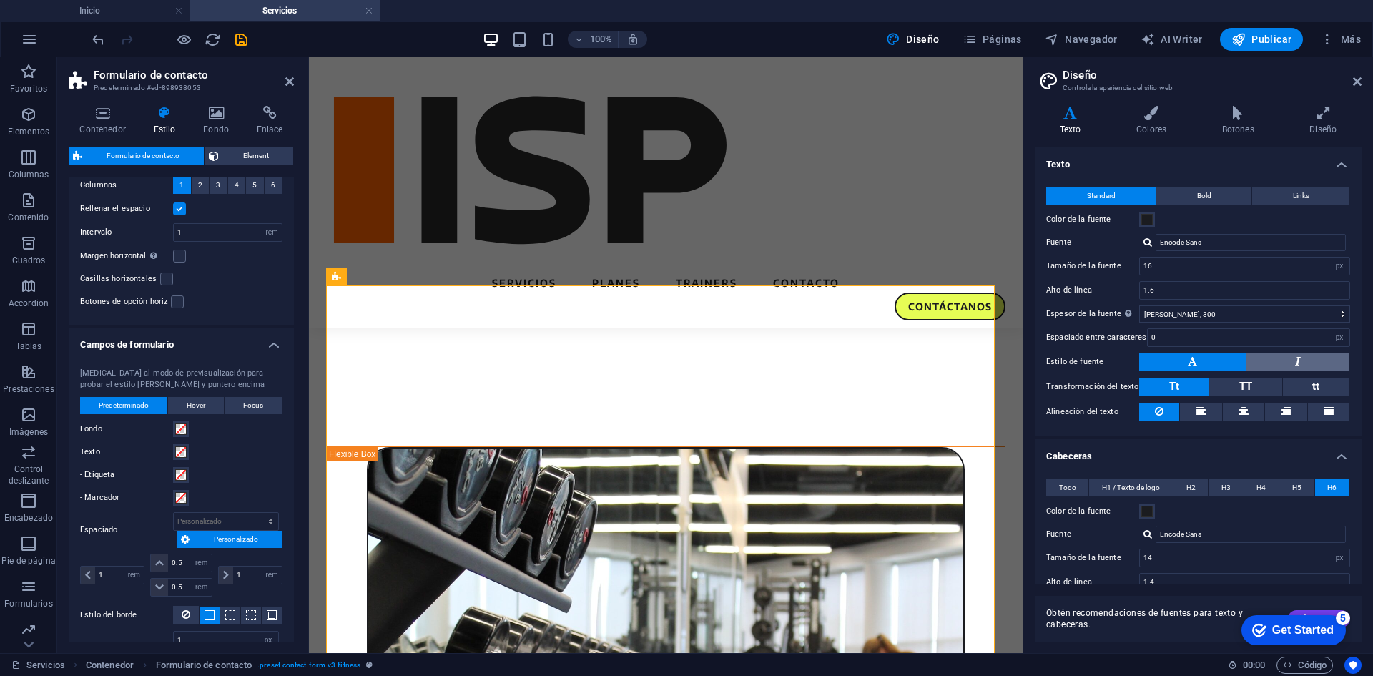
click at [1292, 368] on button at bounding box center [1298, 362] width 103 height 19
click at [1179, 362] on button at bounding box center [1192, 362] width 107 height 19
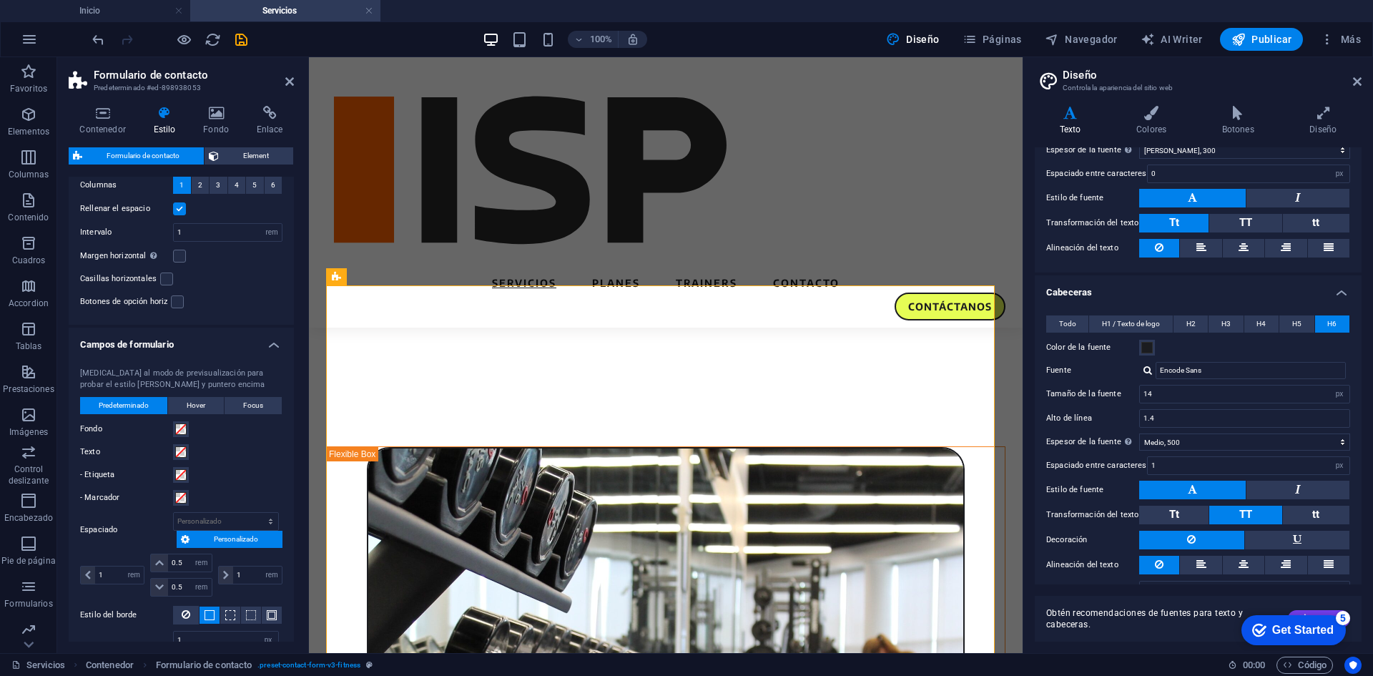
scroll to position [193, 0]
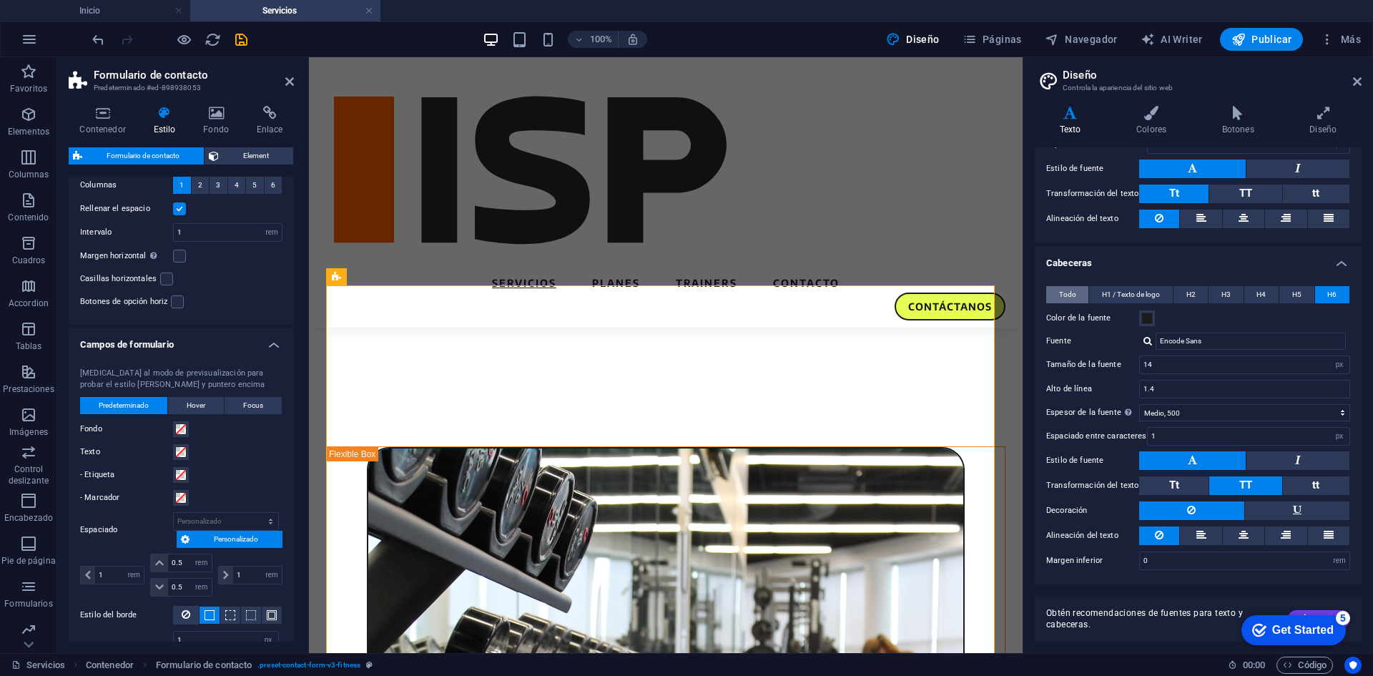
click at [1062, 288] on span "Todo" at bounding box center [1067, 294] width 17 height 17
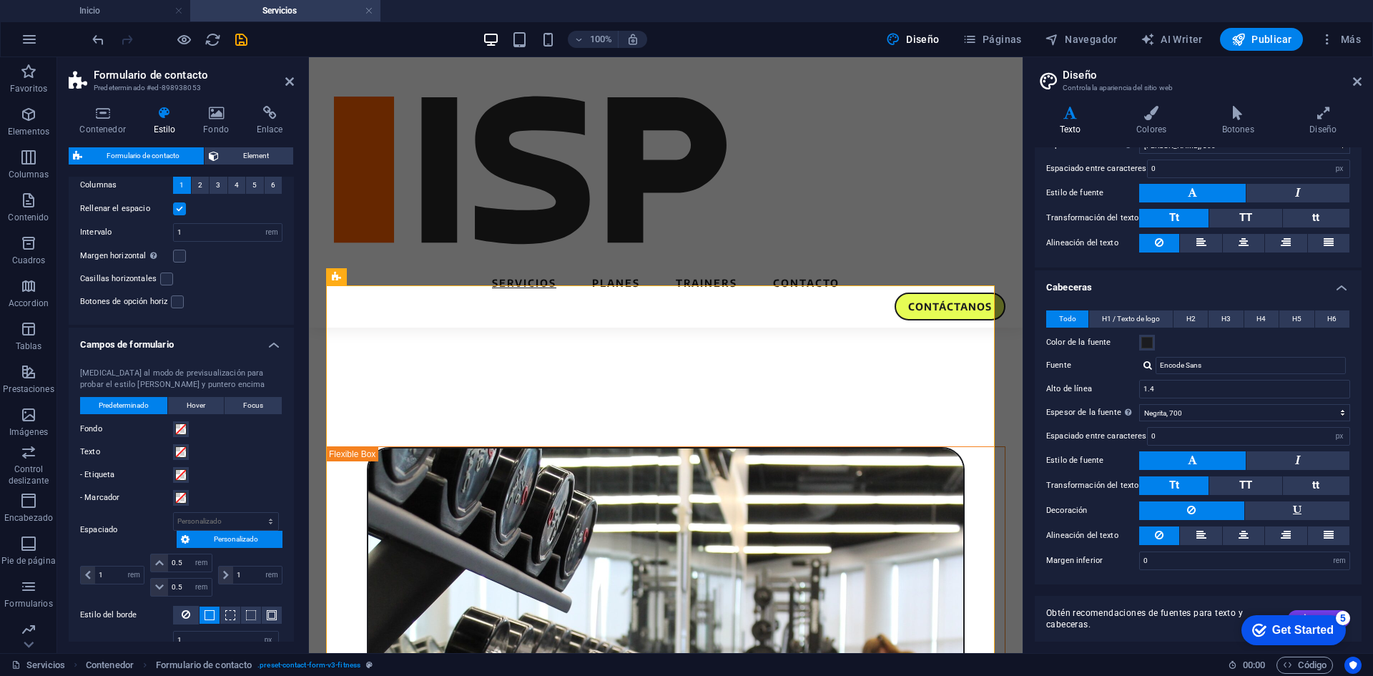
scroll to position [169, 0]
click at [1155, 129] on h4 "Colores" at bounding box center [1155, 121] width 86 height 30
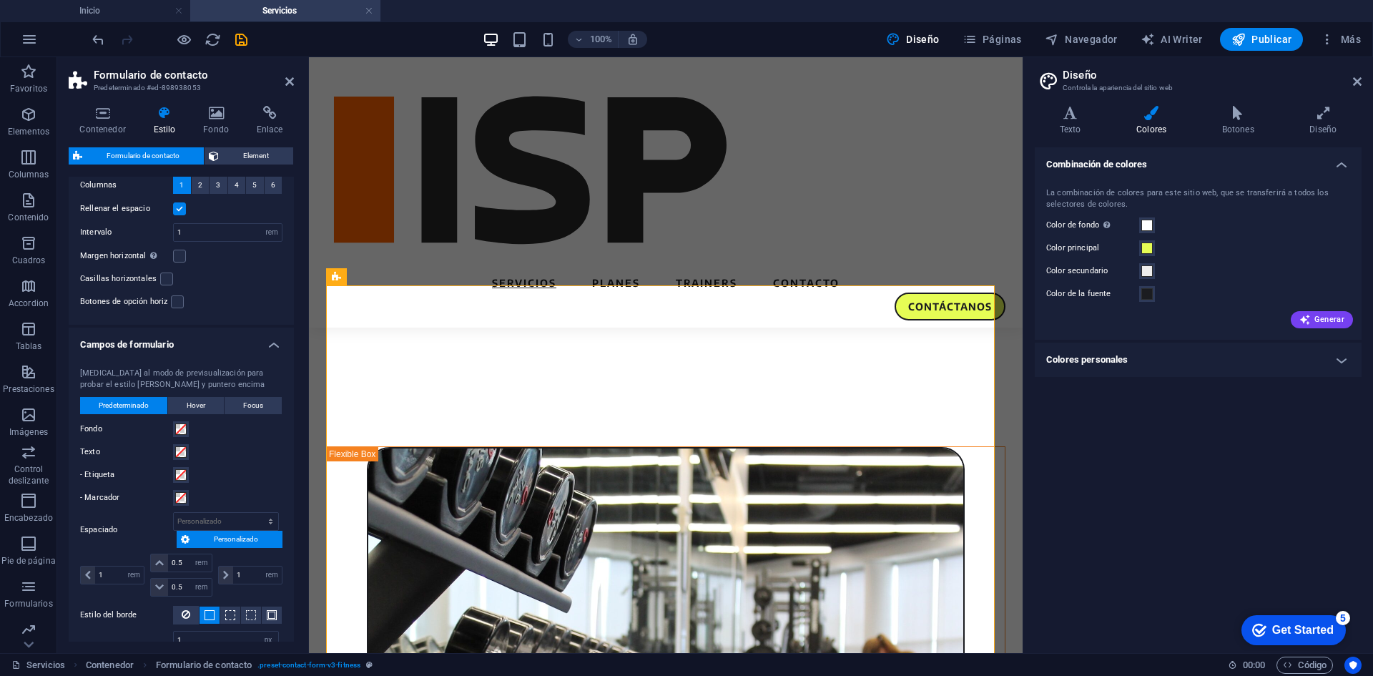
click at [1152, 355] on h4 "Colores personales" at bounding box center [1198, 360] width 327 height 34
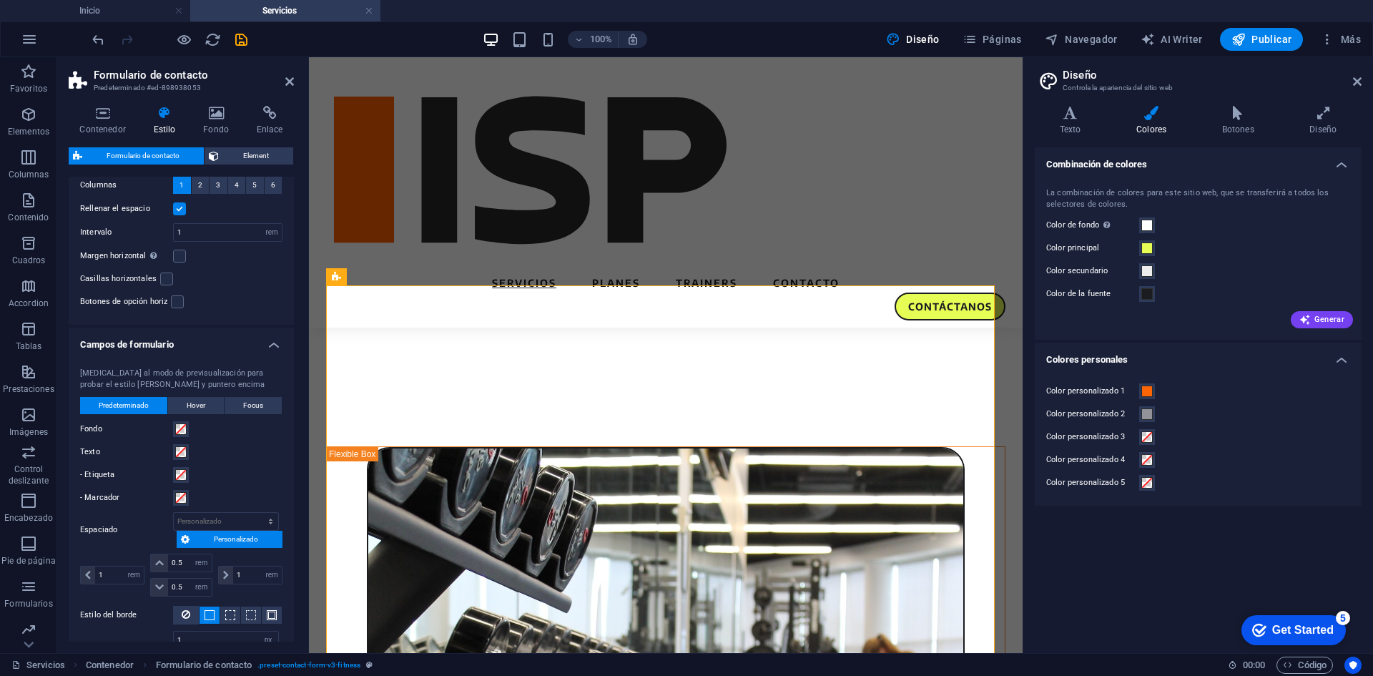
click at [1230, 104] on div "Variantes Texto Colores Botones Diseño Texto Standard Bold Links Color de la fu…" at bounding box center [1199, 373] width 350 height 559
click at [1235, 122] on h4 "Botones" at bounding box center [1241, 121] width 88 height 30
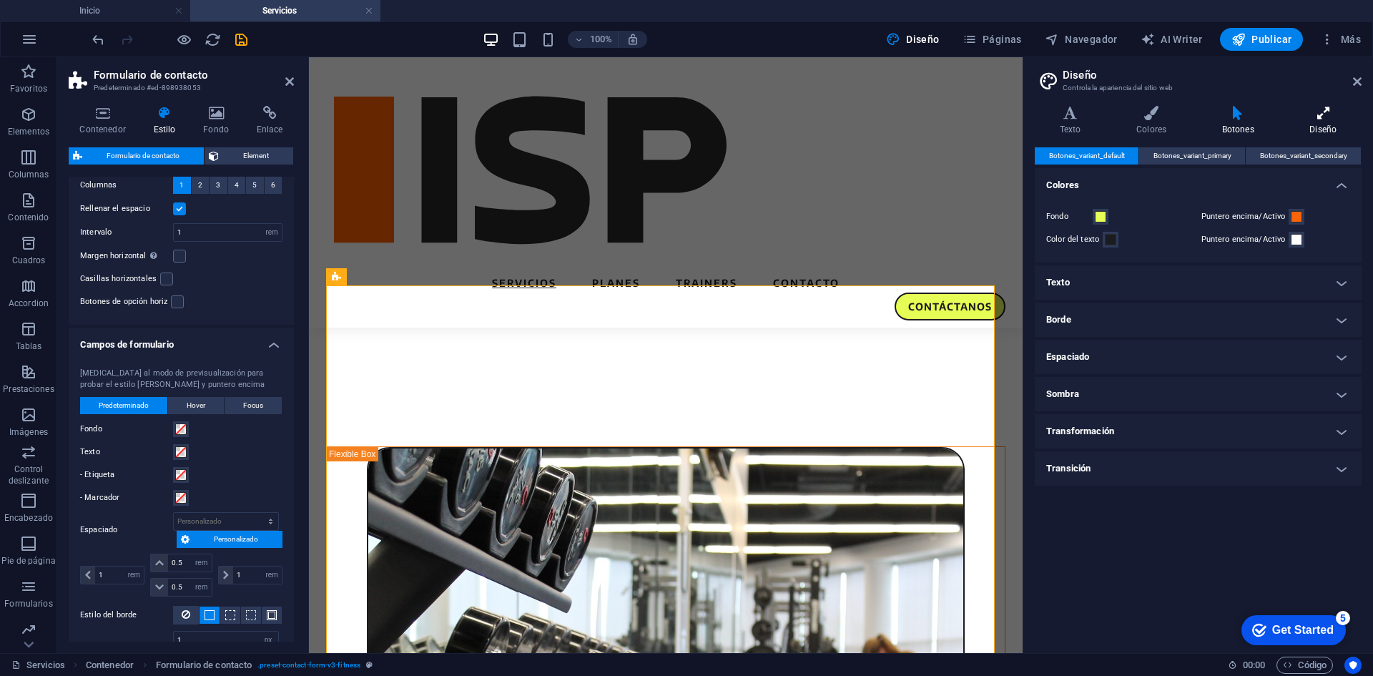
click at [1308, 124] on h4 "Diseño" at bounding box center [1323, 121] width 77 height 30
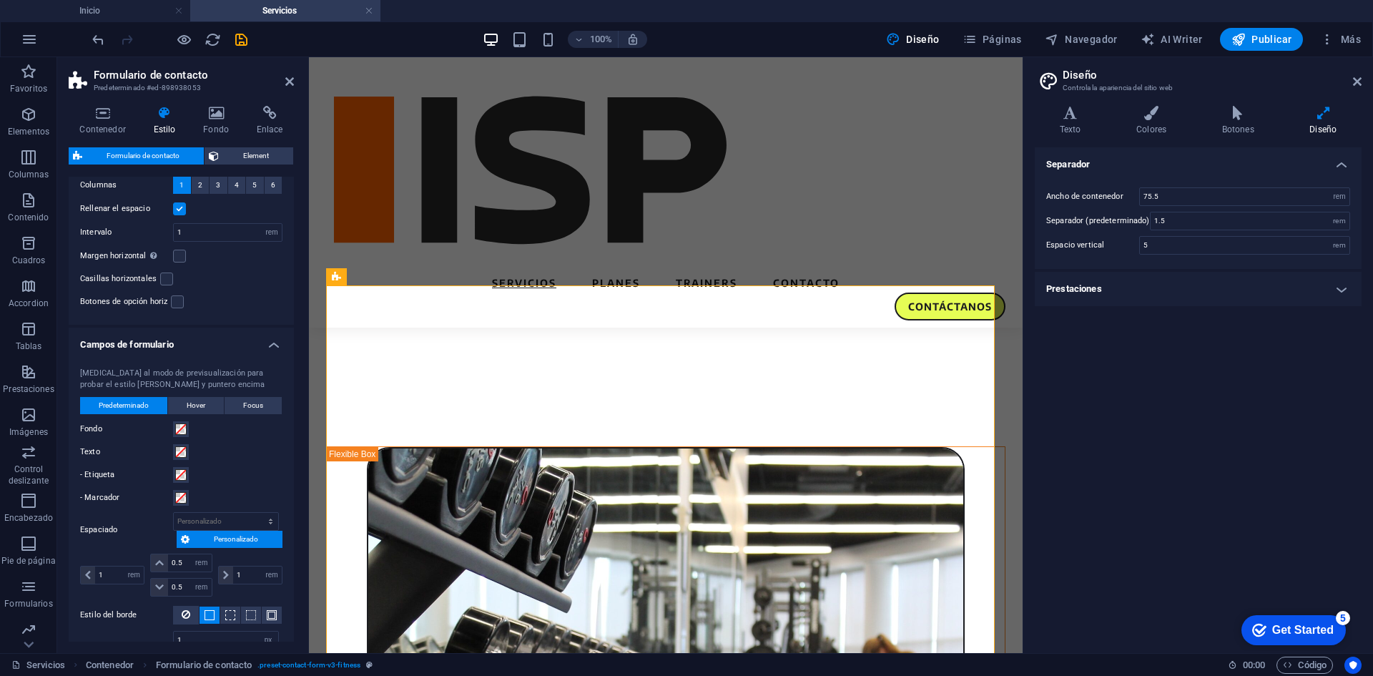
click at [1177, 298] on h4 "Prestaciones" at bounding box center [1198, 289] width 327 height 34
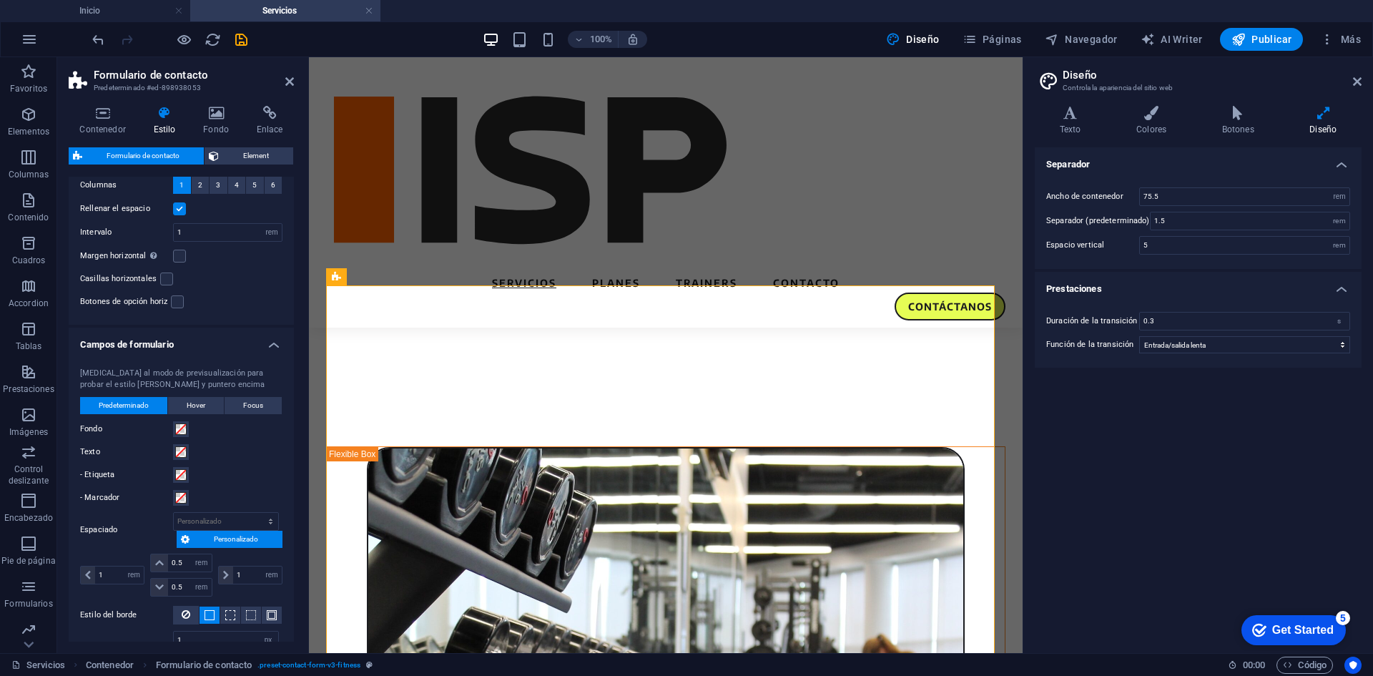
click at [1177, 291] on h4 "Prestaciones" at bounding box center [1198, 285] width 327 height 26
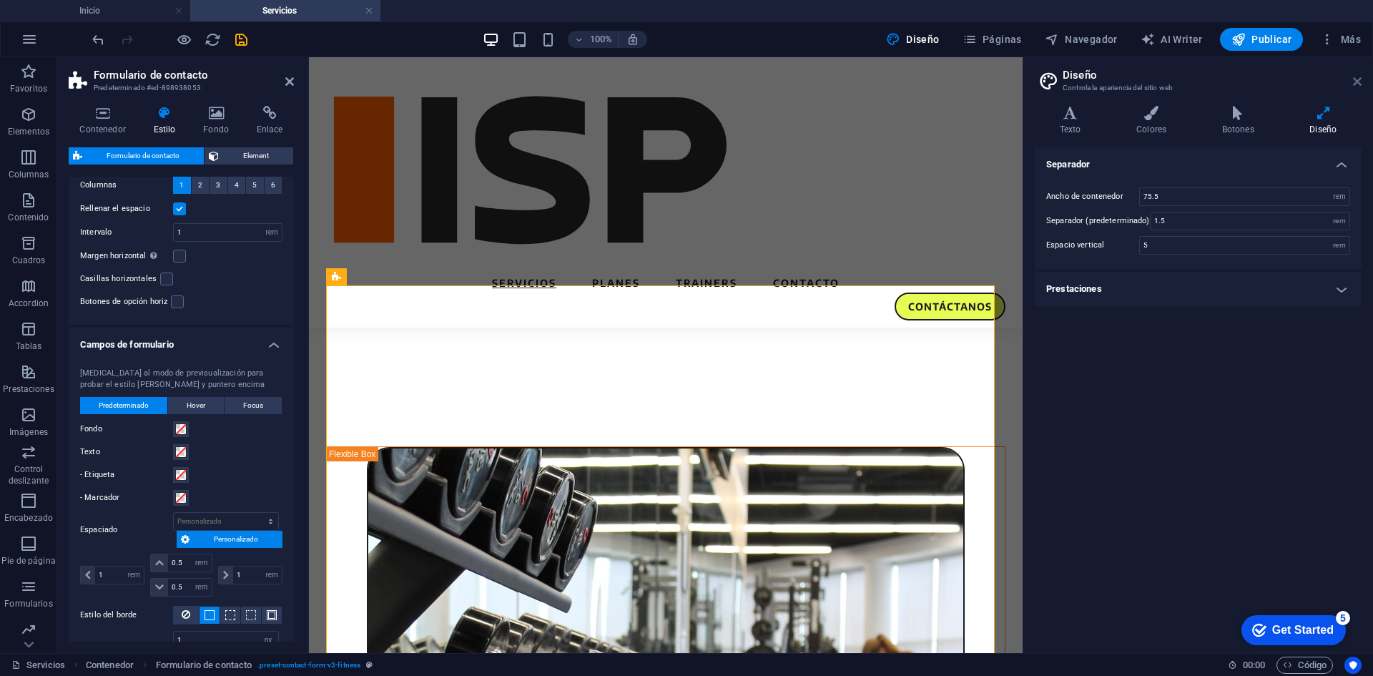
click at [1356, 77] on icon at bounding box center [1357, 81] width 9 height 11
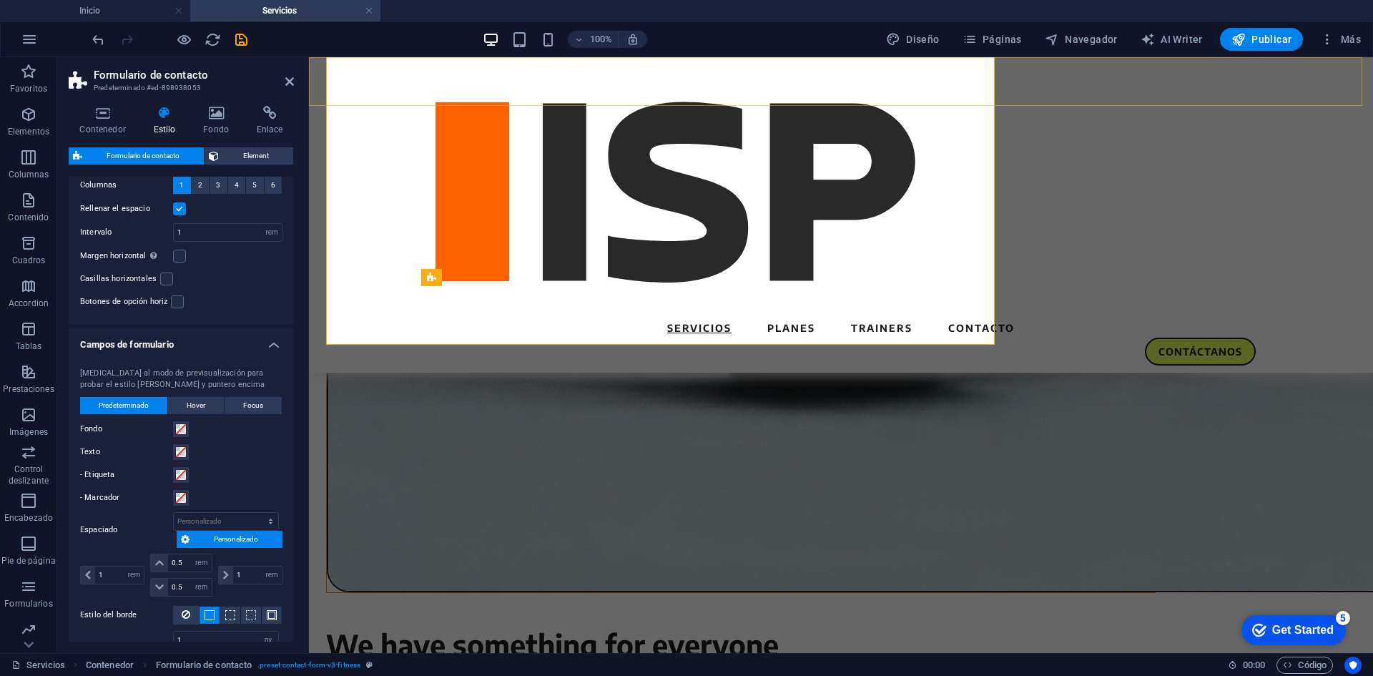
scroll to position [2273, 0]
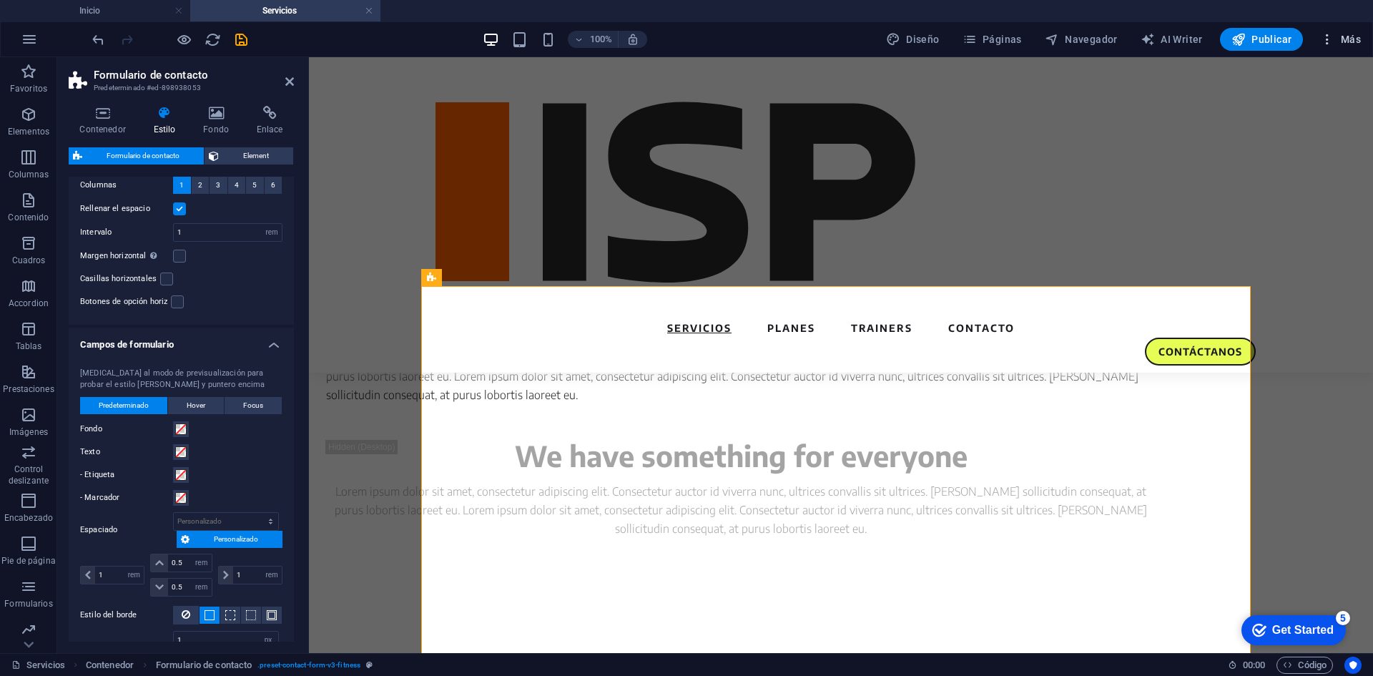
click at [1327, 38] on icon "button" at bounding box center [1327, 39] width 14 height 14
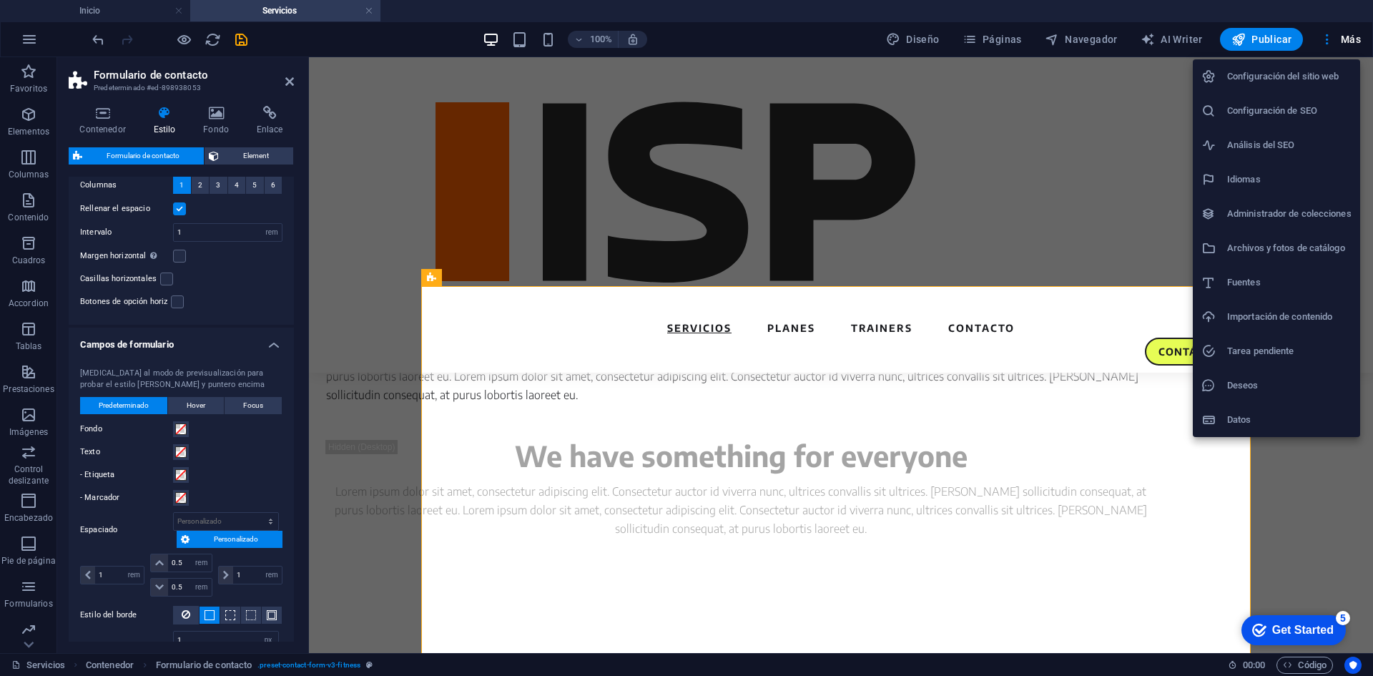
click at [1323, 219] on h6 "Administrador de colecciones" at bounding box center [1289, 213] width 124 height 17
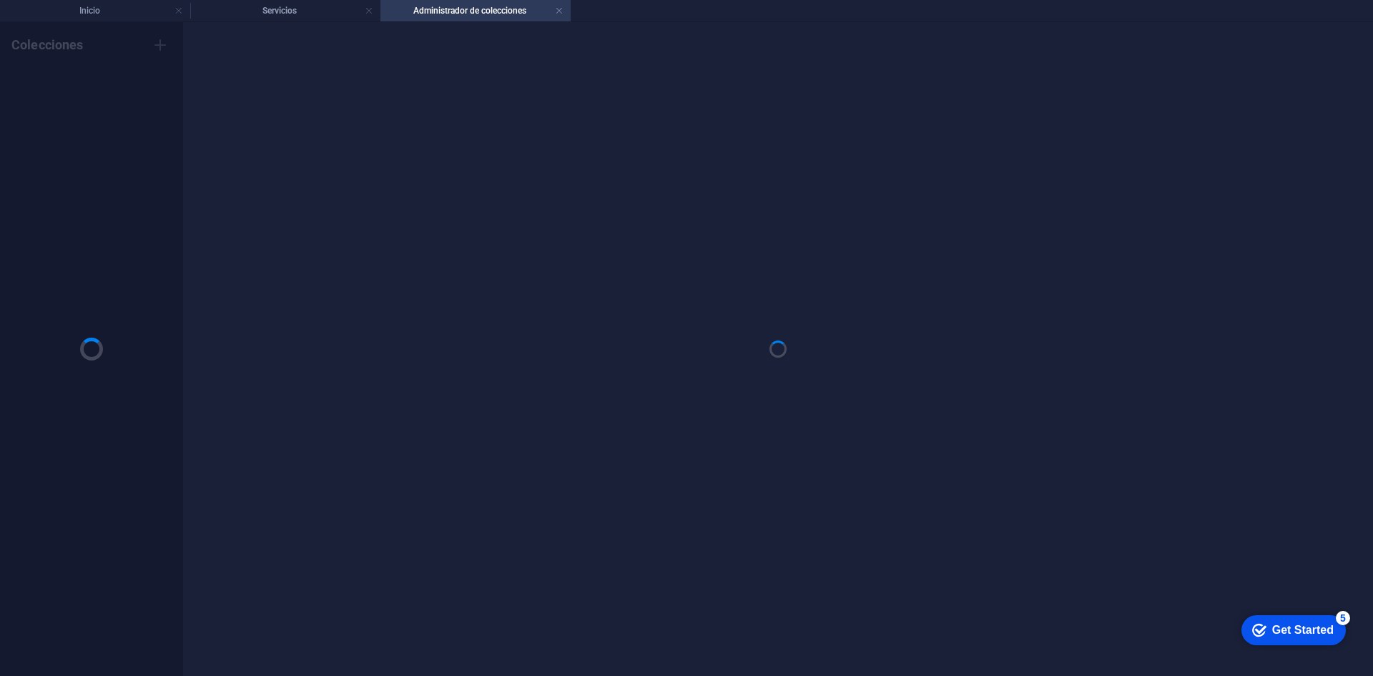
scroll to position [0, 0]
click at [559, 15] on link at bounding box center [559, 11] width 9 height 14
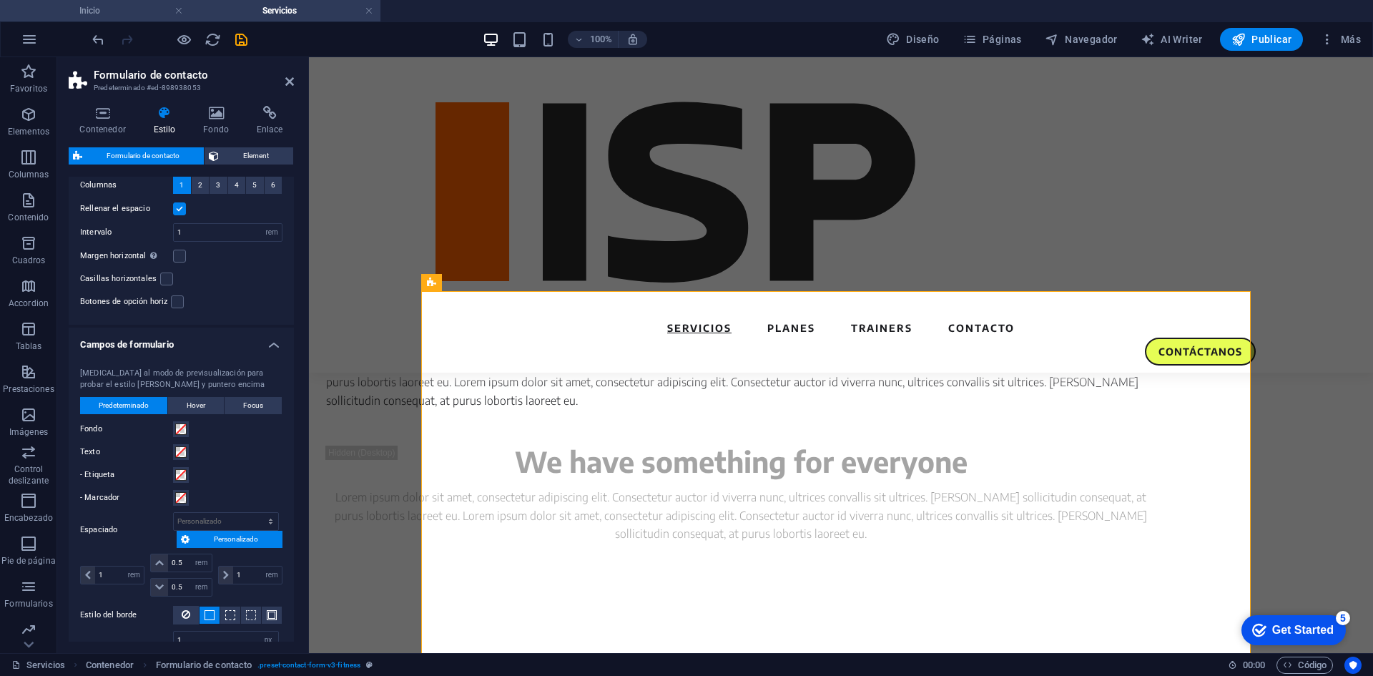
click at [107, 10] on h4 "Inicio" at bounding box center [95, 11] width 190 height 16
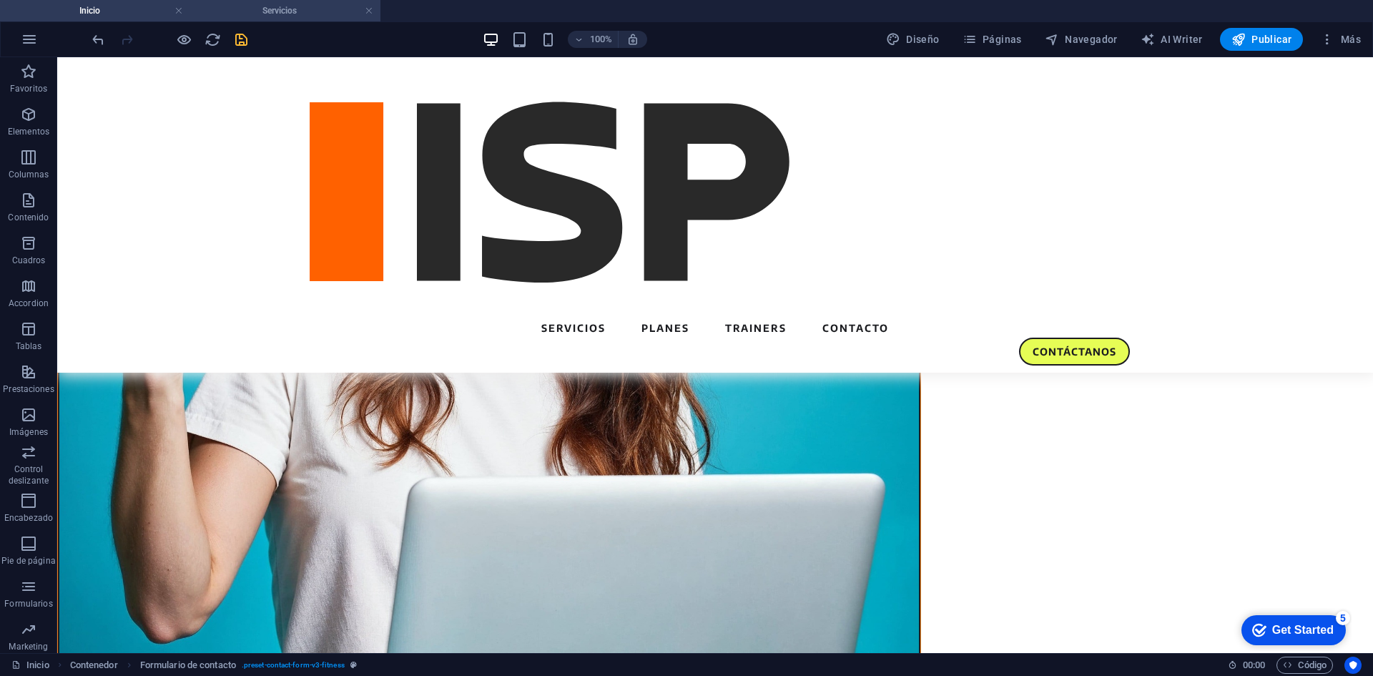
click at [250, 16] on h4 "Servicios" at bounding box center [285, 11] width 190 height 16
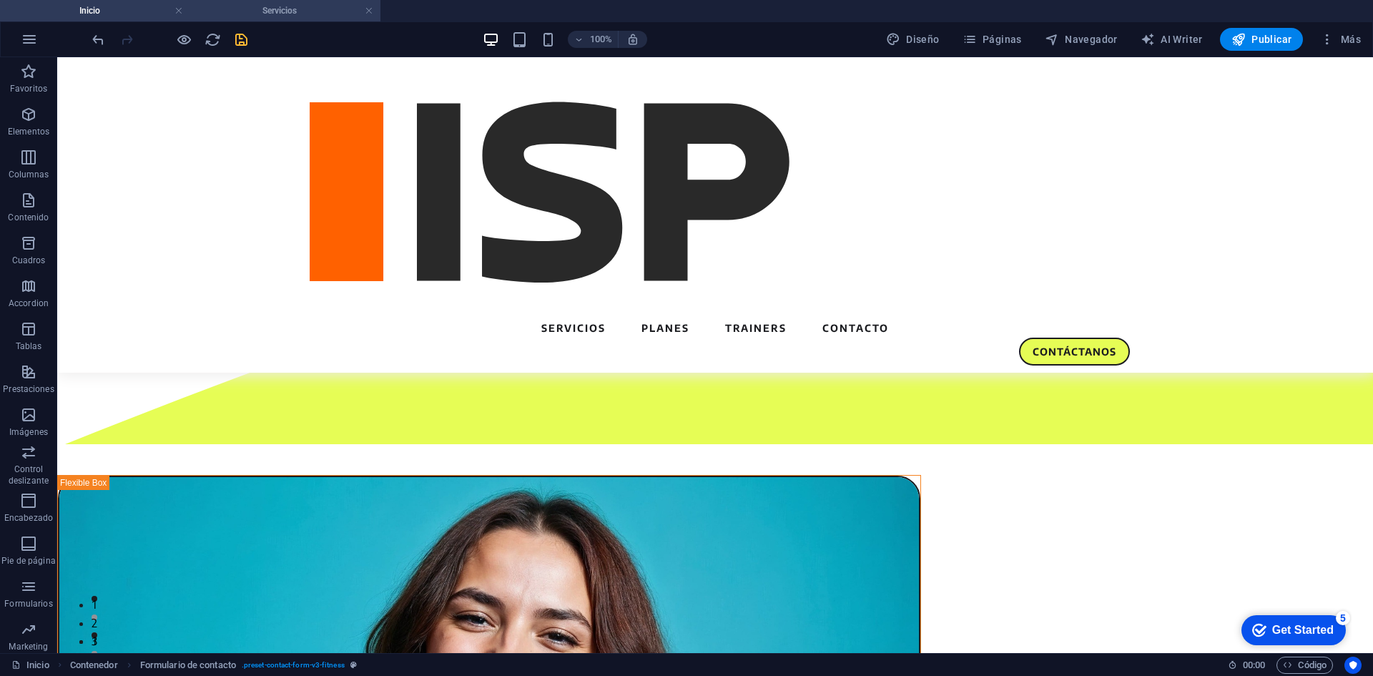
scroll to position [2267, 0]
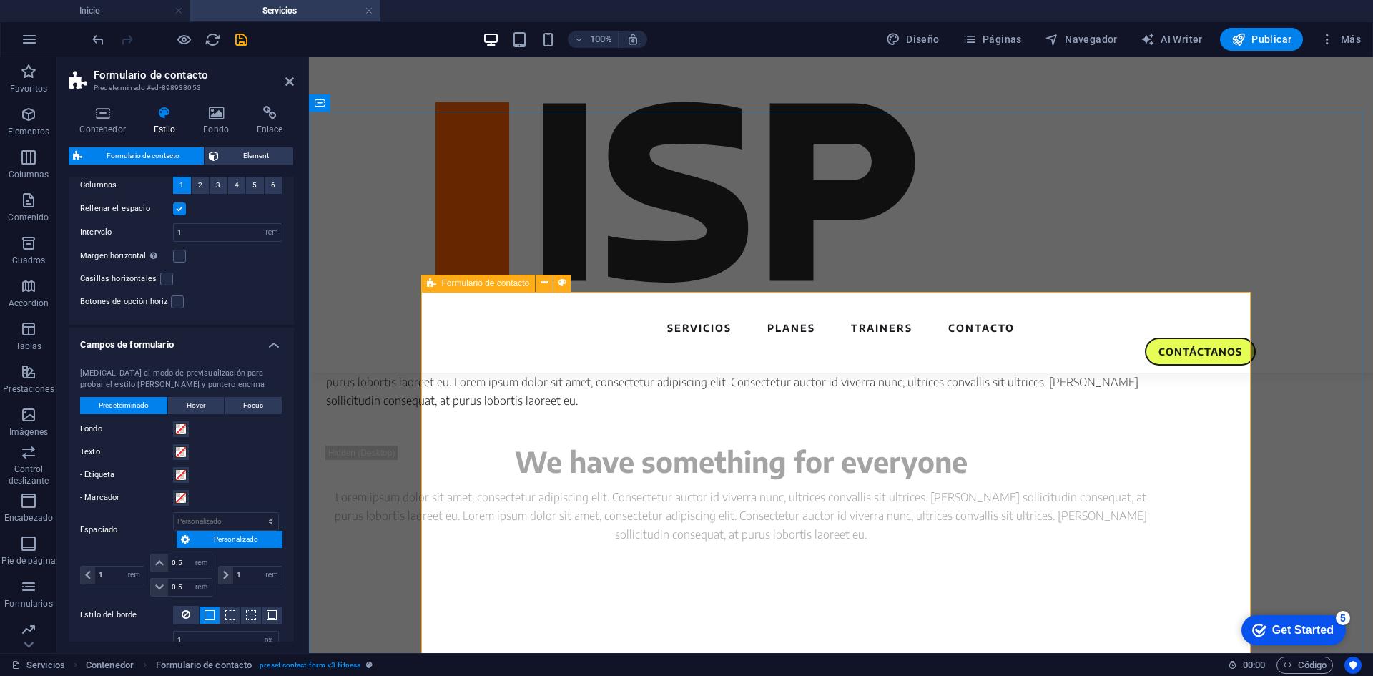
click at [433, 284] on icon at bounding box center [431, 283] width 9 height 17
click at [96, 35] on icon "undo" at bounding box center [98, 39] width 16 height 16
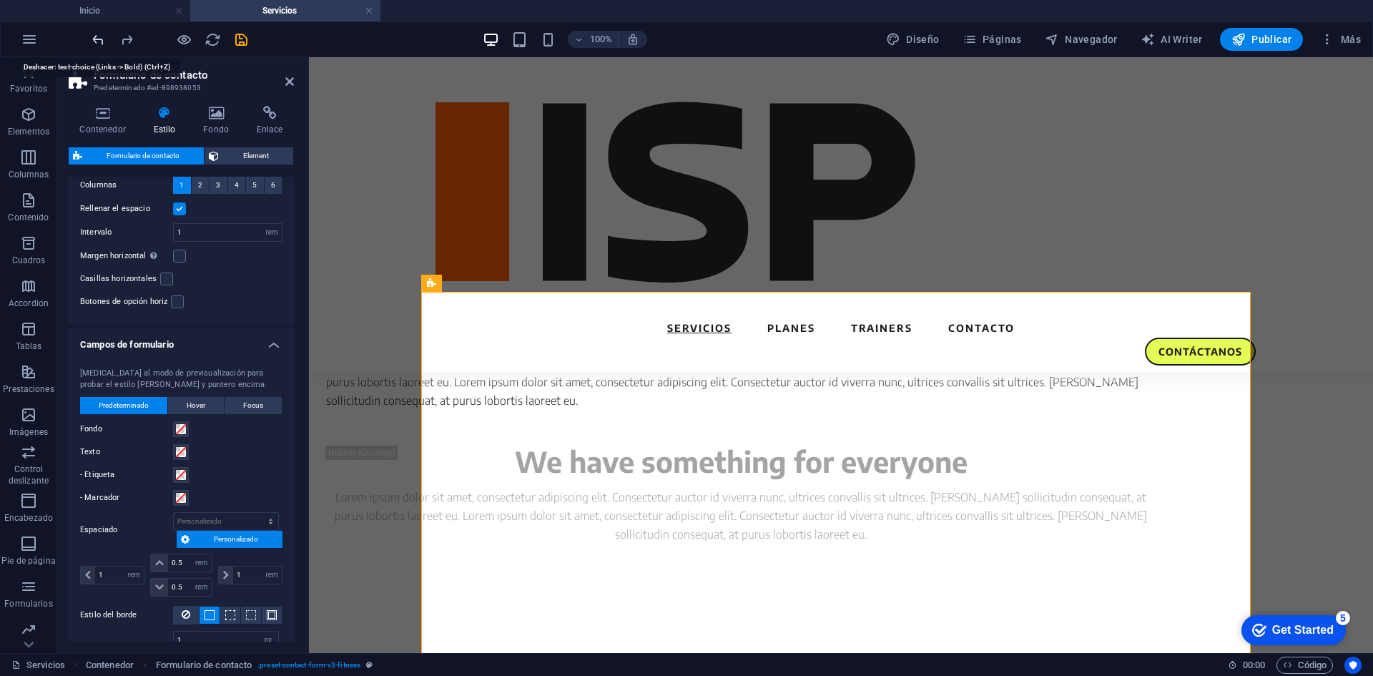
click at [96, 35] on icon "undo" at bounding box center [98, 39] width 16 height 16
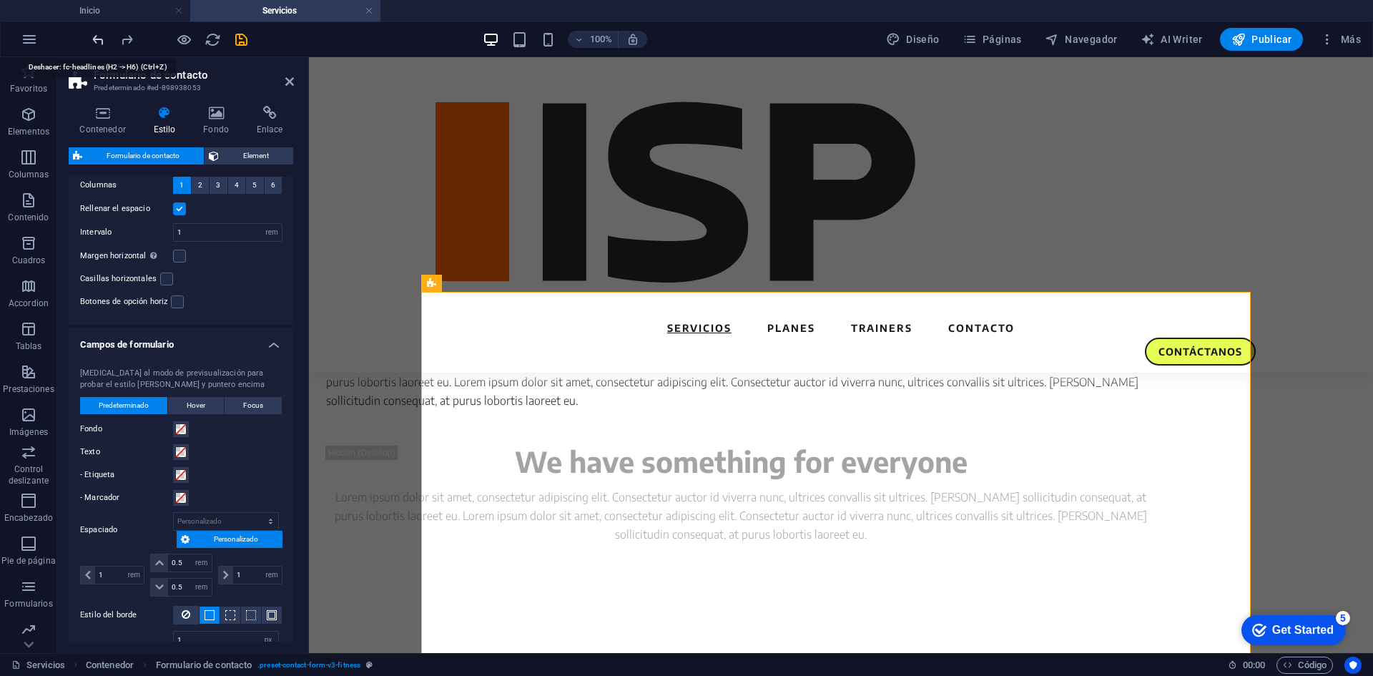
click at [96, 35] on icon "undo" at bounding box center [98, 39] width 16 height 16
select select "DISABLED_OPTION_VALUE"
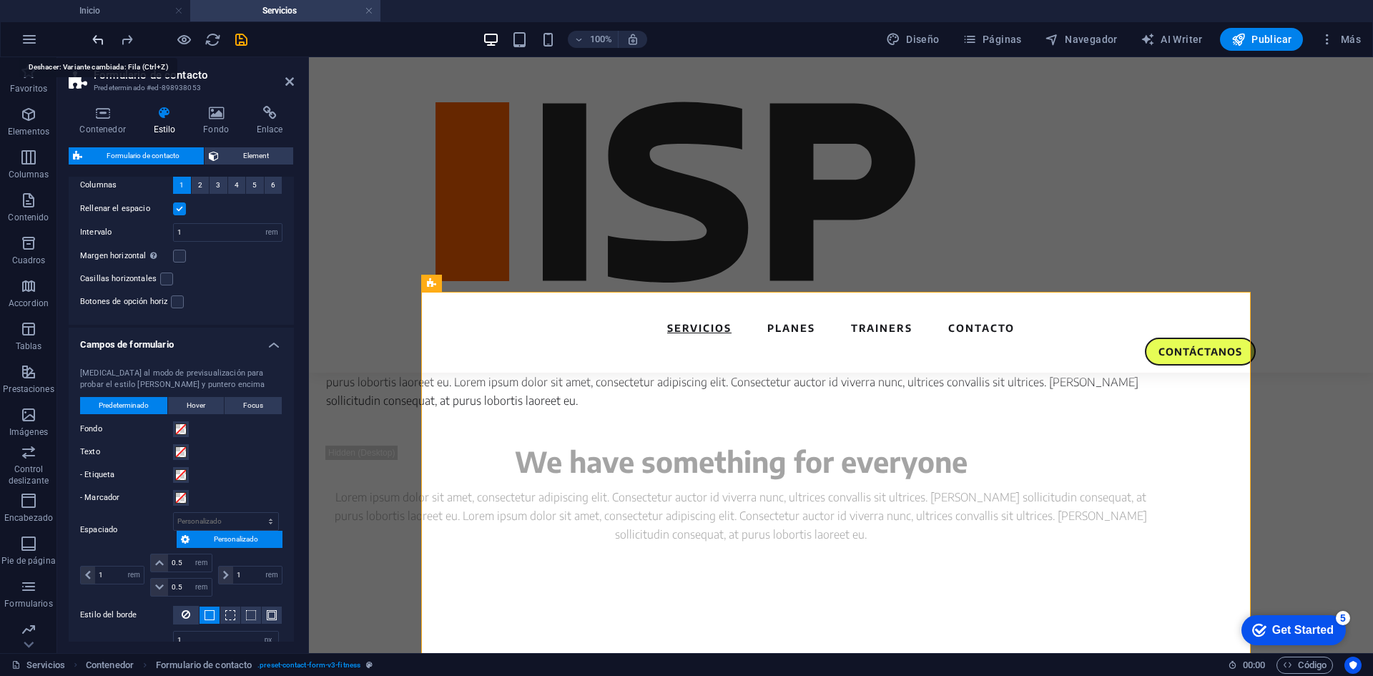
type input "0"
click at [96, 35] on icon "undo" at bounding box center [98, 39] width 16 height 16
type input "1"
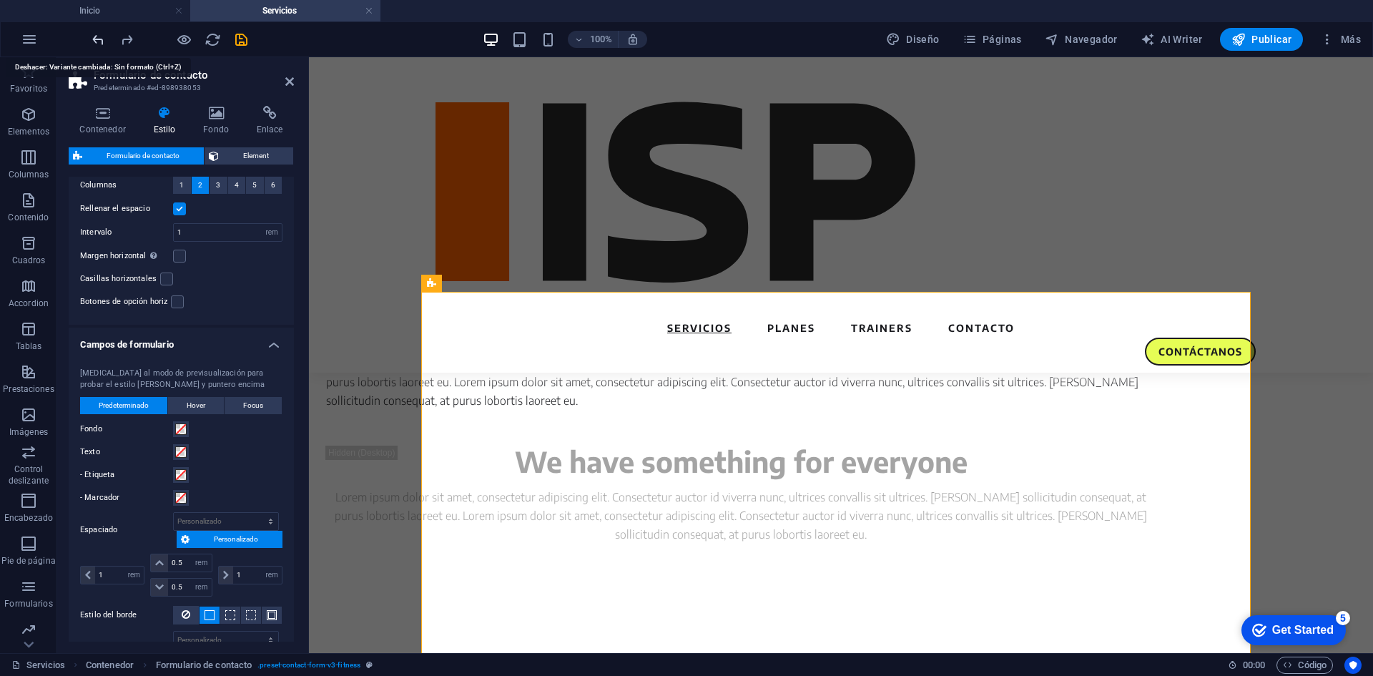
select select "px"
type input "1"
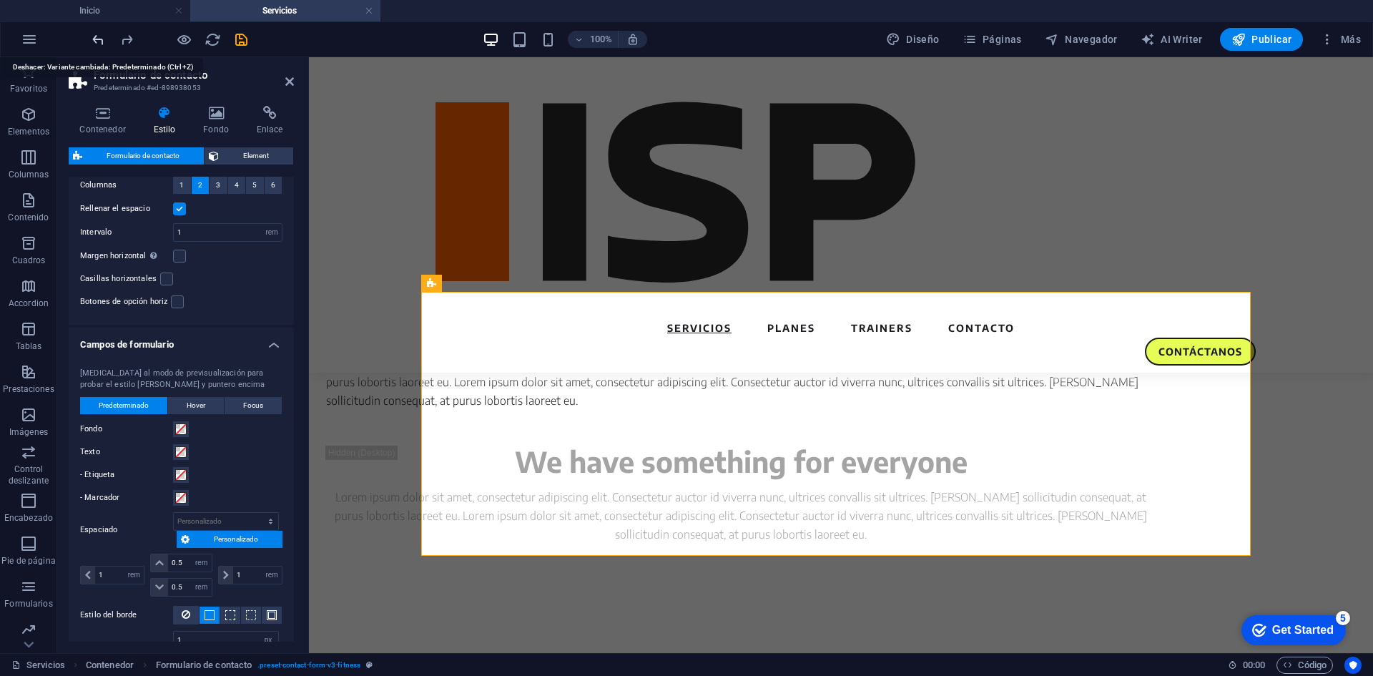
click at [96, 35] on icon "undo" at bounding box center [98, 39] width 16 height 16
type input "24"
select select "px"
type input "21"
select select "px"
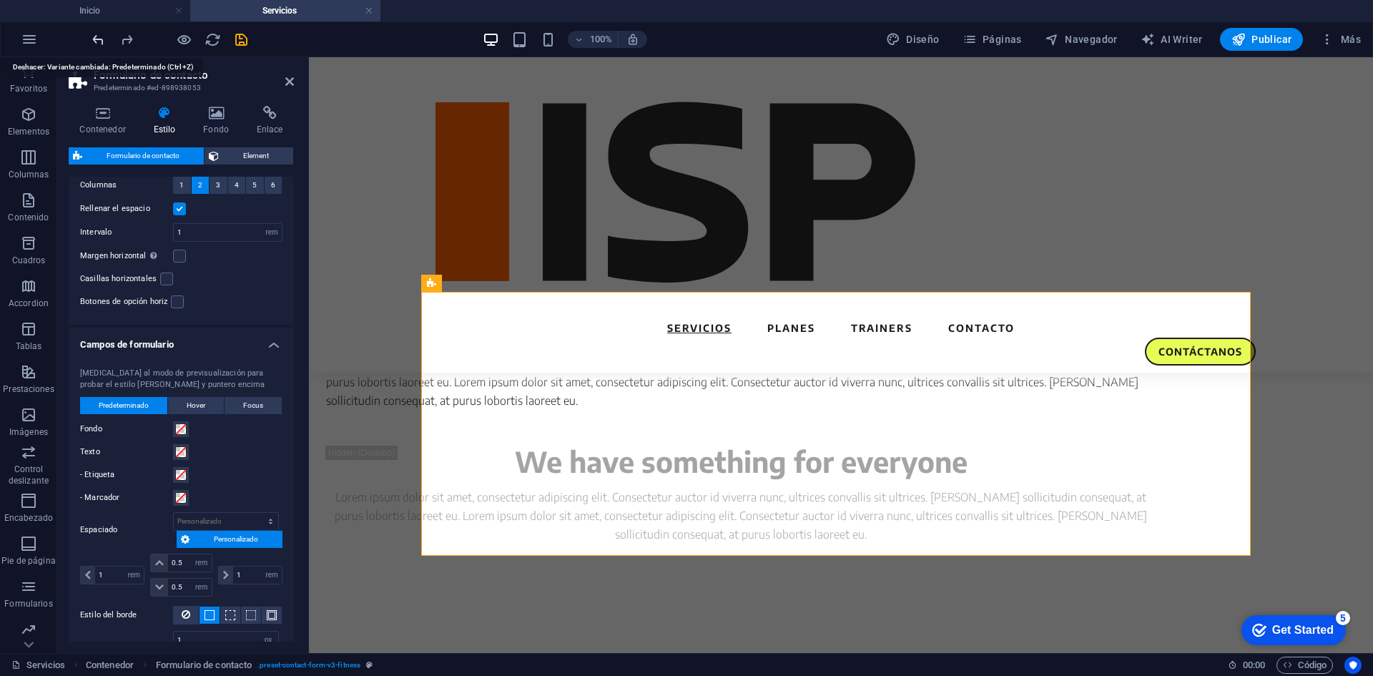
type input "21"
select select "px"
type input "24"
select select "px"
select select "%"
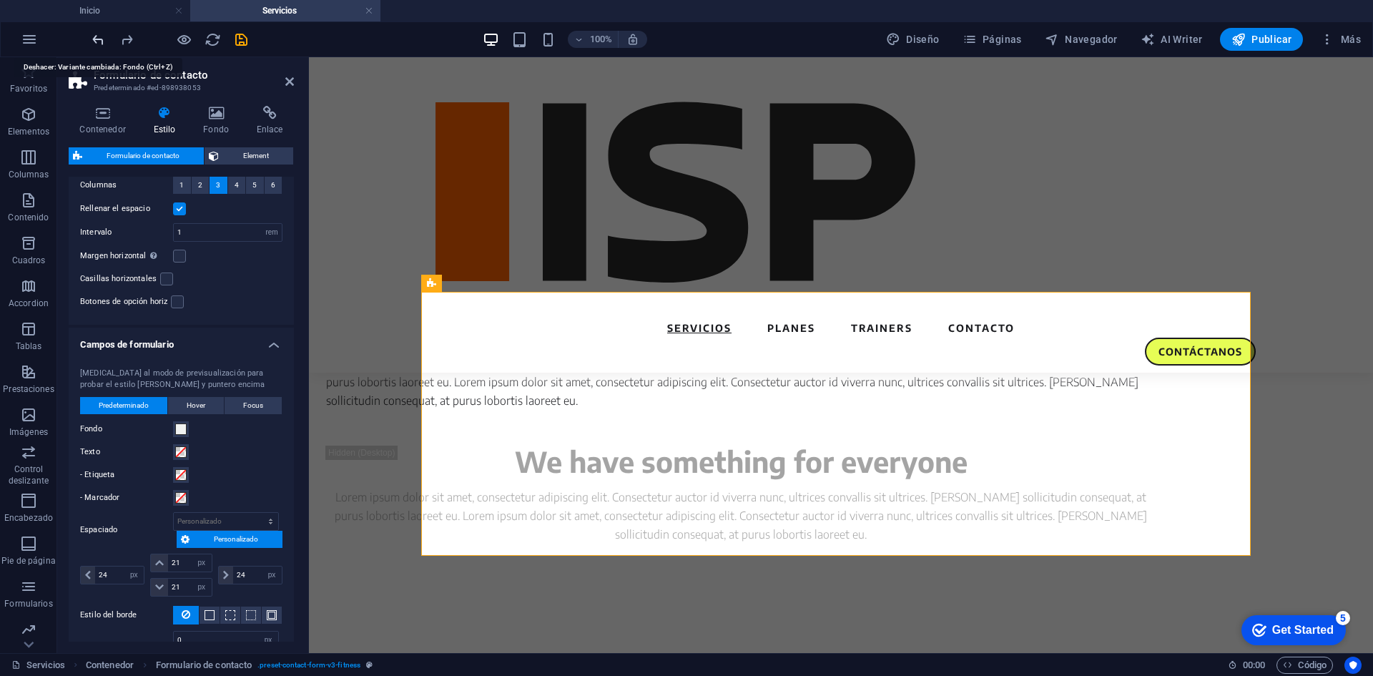
click at [96, 35] on icon "undo" at bounding box center [98, 39] width 16 height 16
type input "2"
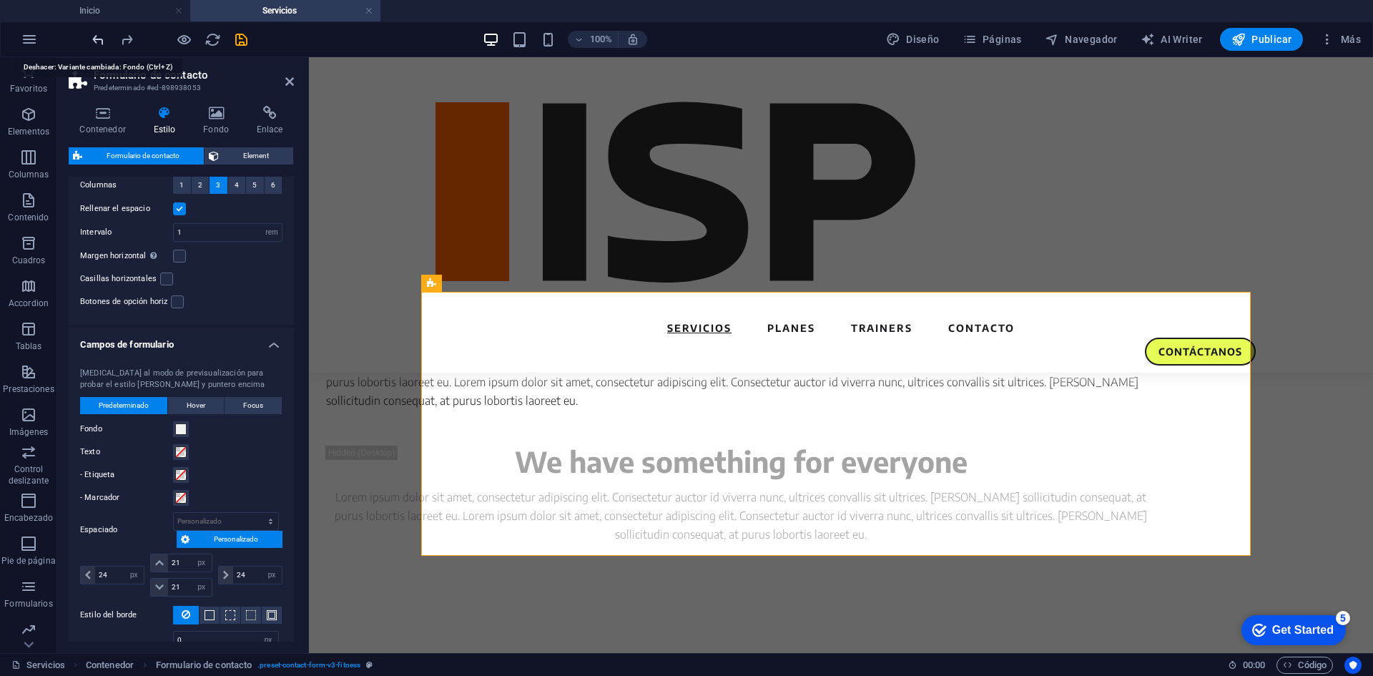
type input "2"
type input "32"
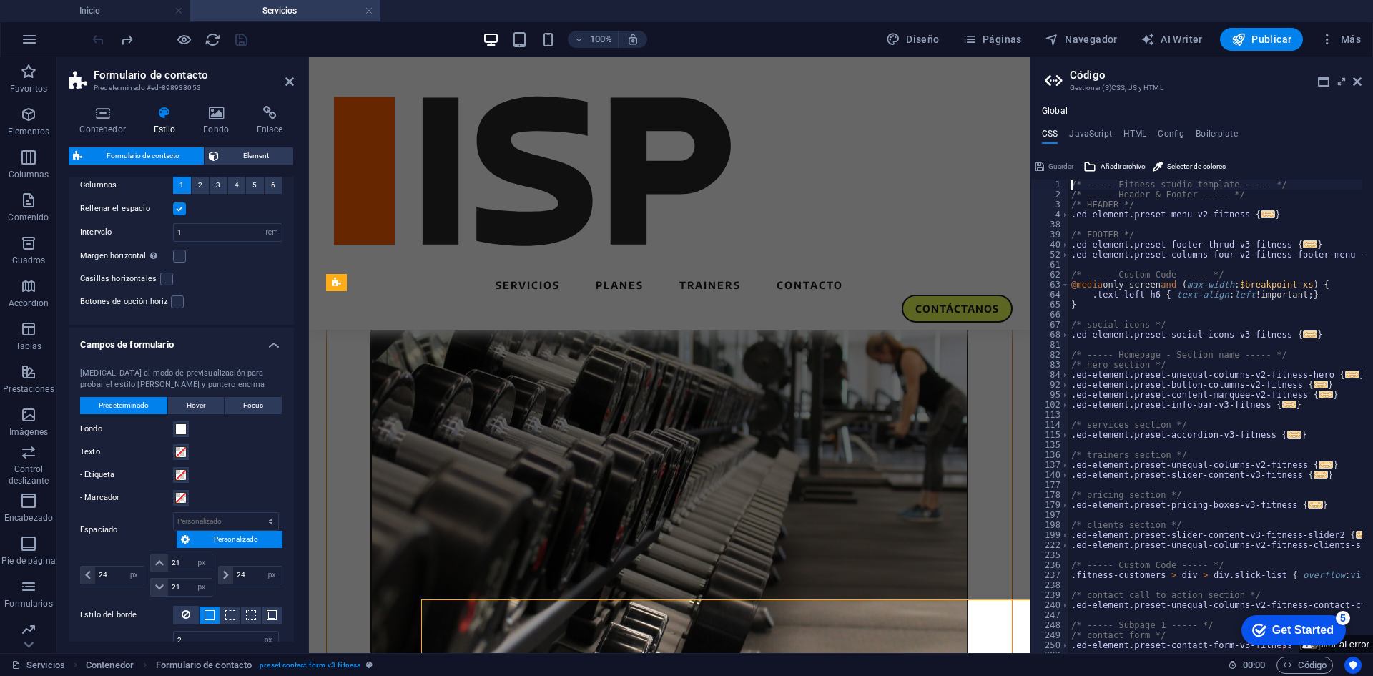
scroll to position [1960, 0]
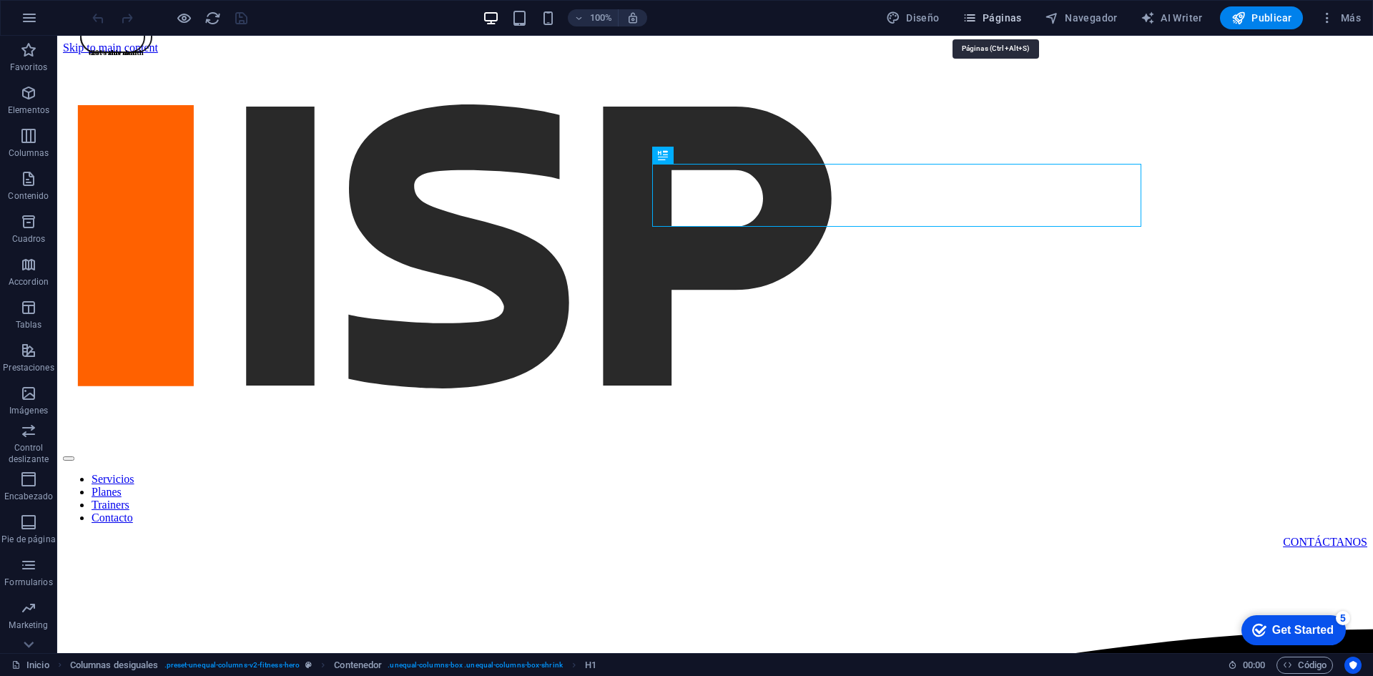
click at [1011, 14] on span "Páginas" at bounding box center [992, 18] width 59 height 14
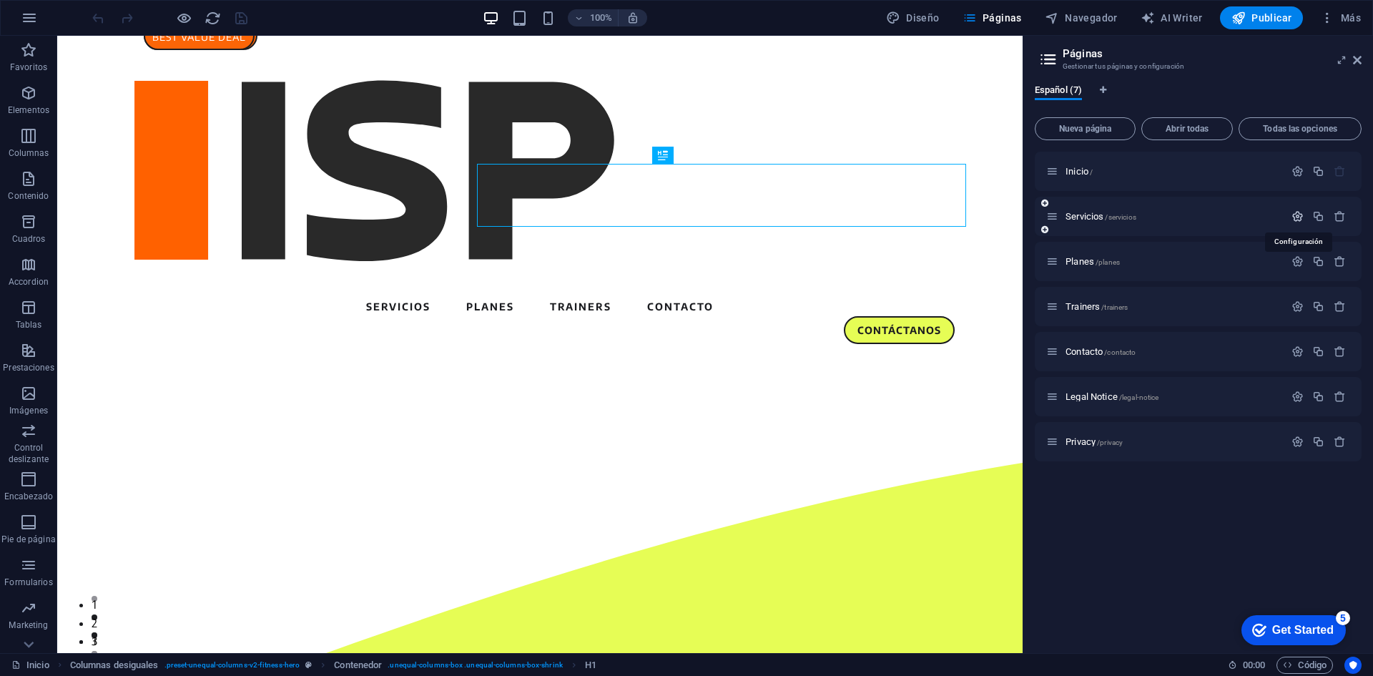
click at [1299, 217] on icon "button" at bounding box center [1298, 216] width 12 height 12
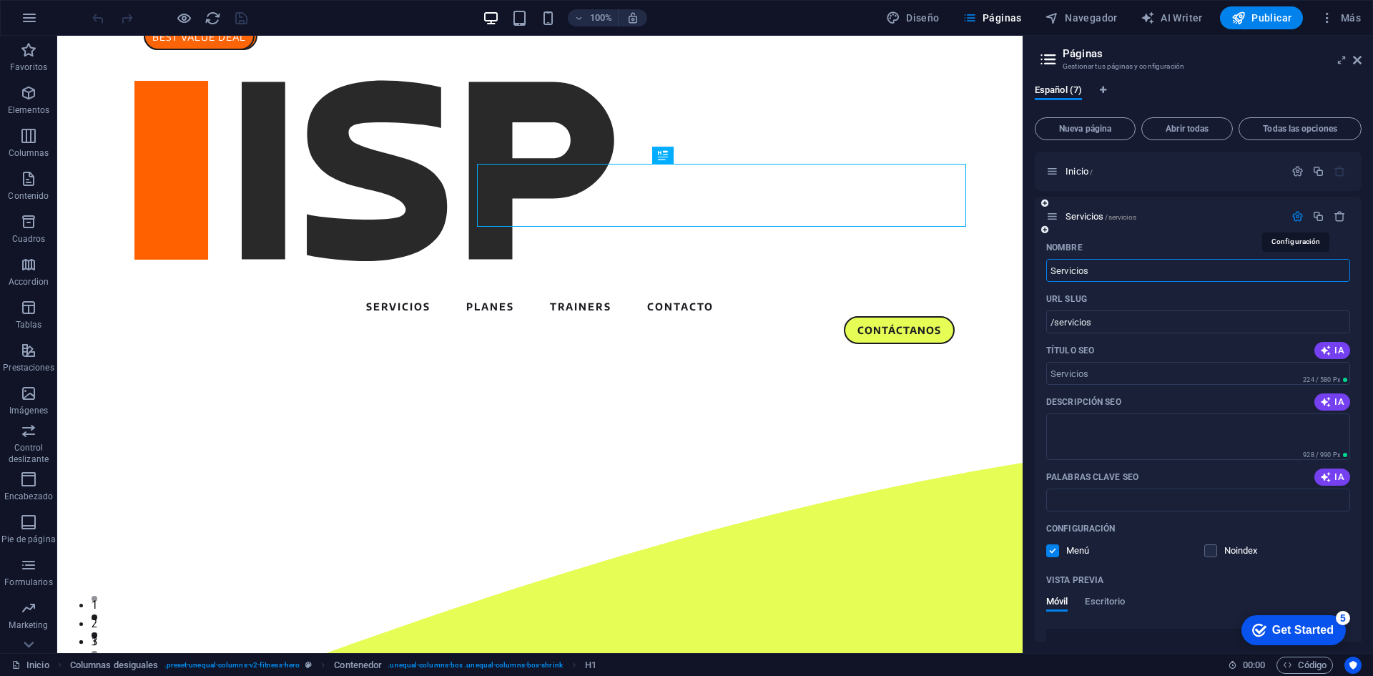
click at [1299, 217] on icon "button" at bounding box center [1298, 216] width 12 height 12
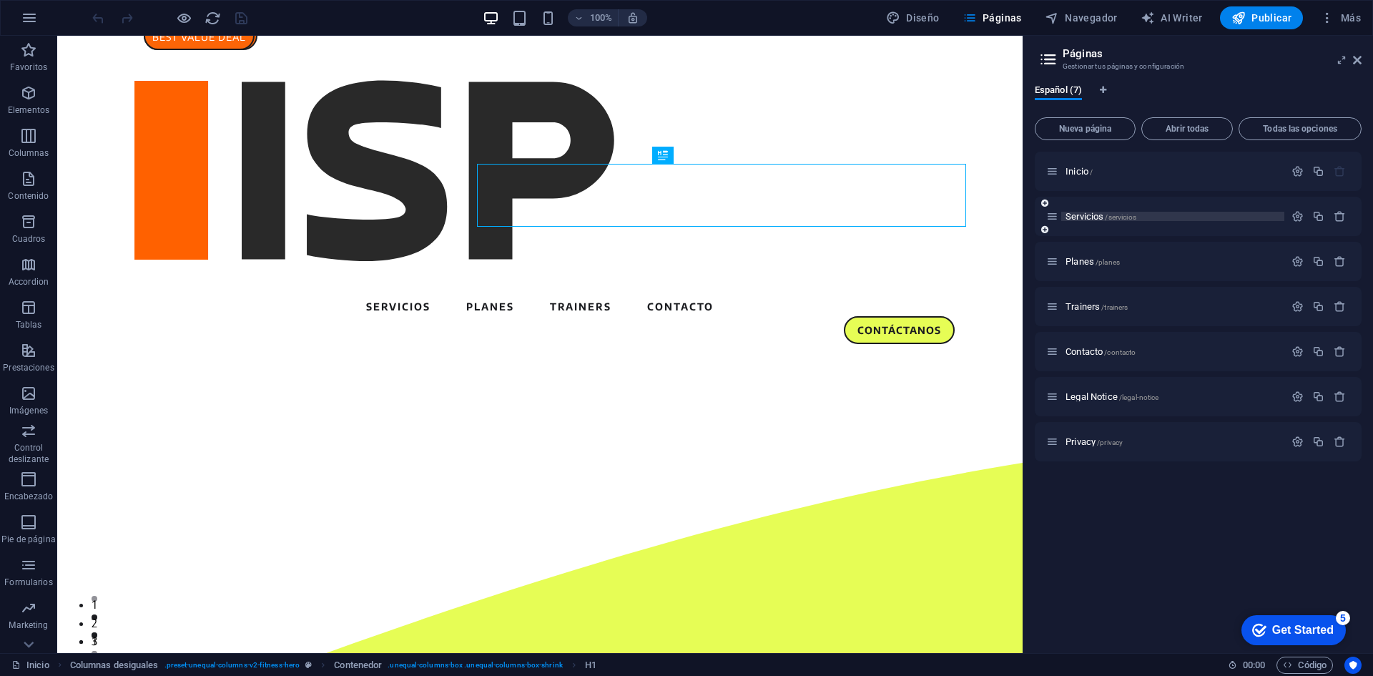
click at [1081, 218] on span "Servicios /servicios" at bounding box center [1101, 216] width 71 height 11
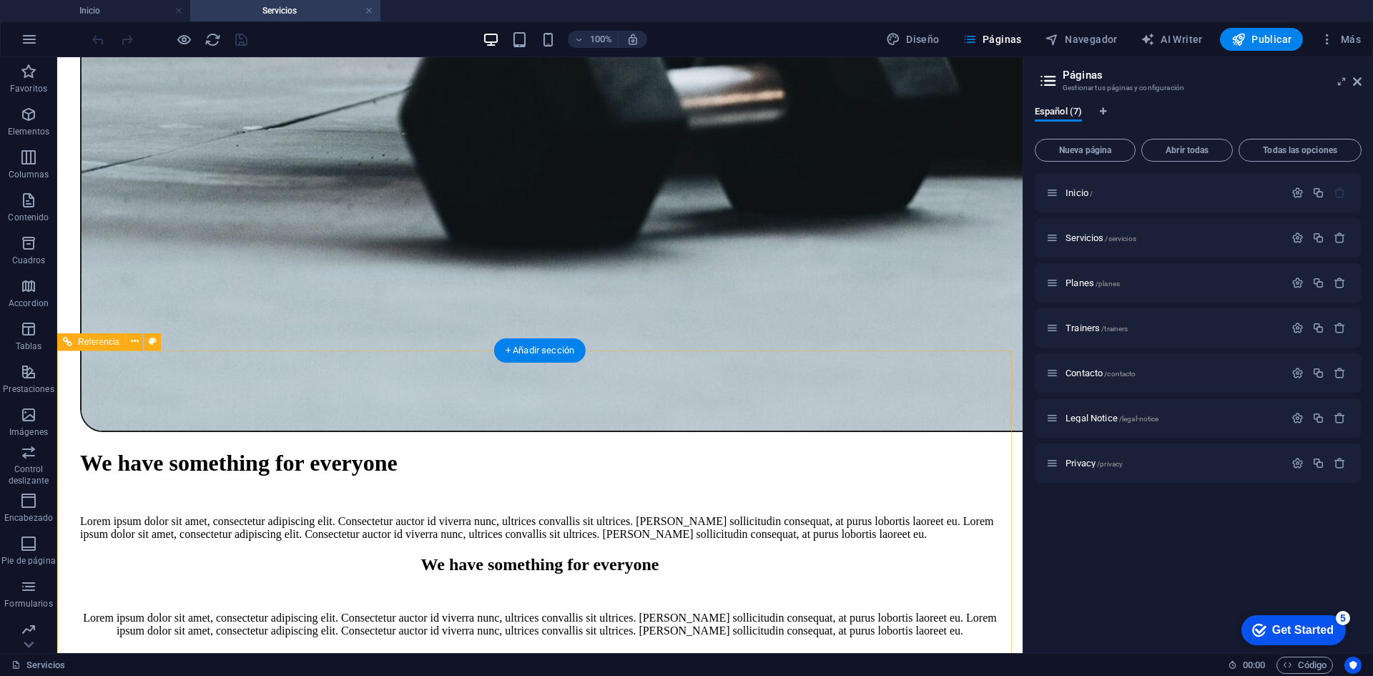
scroll to position [2273, 0]
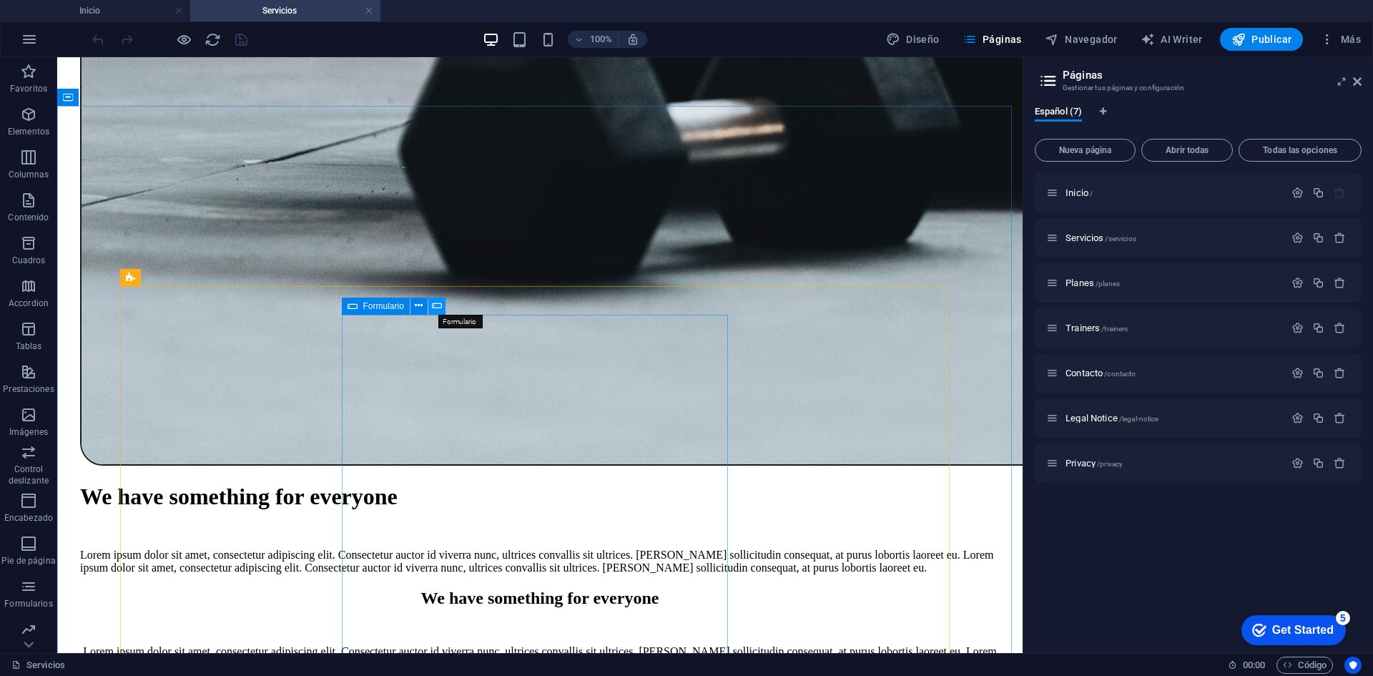
click at [436, 305] on icon at bounding box center [437, 305] width 10 height 15
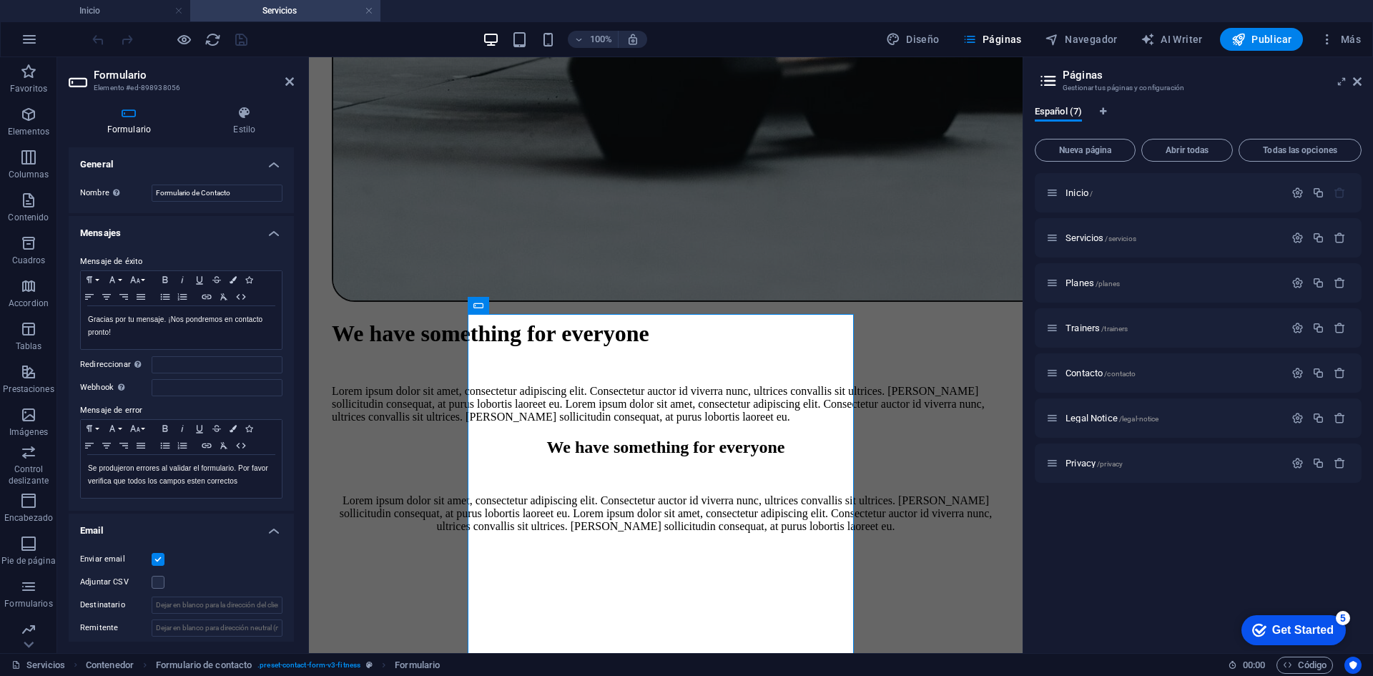
scroll to position [306, 0]
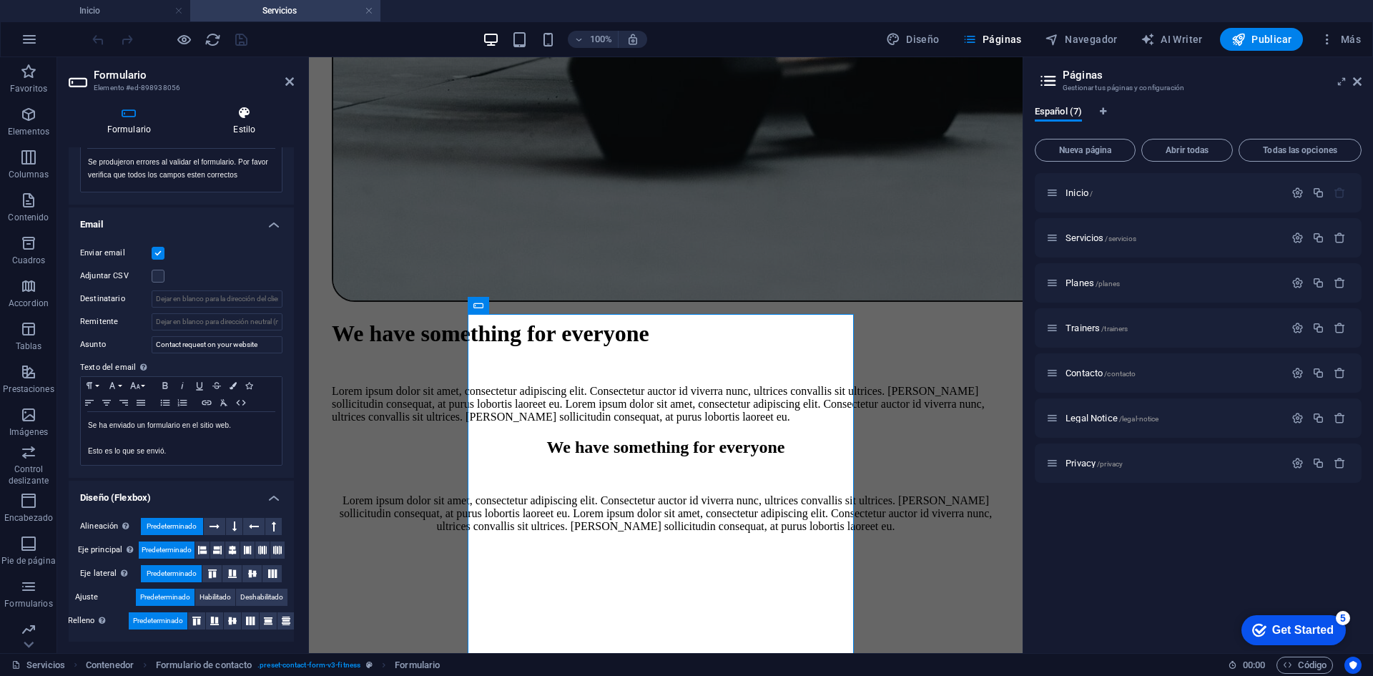
click at [250, 128] on h4 "Estilo" at bounding box center [244, 121] width 99 height 30
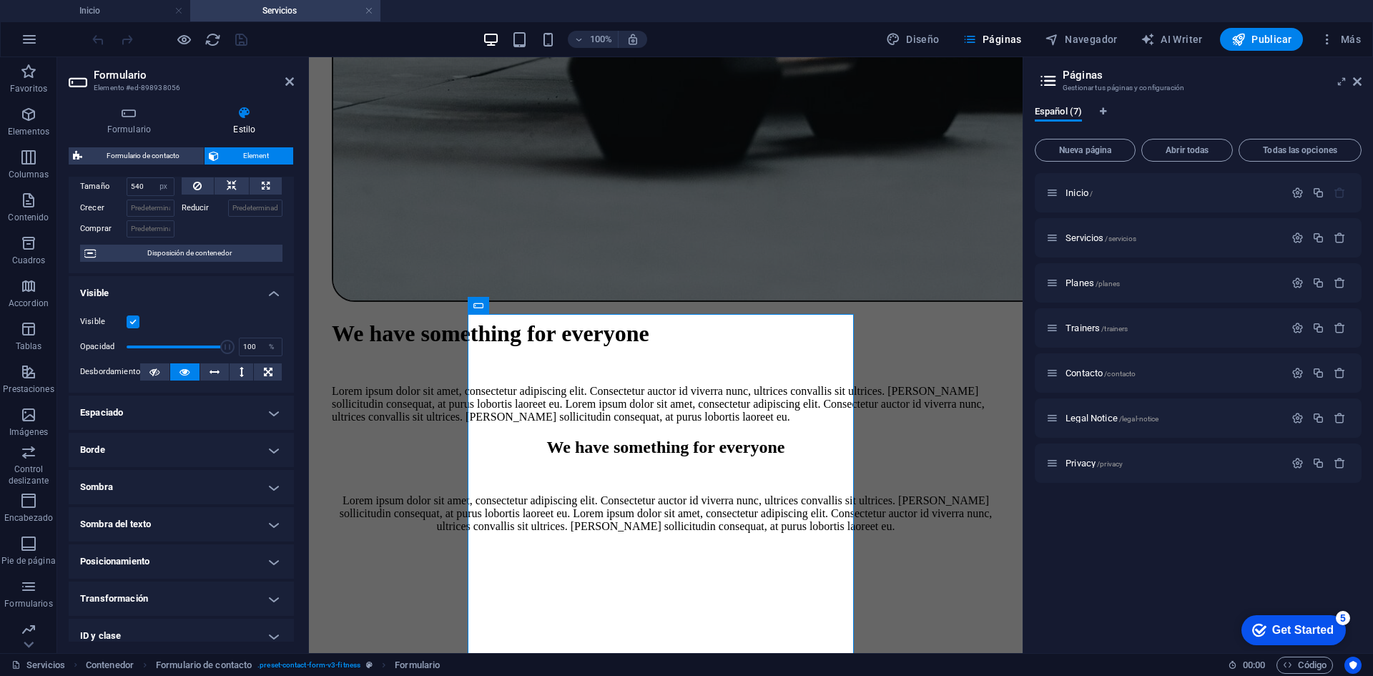
scroll to position [67, 0]
click at [272, 417] on h4 "Espaciado" at bounding box center [181, 411] width 225 height 34
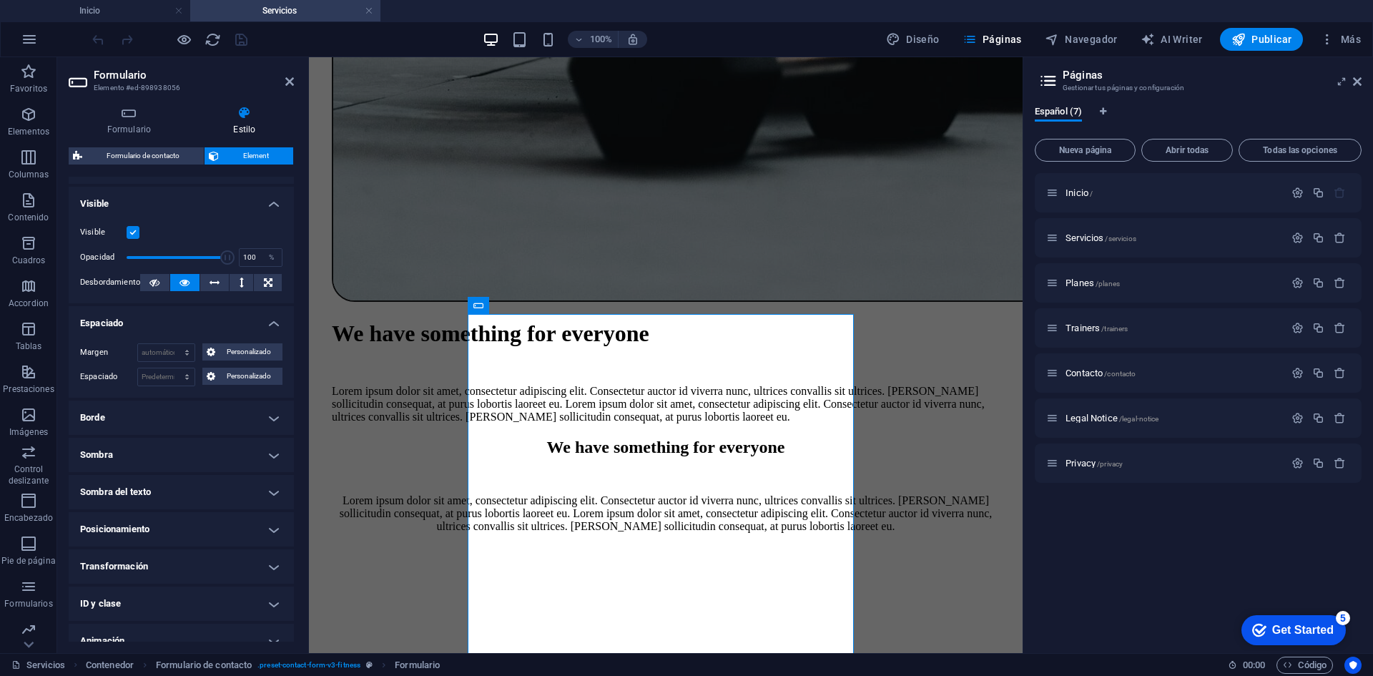
scroll to position [209, 0]
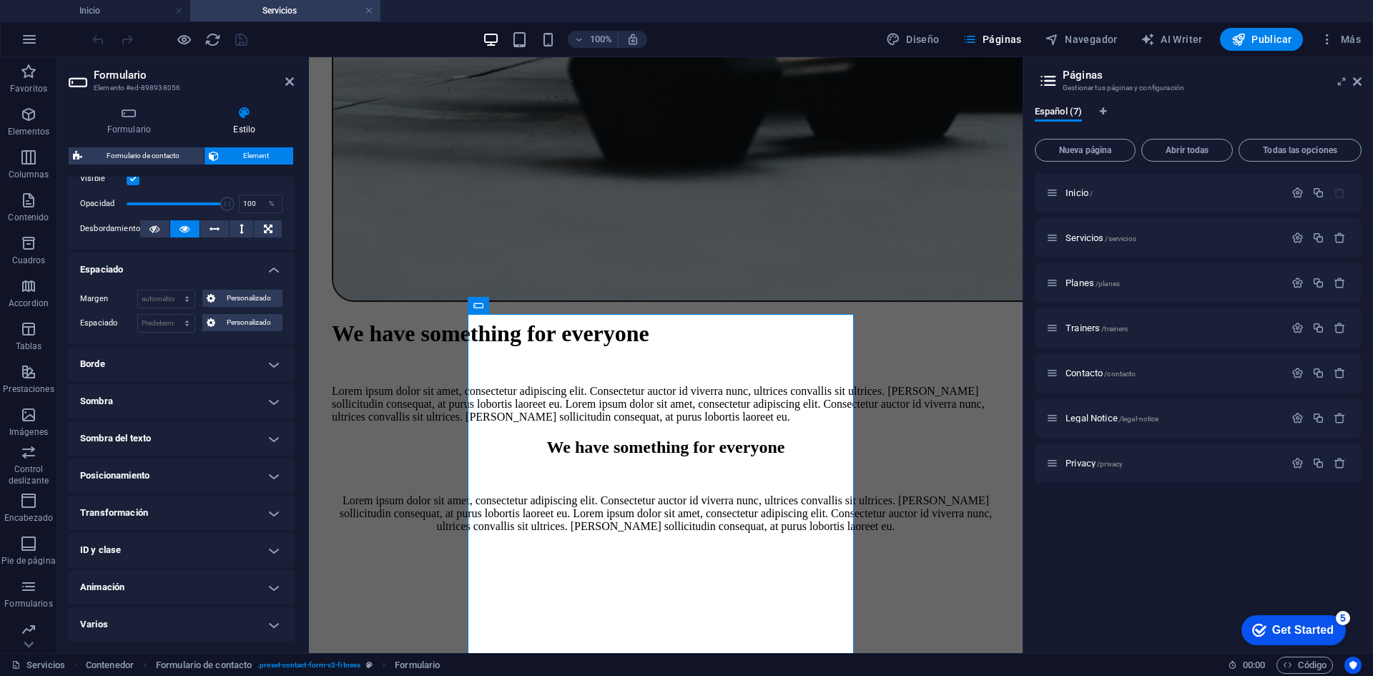
click at [215, 360] on h4 "Borde" at bounding box center [181, 364] width 225 height 34
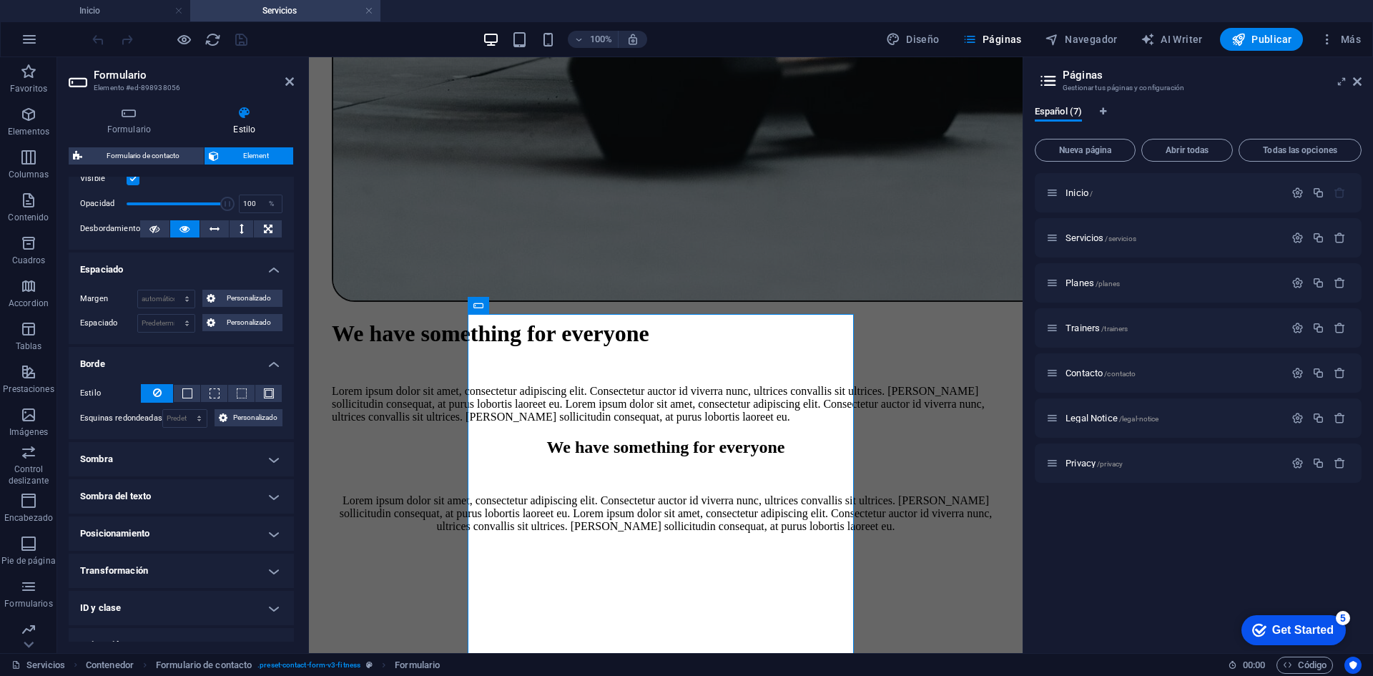
click at [178, 459] on h4 "Sombra" at bounding box center [181, 459] width 225 height 34
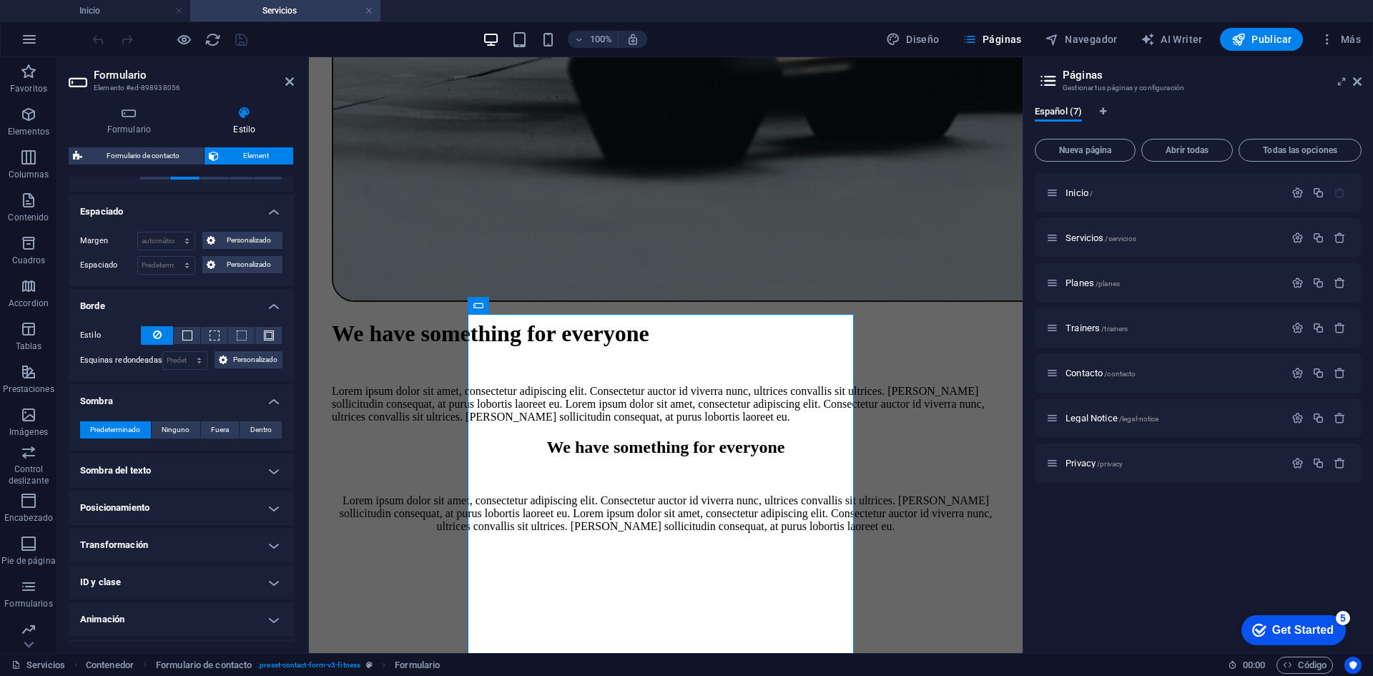
scroll to position [299, 0]
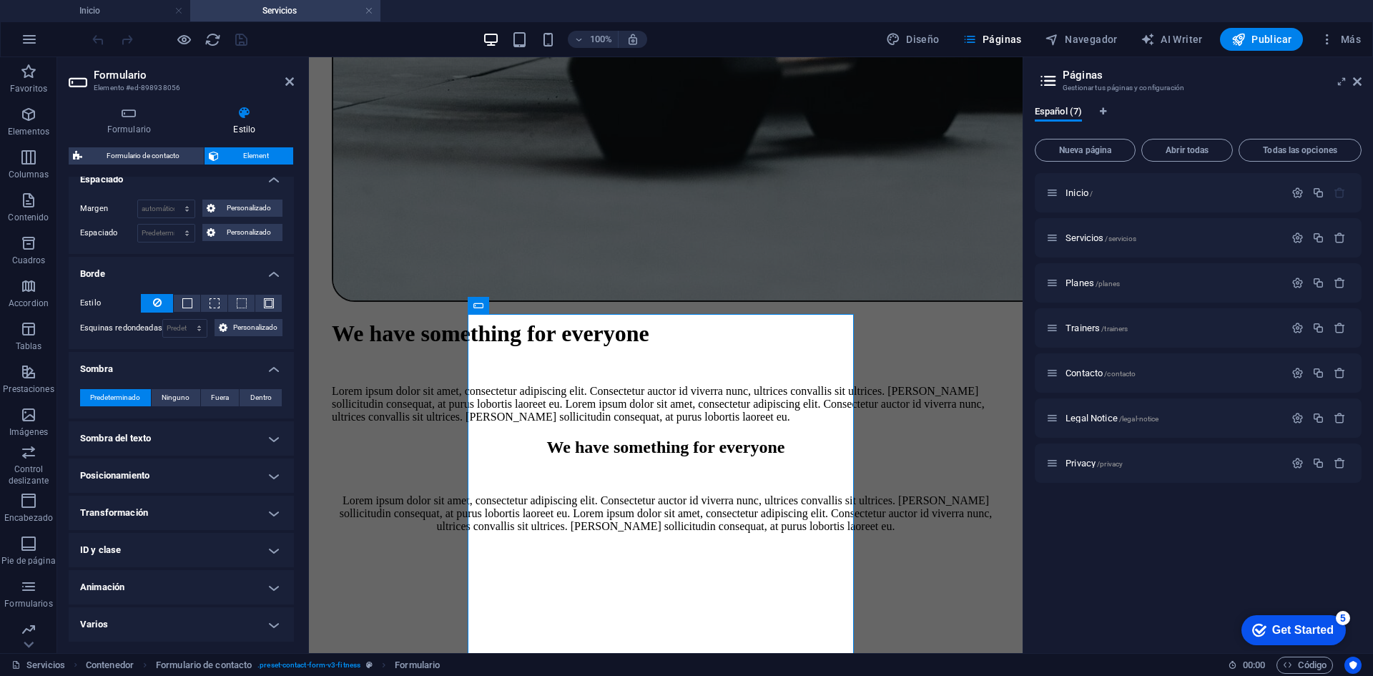
click at [147, 514] on h4 "Transformación" at bounding box center [181, 513] width 225 height 34
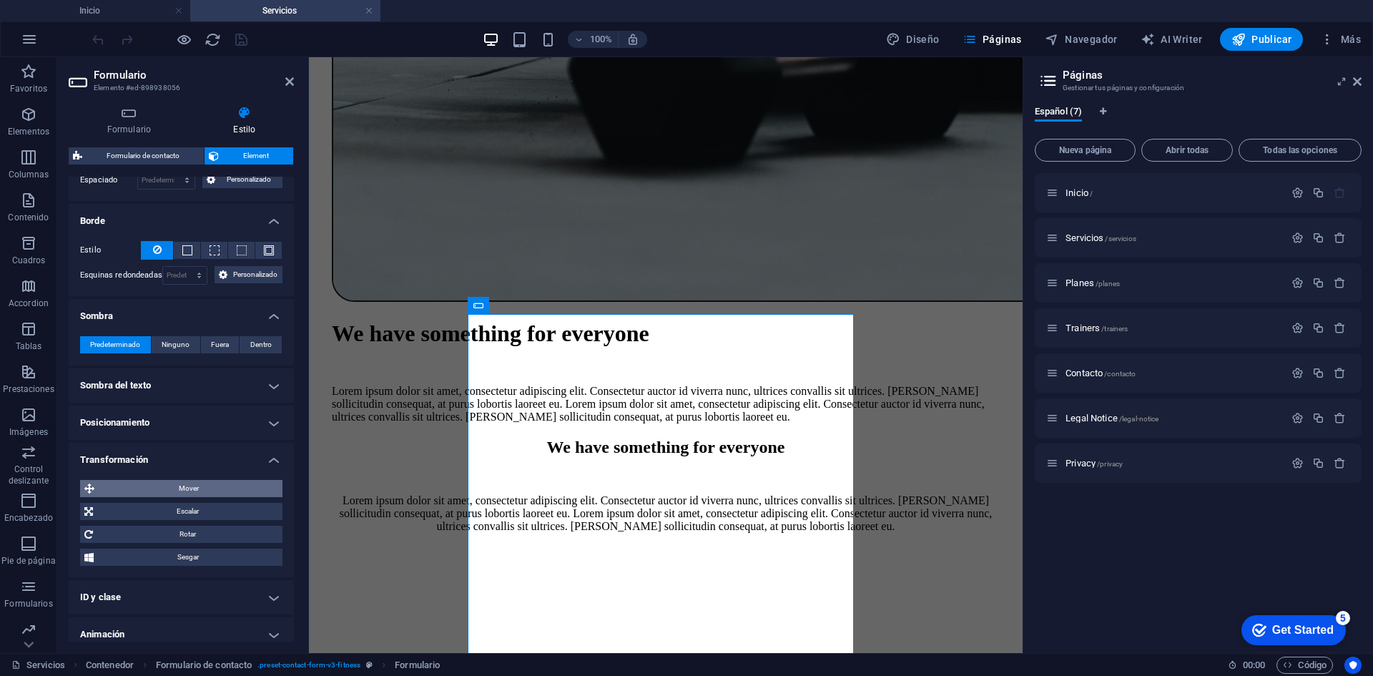
scroll to position [399, 0]
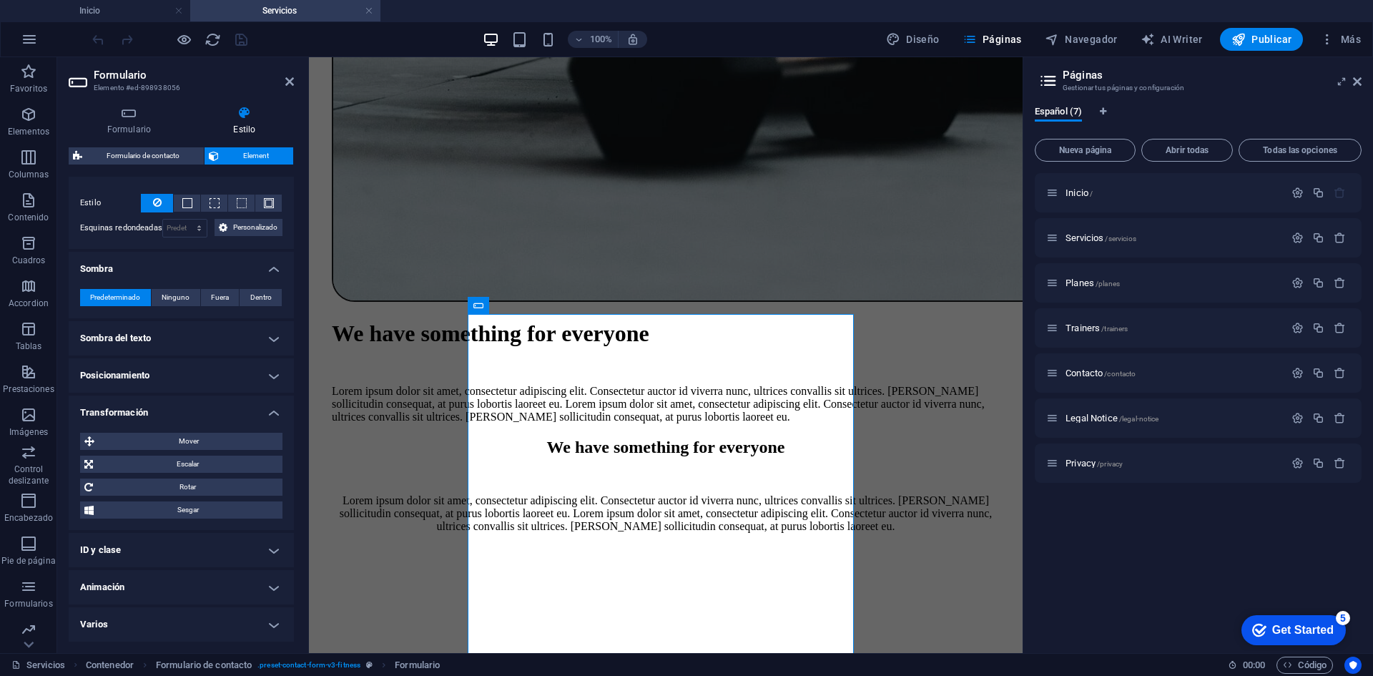
click at [182, 374] on h4 "Posicionamiento" at bounding box center [181, 375] width 225 height 34
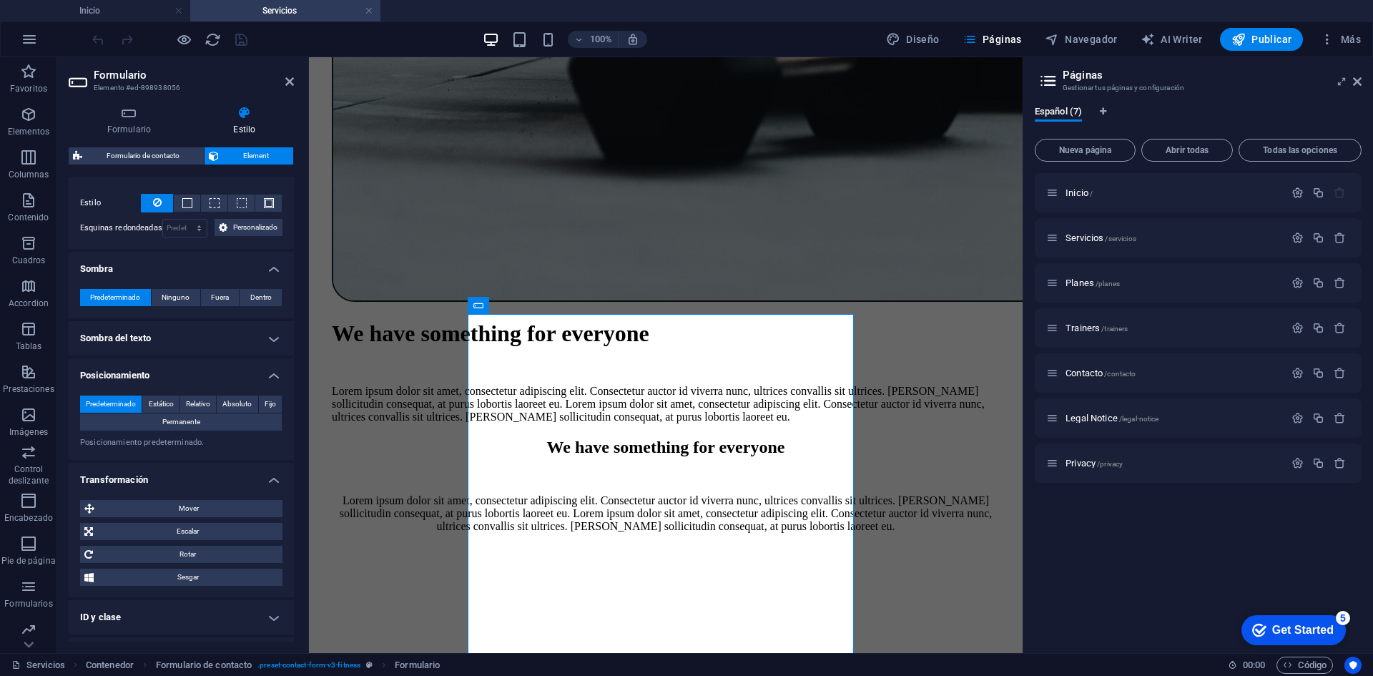
click at [177, 340] on h4 "Sombra del texto" at bounding box center [181, 338] width 225 height 34
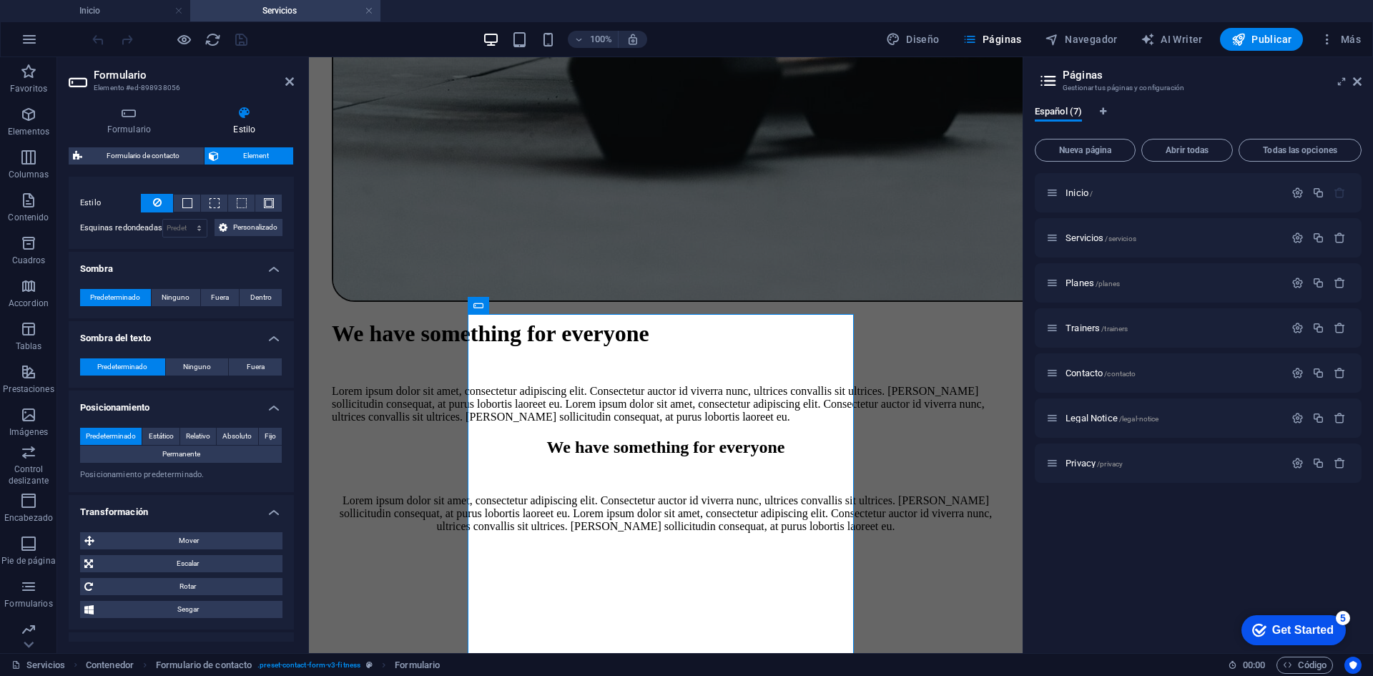
scroll to position [499, 0]
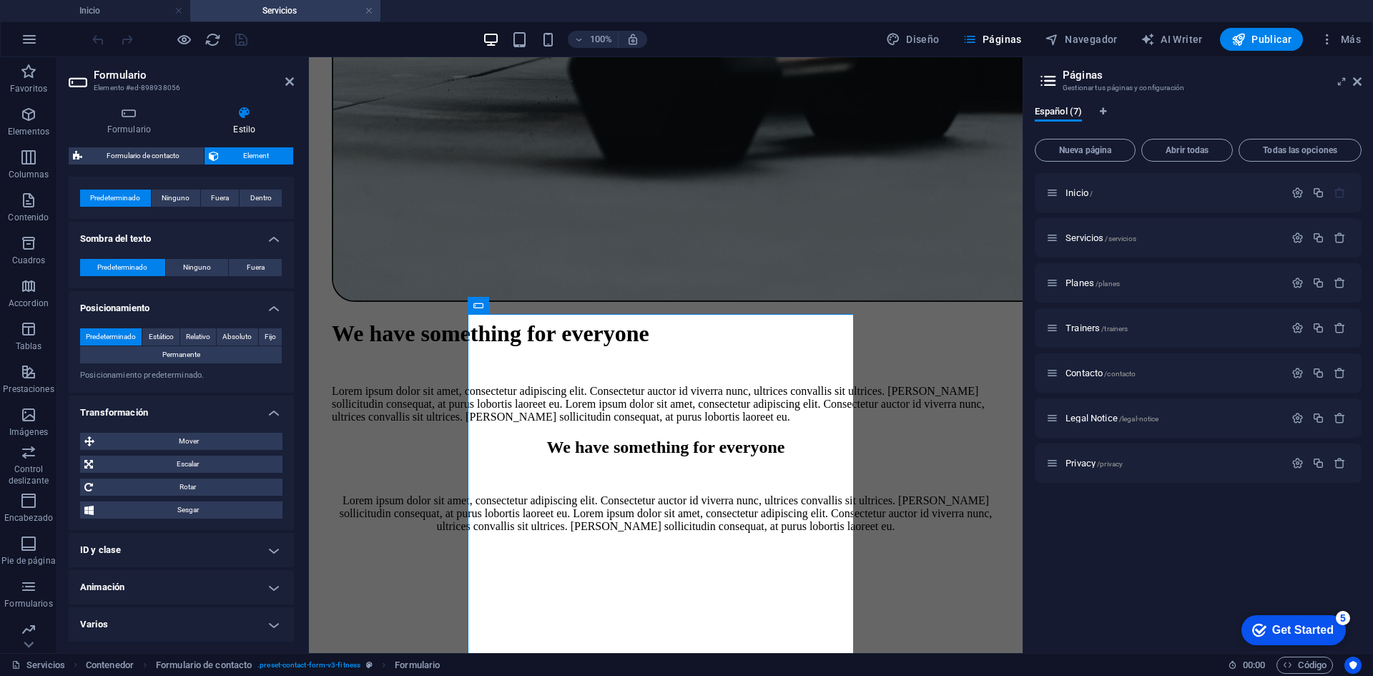
click at [169, 556] on h4 "ID y clase" at bounding box center [181, 550] width 225 height 34
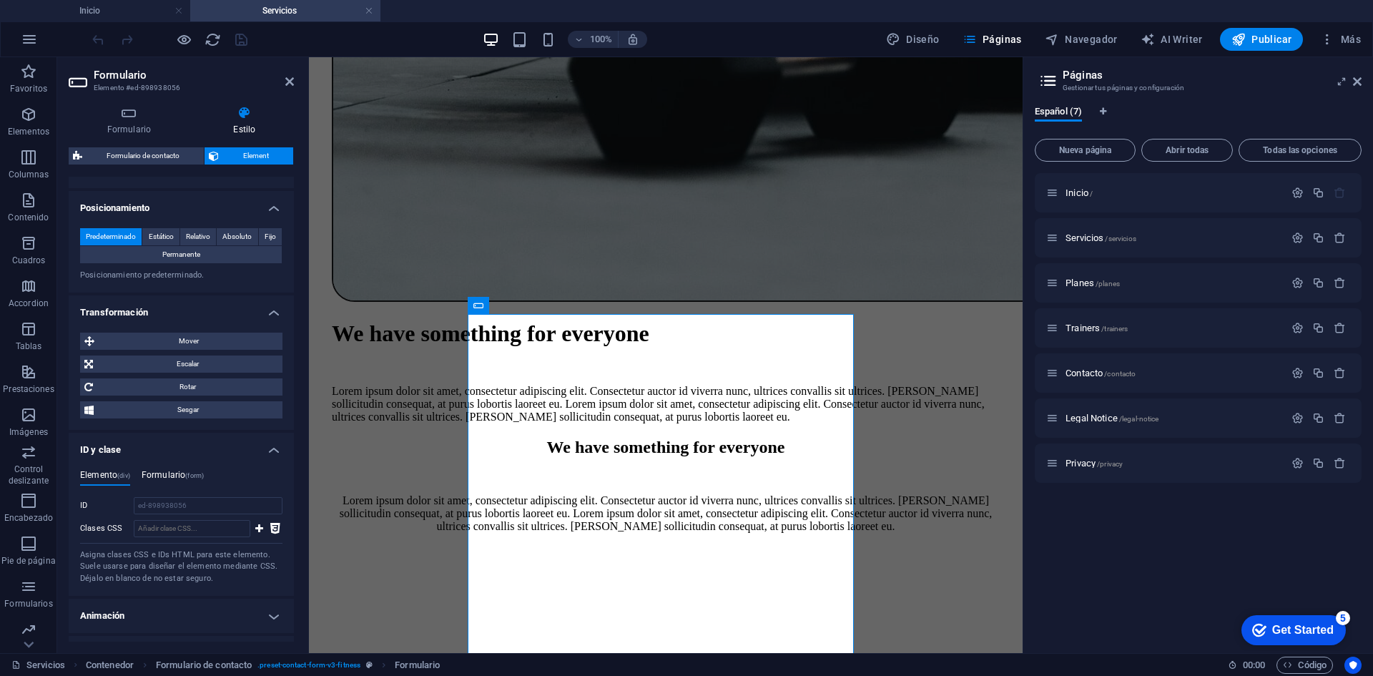
scroll to position [627, 0]
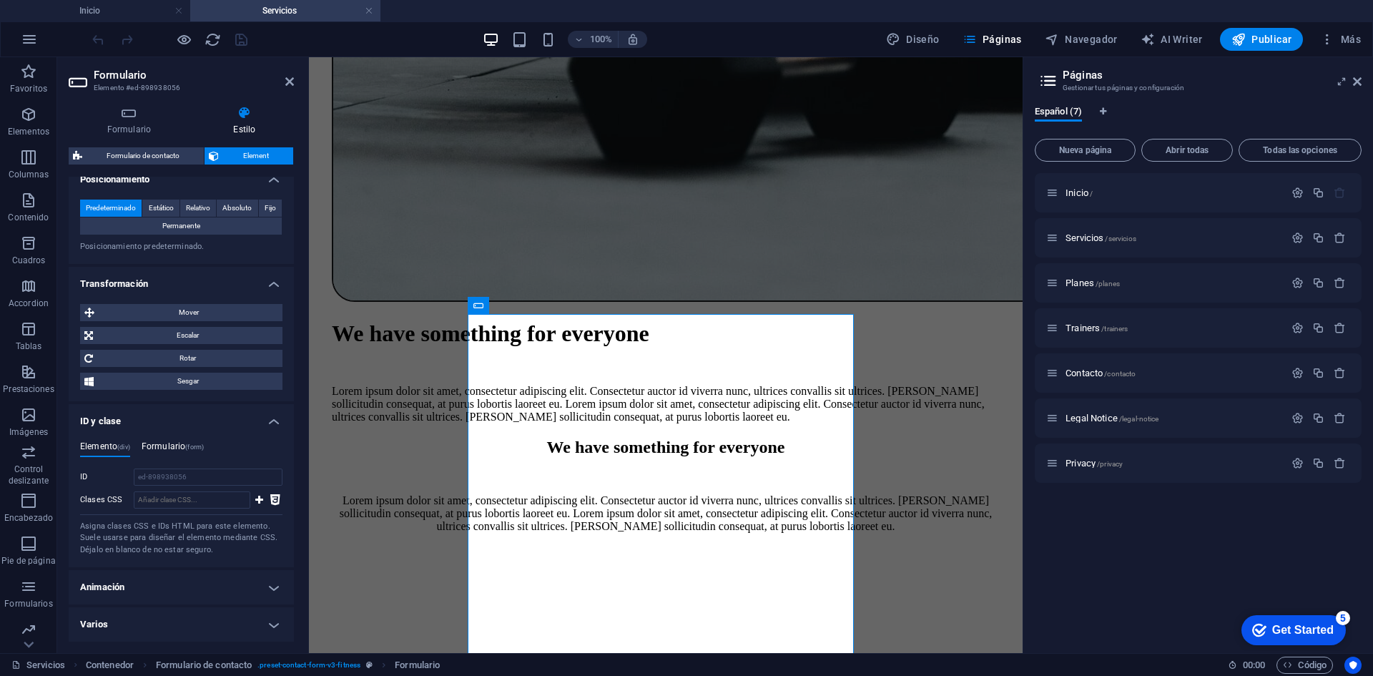
click at [180, 448] on h4 "Formulario (form)" at bounding box center [173, 449] width 62 height 16
click at [121, 443] on span "(div)" at bounding box center [123, 446] width 13 height 7
click at [257, 499] on icon at bounding box center [259, 499] width 8 height 17
type input "t"
click at [179, 583] on h4 "Animación" at bounding box center [181, 587] width 225 height 34
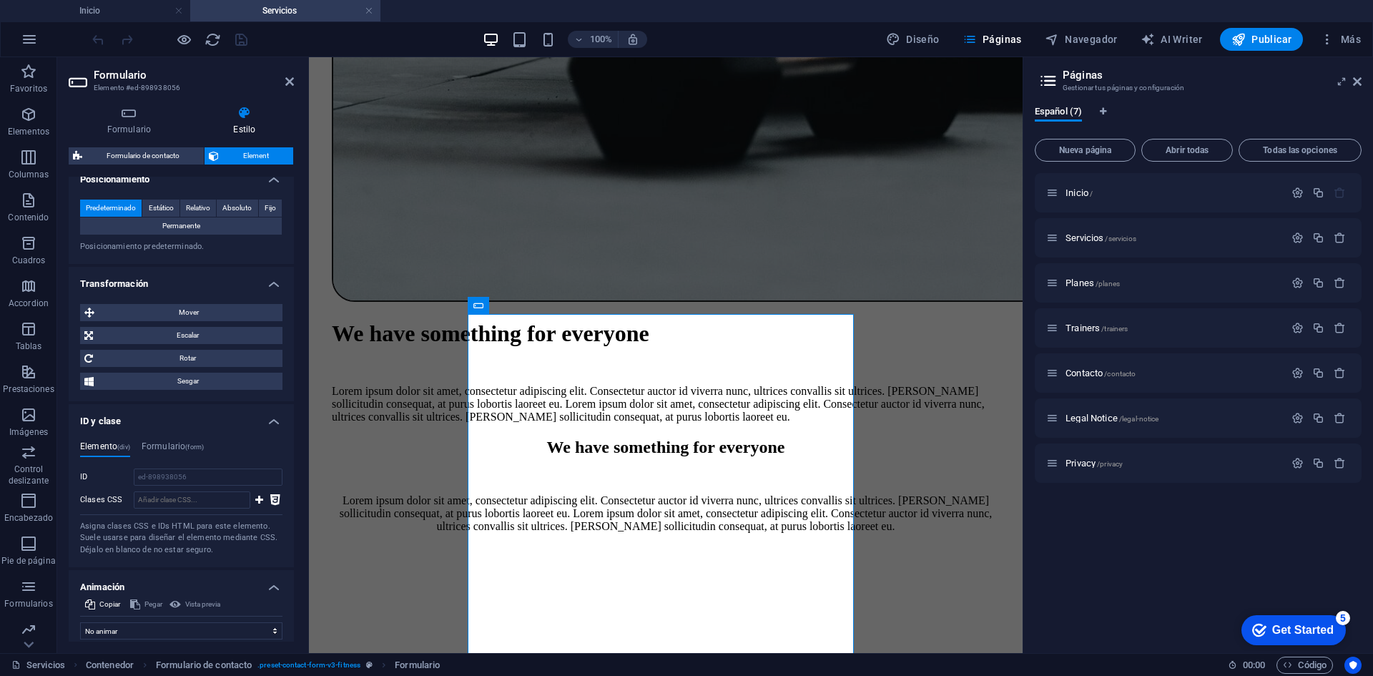
scroll to position [674, 0]
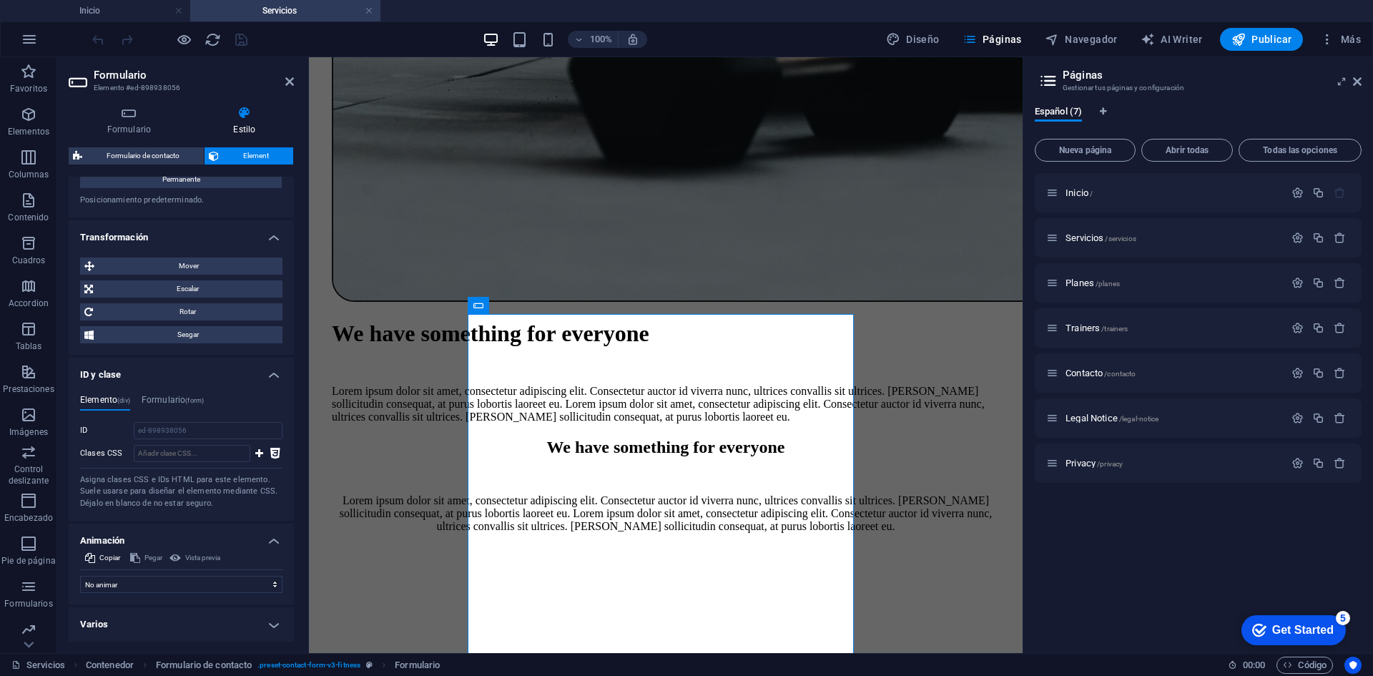
click at [142, 624] on h4 "Varios" at bounding box center [181, 624] width 225 height 34
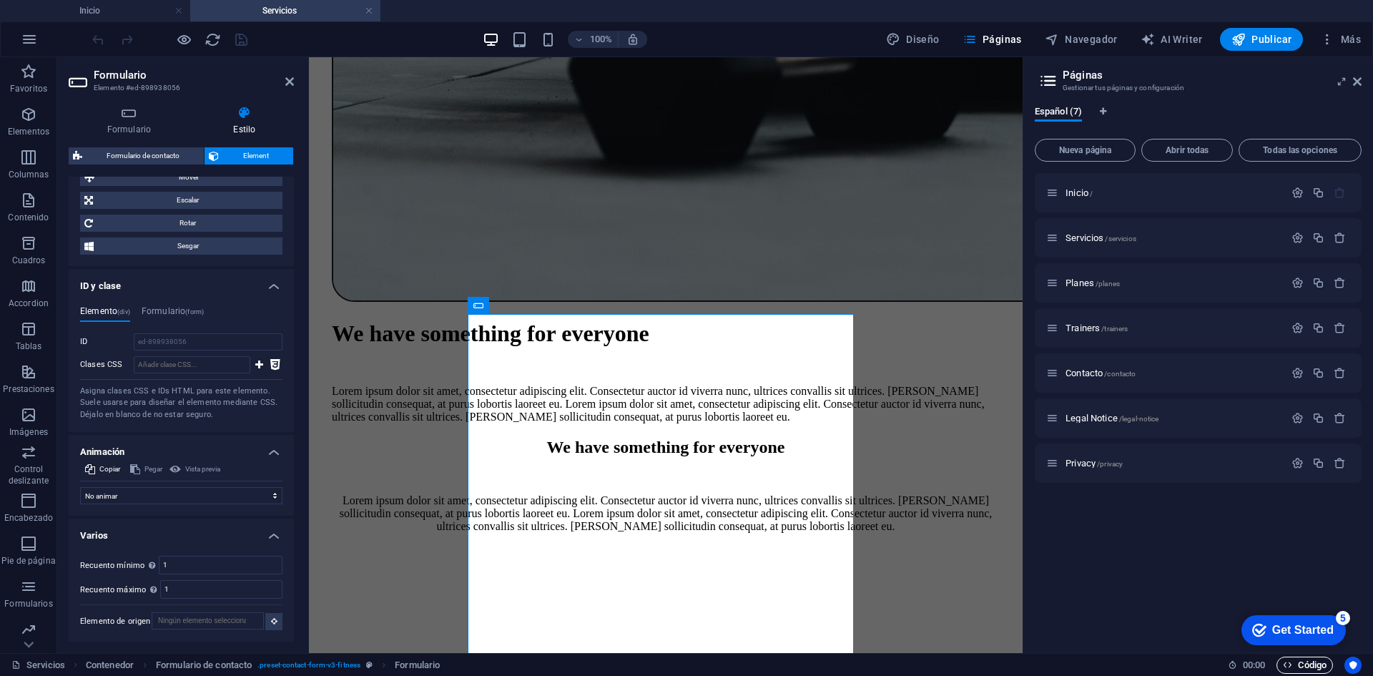
click at [1289, 664] on icon "button" at bounding box center [1287, 664] width 9 height 9
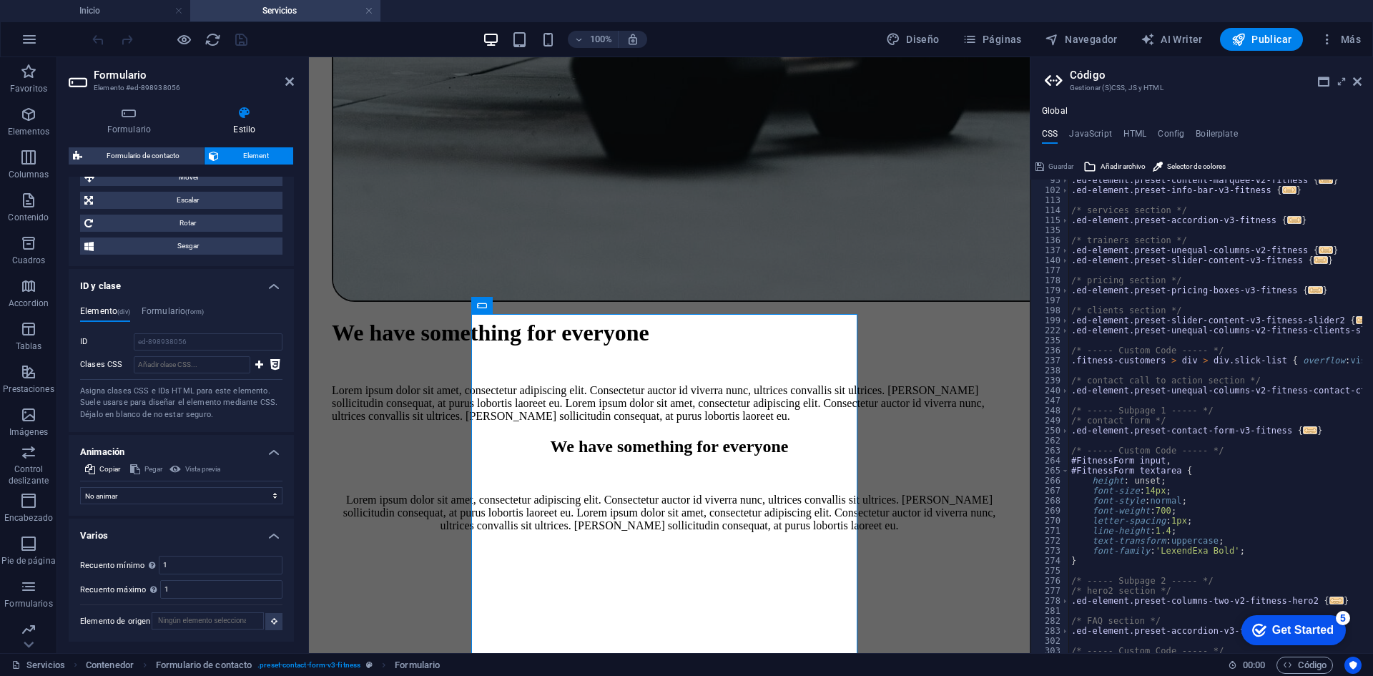
scroll to position [257, 0]
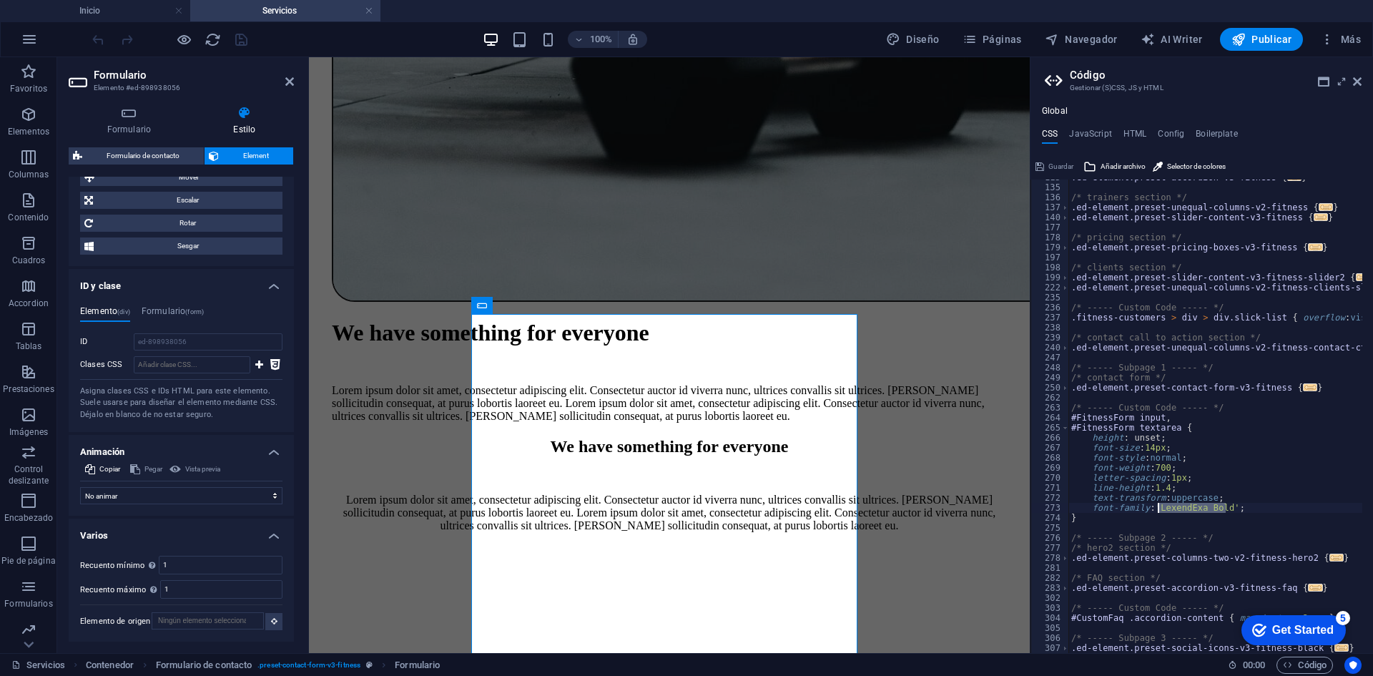
drag, startPoint x: 1225, startPoint y: 507, endPoint x: 1159, endPoint y: 505, distance: 65.8
click at [1159, 506] on div ".ed-element.preset-accordion-v3-fitness { ... } /* trainers section */ .ed-elem…" at bounding box center [1226, 413] width 314 height 483
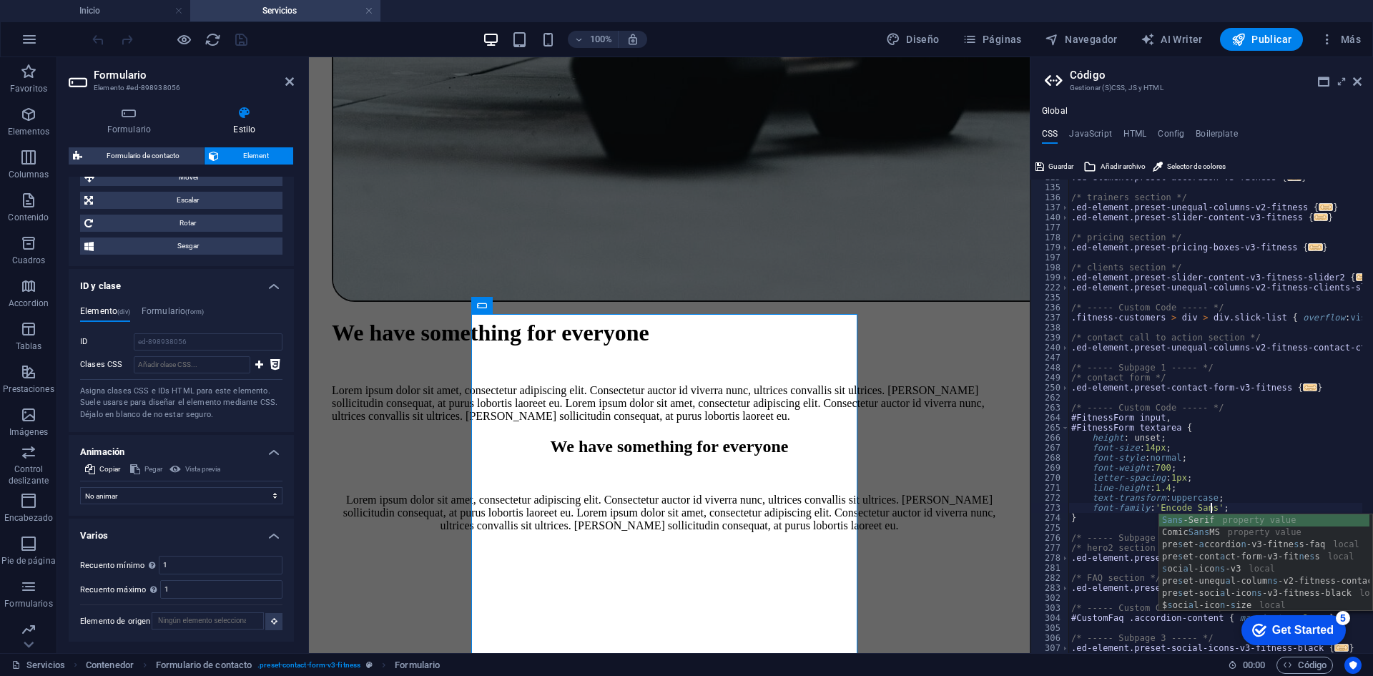
scroll to position [0, 13]
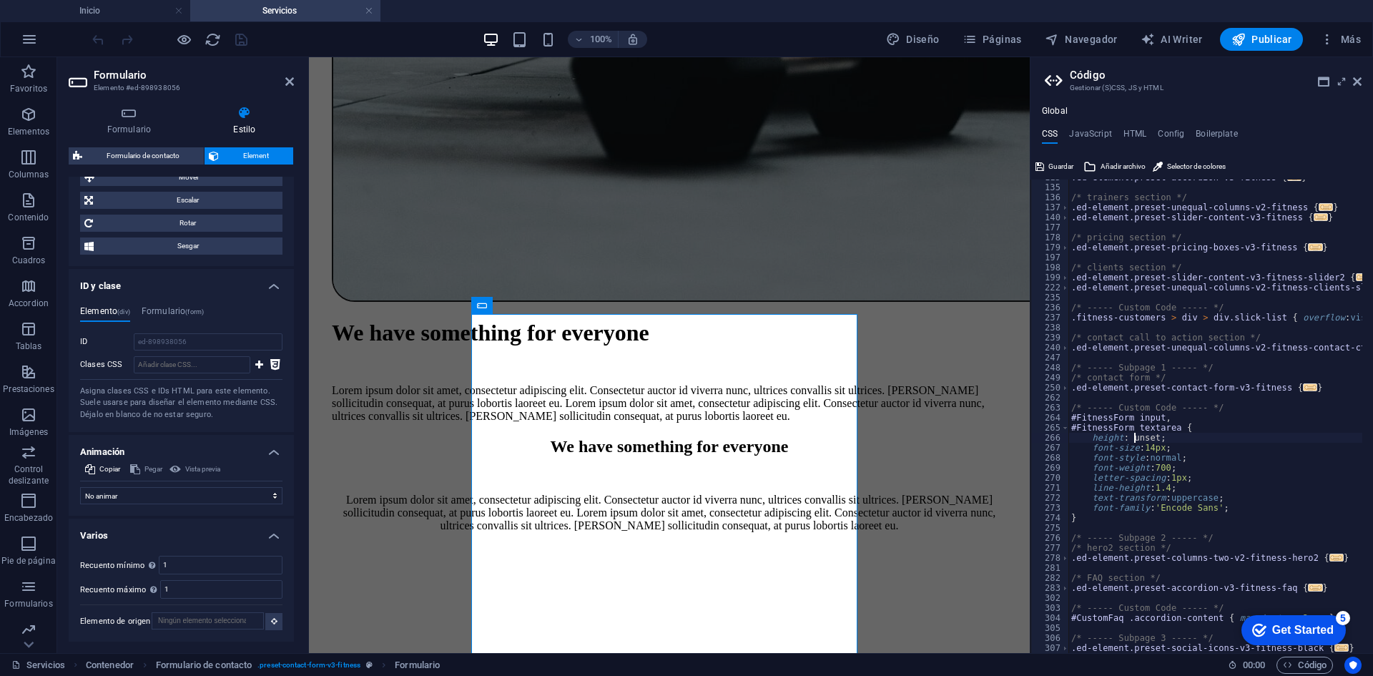
click at [1137, 436] on div ".ed-element.preset-accordion-v3-fitness { ... } /* trainers section */ .ed-elem…" at bounding box center [1226, 413] width 314 height 483
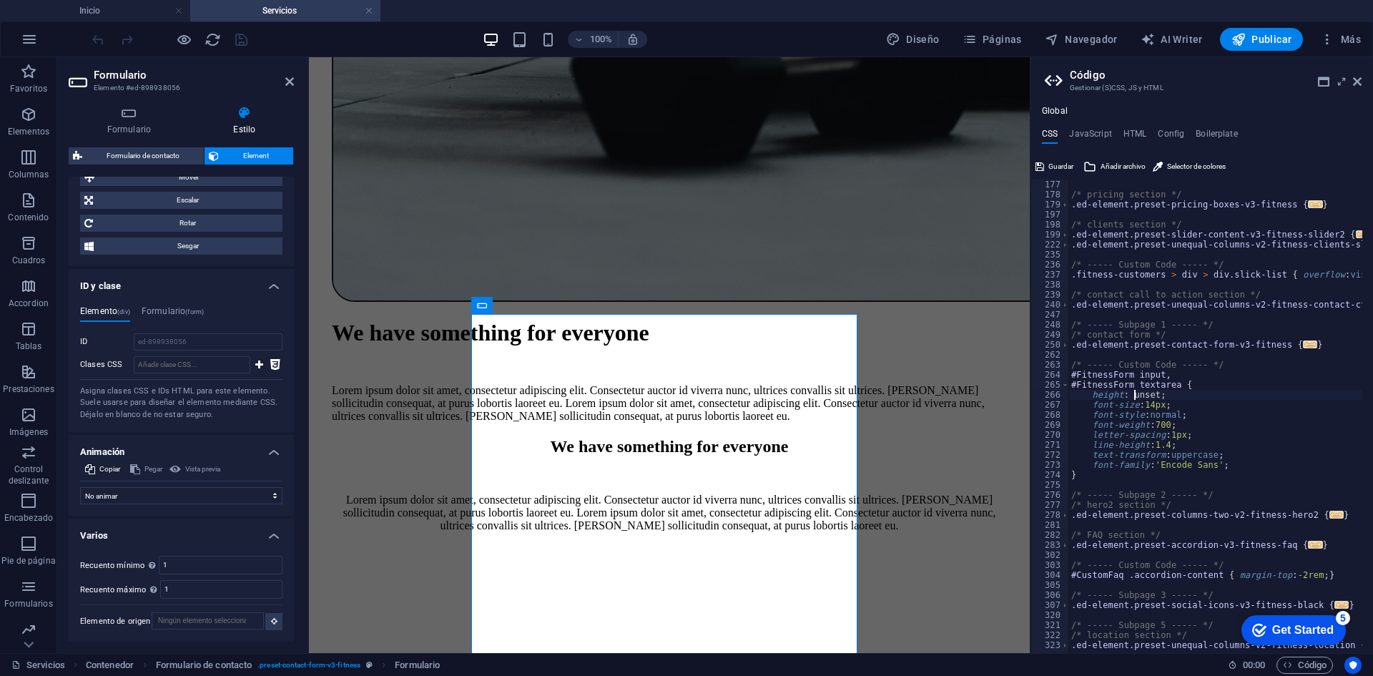
scroll to position [308, 0]
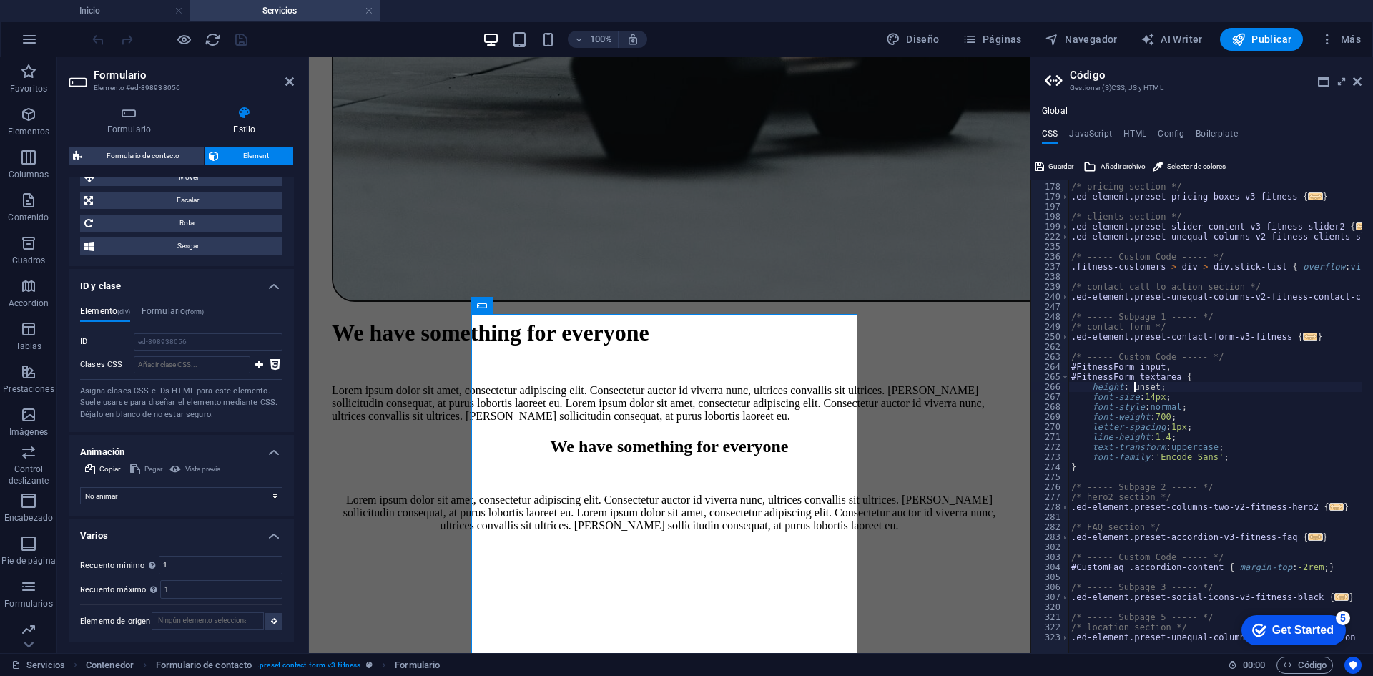
type textarea "height: unset;"
click at [71, 432] on div "Elemento (div) Formulario (form) ID ed-898938056 Clases CSS Asigna clases CSS e…" at bounding box center [181, 363] width 225 height 137
click at [237, 41] on icon "save" at bounding box center [241, 39] width 16 height 16
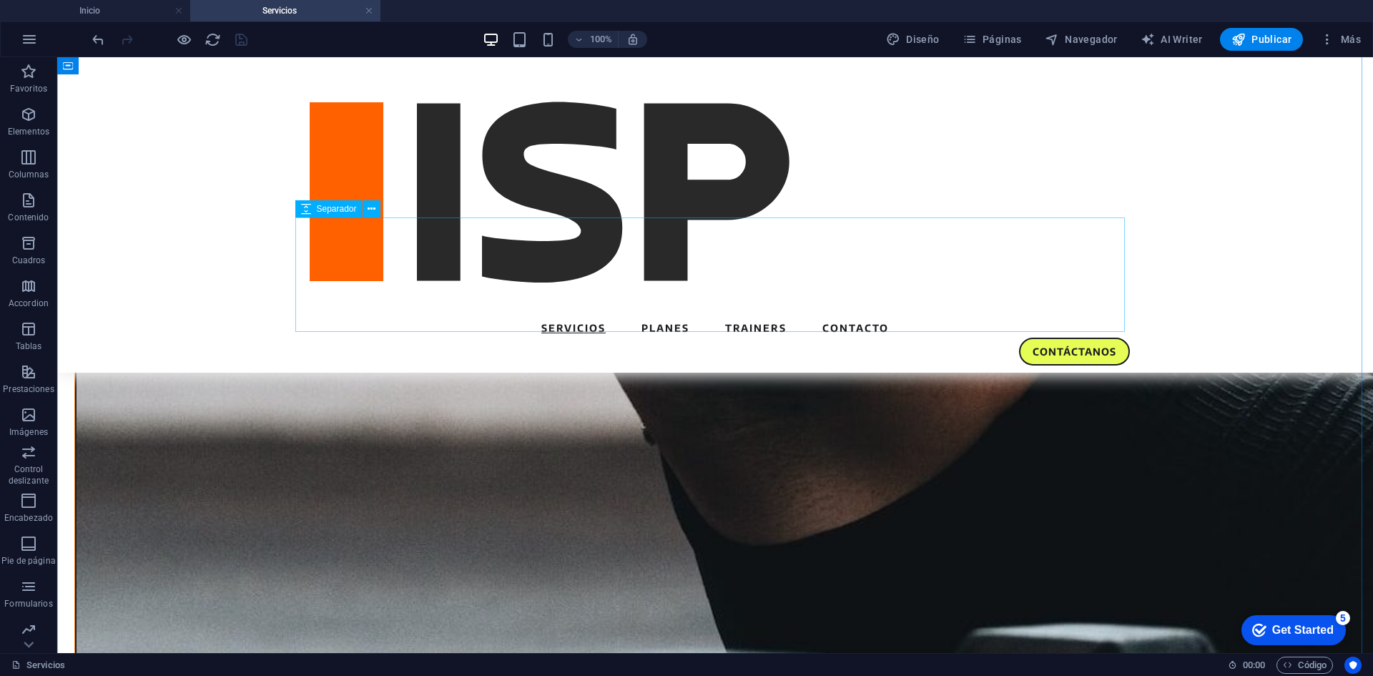
scroll to position [1415, 0]
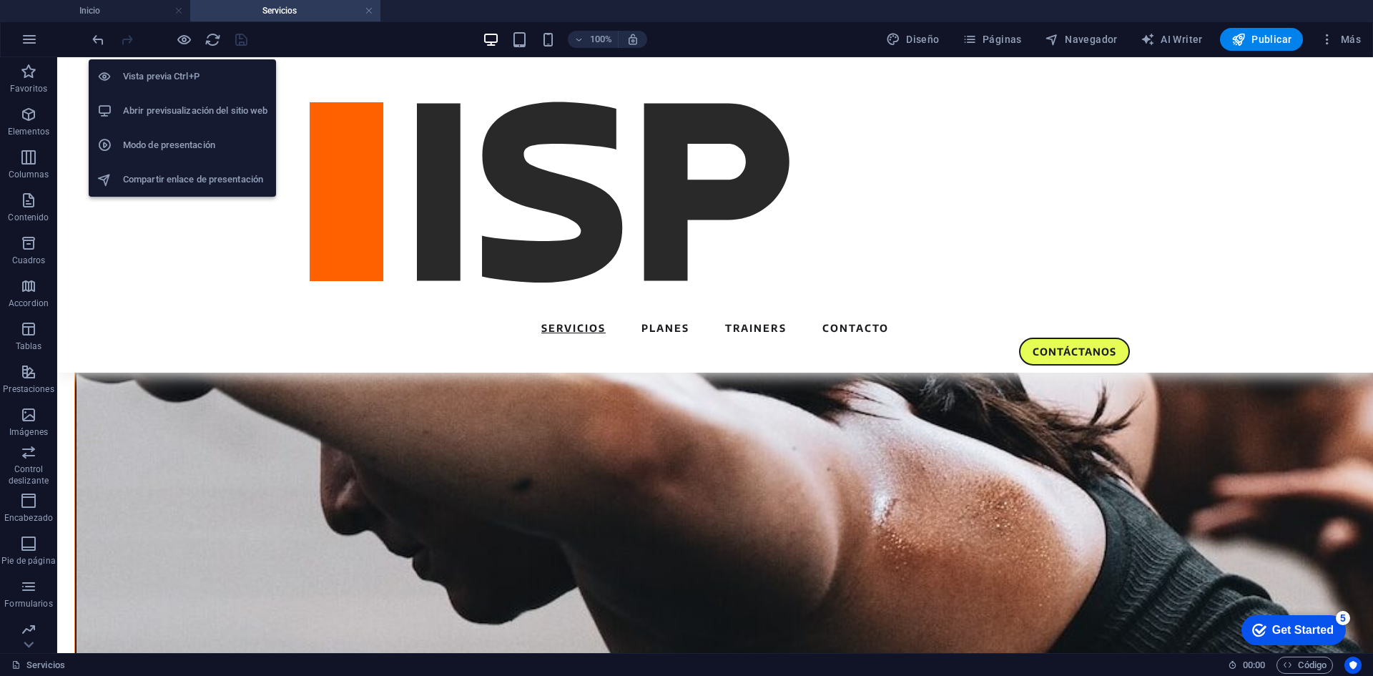
click at [183, 116] on h6 "Abrir previsualización del sitio web" at bounding box center [195, 110] width 144 height 17
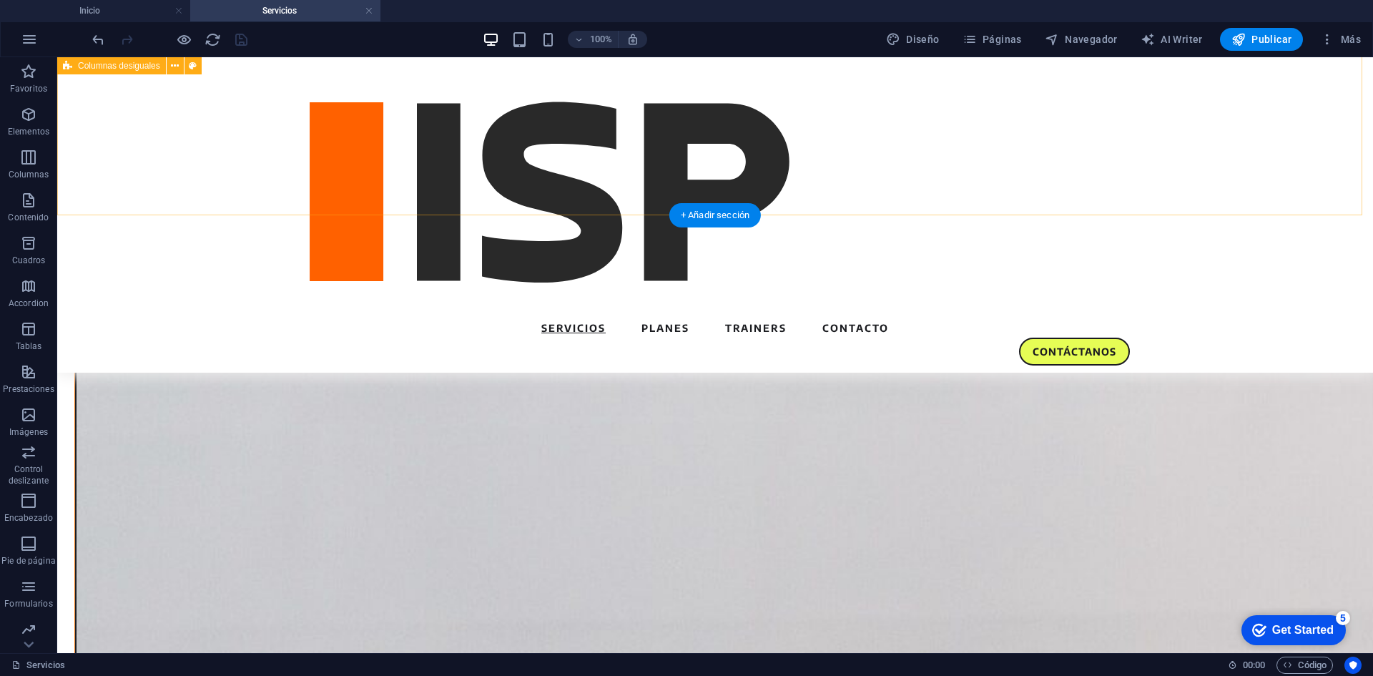
scroll to position [0, 0]
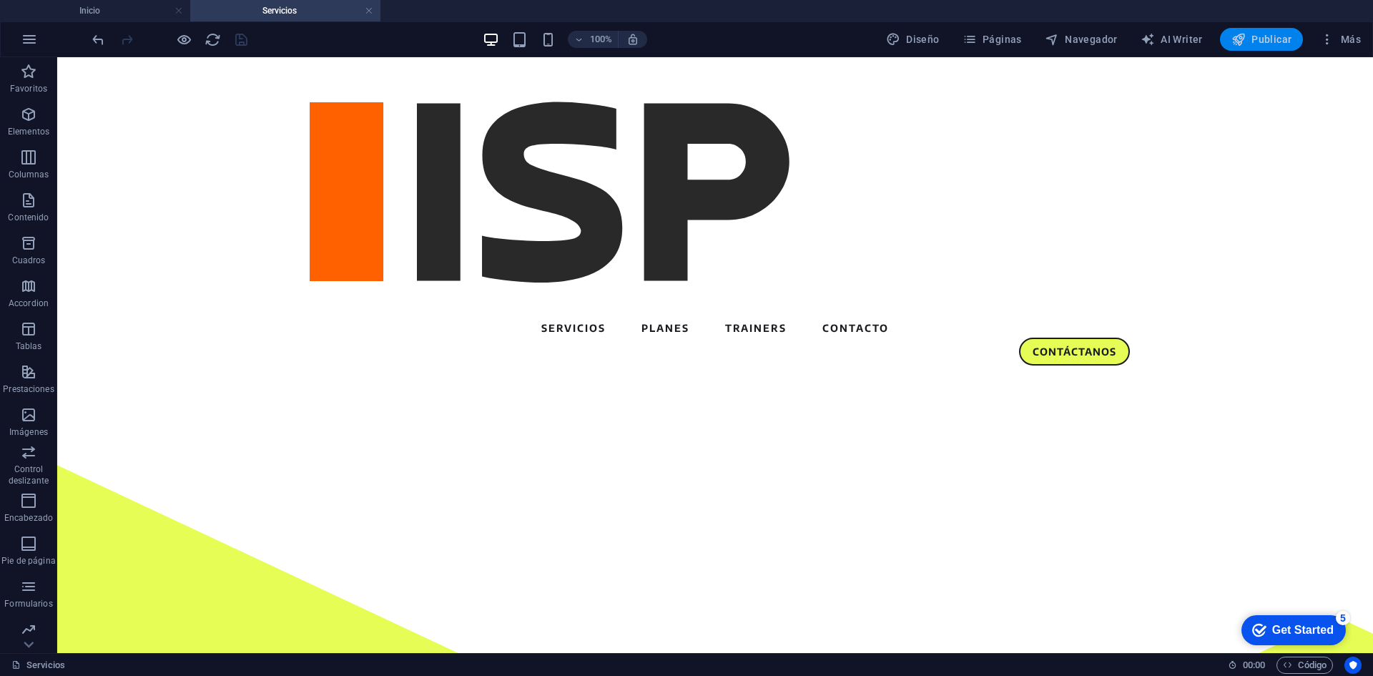
click at [1257, 37] on span "Publicar" at bounding box center [1262, 39] width 61 height 14
